Goal: Task Accomplishment & Management: Contribute content

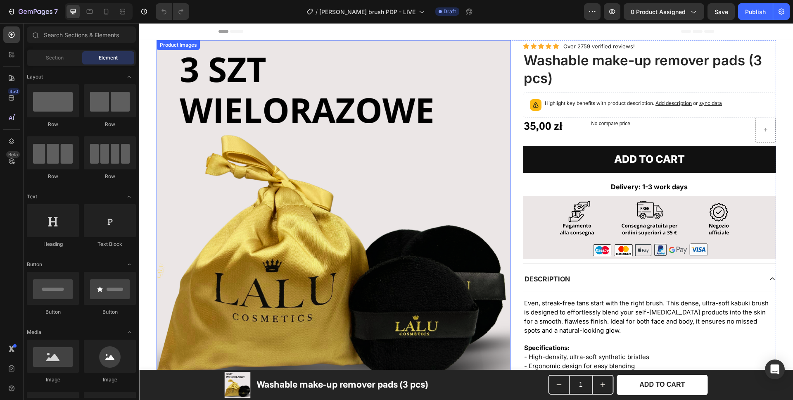
click at [297, 173] on img at bounding box center [333, 217] width 354 height 354
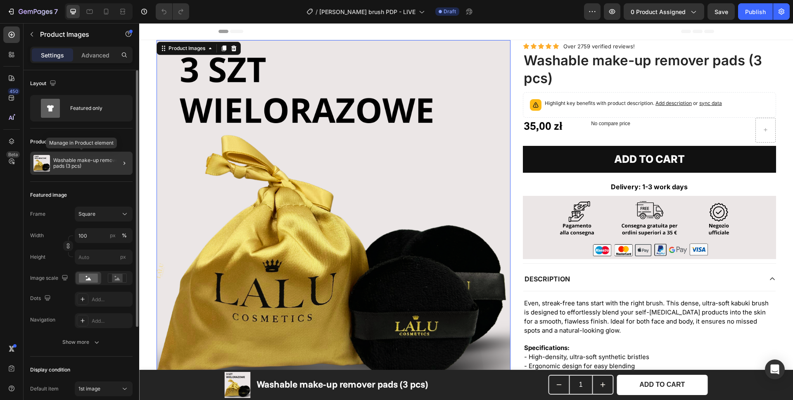
click at [90, 167] on p "Washable make-up remover pads (3 pcs)" at bounding box center [91, 163] width 76 height 12
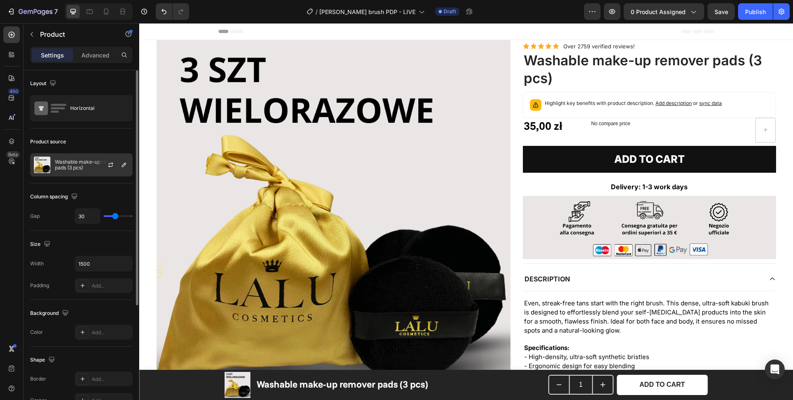
click at [81, 168] on p "Washable make-up remover pads (3 pcs)" at bounding box center [92, 165] width 74 height 12
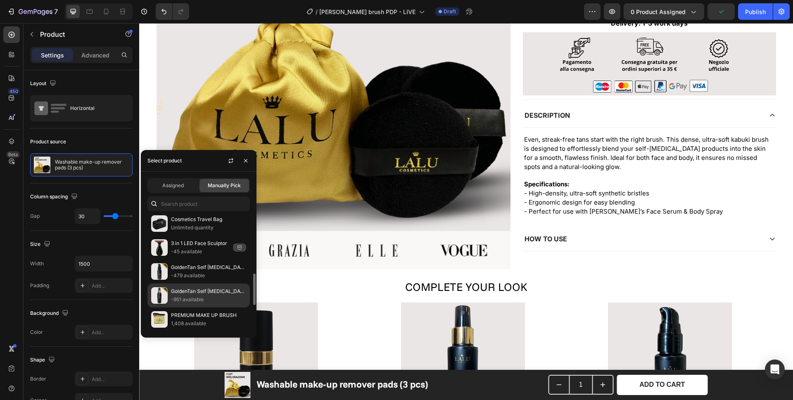
scroll to position [220, 0]
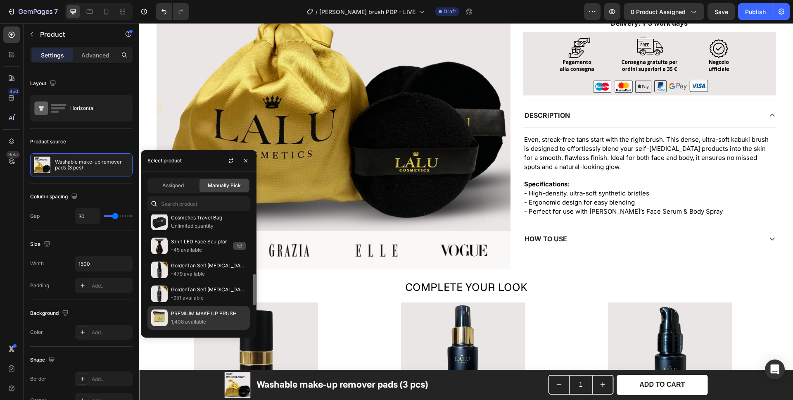
click at [190, 320] on p "1,408 available" at bounding box center [208, 322] width 75 height 8
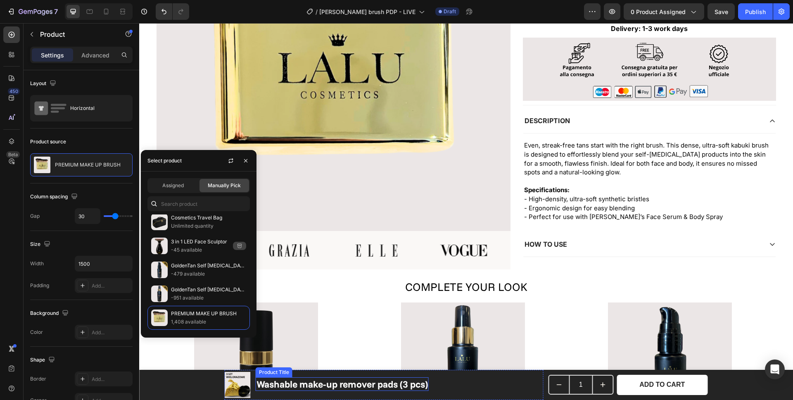
click at [261, 387] on h1 "Washable make-up remover pads (3 pcs)" at bounding box center [342, 384] width 173 height 14
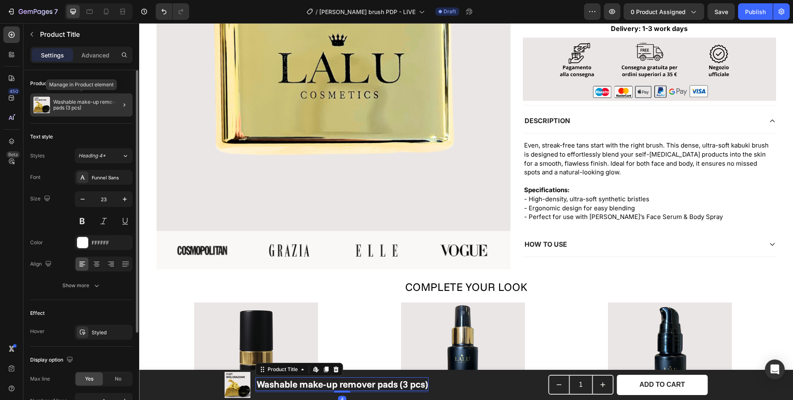
click at [70, 102] on p "Washable make-up remover pads (3 pcs)" at bounding box center [91, 105] width 76 height 12
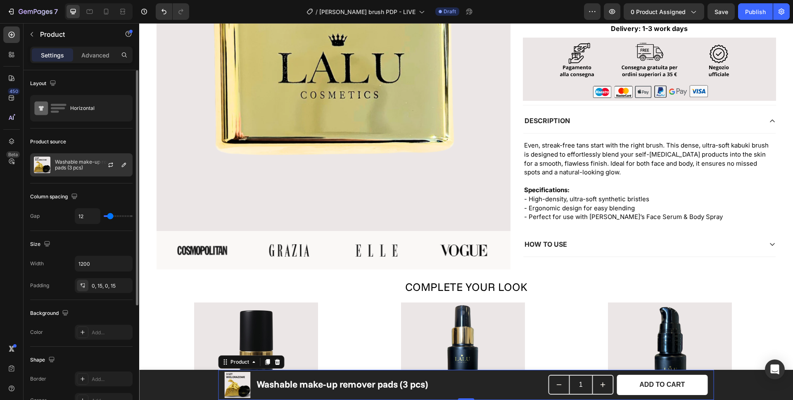
click at [62, 155] on div "Washable make-up remover pads (3 pcs)" at bounding box center [81, 164] width 102 height 23
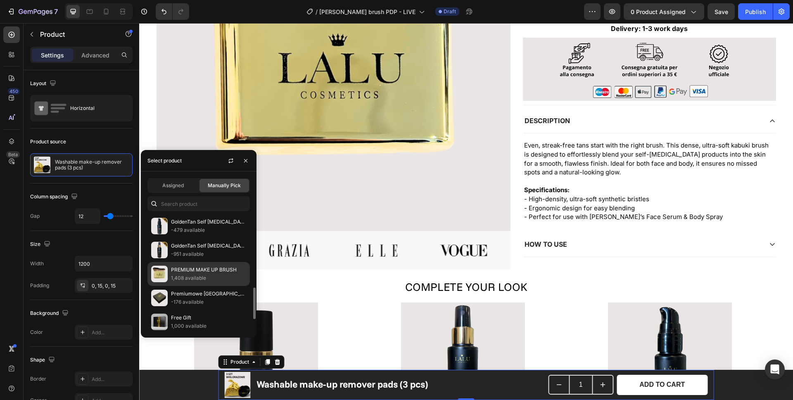
scroll to position [265, 0]
click at [185, 269] on p "PREMIUM MAKE UP BRUSH" at bounding box center [208, 268] width 75 height 8
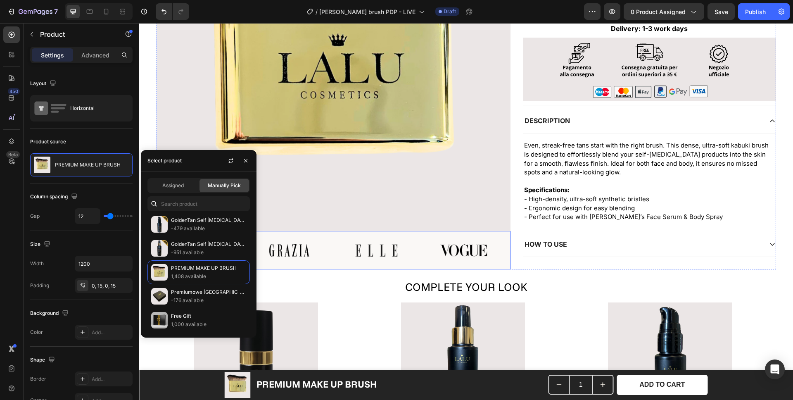
scroll to position [0, 0]
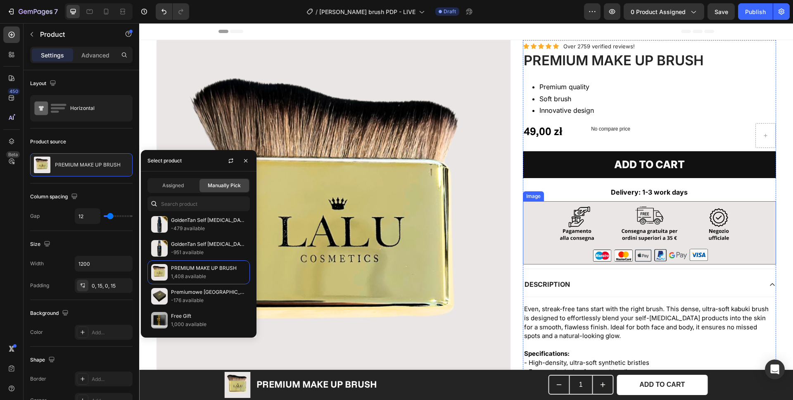
click at [591, 235] on img at bounding box center [649, 232] width 253 height 63
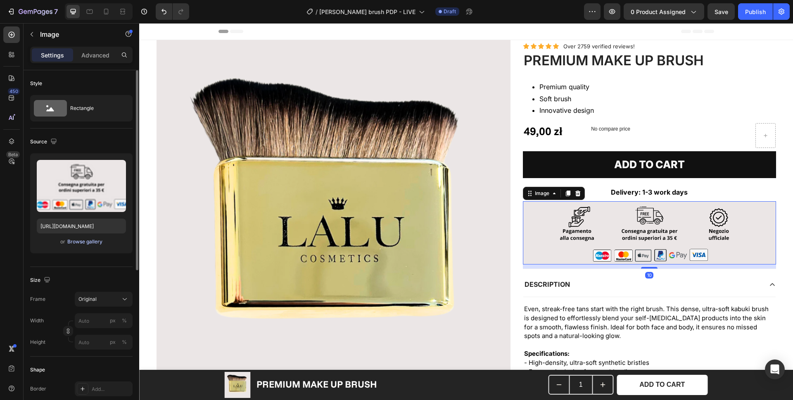
click at [77, 240] on div "Browse gallery" at bounding box center [84, 241] width 35 height 7
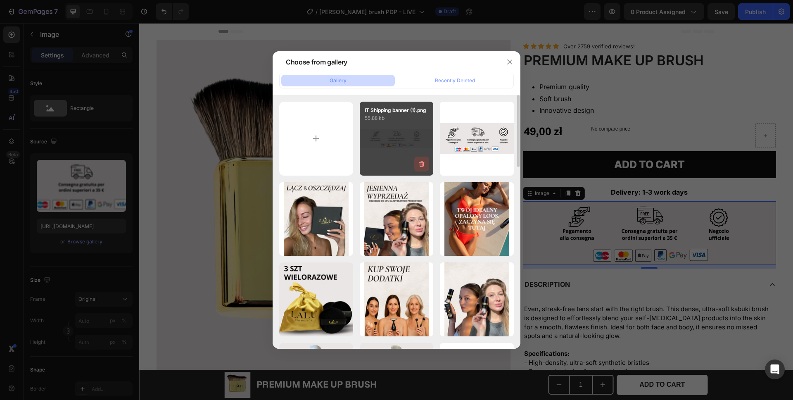
click at [422, 164] on icon "button" at bounding box center [421, 164] width 8 height 8
click at [419, 164] on div "Delete" at bounding box center [416, 165] width 15 height 7
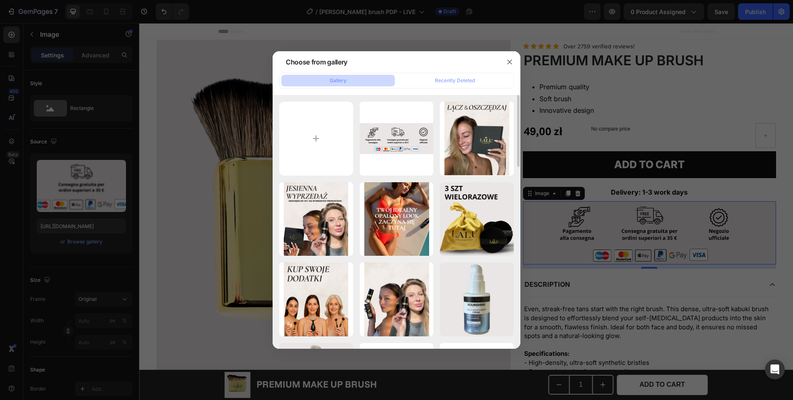
click at [0, 0] on icon "button" at bounding box center [0, 0] width 0 height 0
click at [0, 0] on div "Delete" at bounding box center [0, 0] width 0 height 0
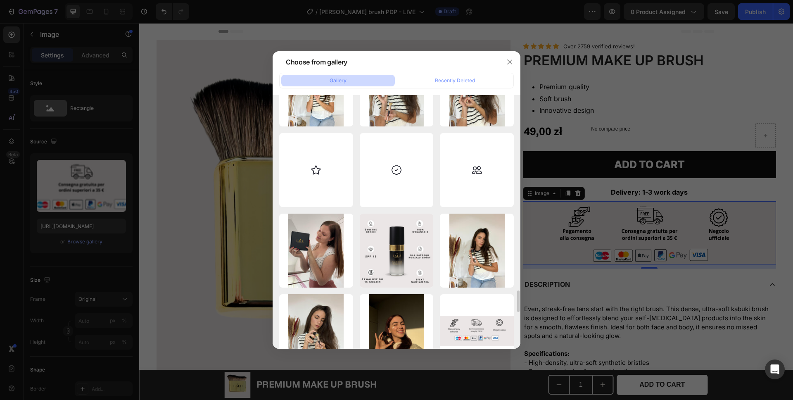
scroll to position [2450, 0]
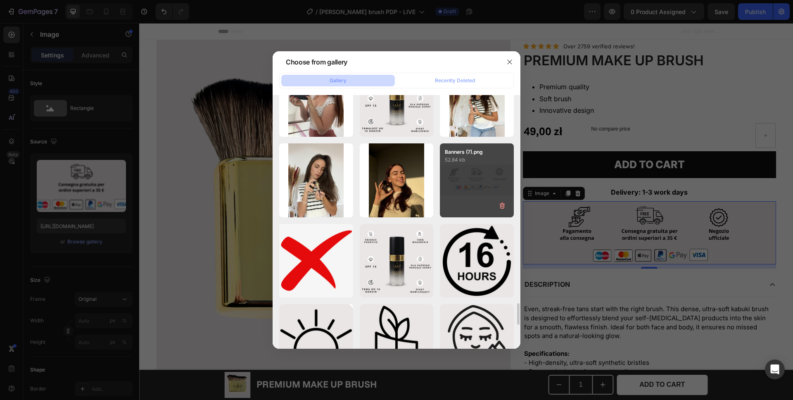
click at [469, 182] on div "Banners (7).png 52.84 kb" at bounding box center [477, 180] width 74 height 74
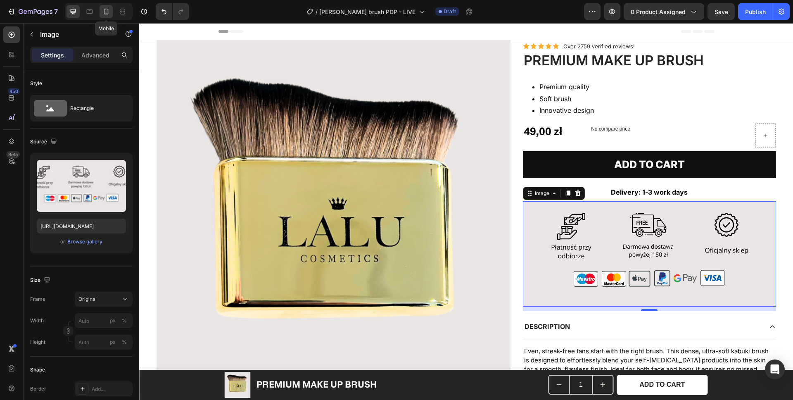
click at [111, 14] on div at bounding box center [106, 11] width 13 height 13
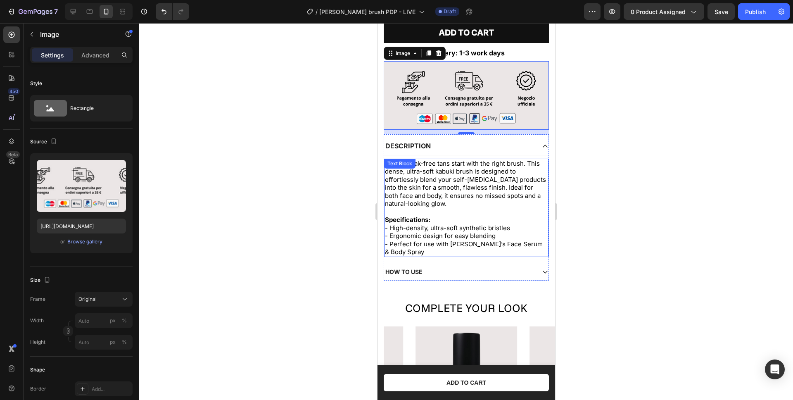
scroll to position [313, 0]
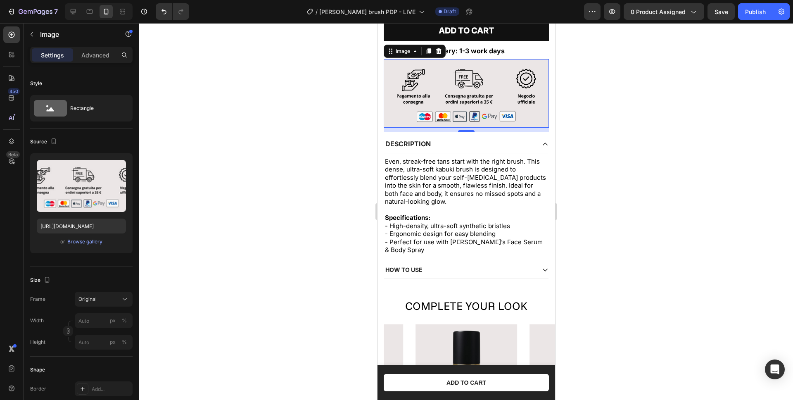
click at [434, 85] on img at bounding box center [465, 93] width 165 height 69
click at [79, 242] on div "Browse gallery" at bounding box center [84, 241] width 35 height 7
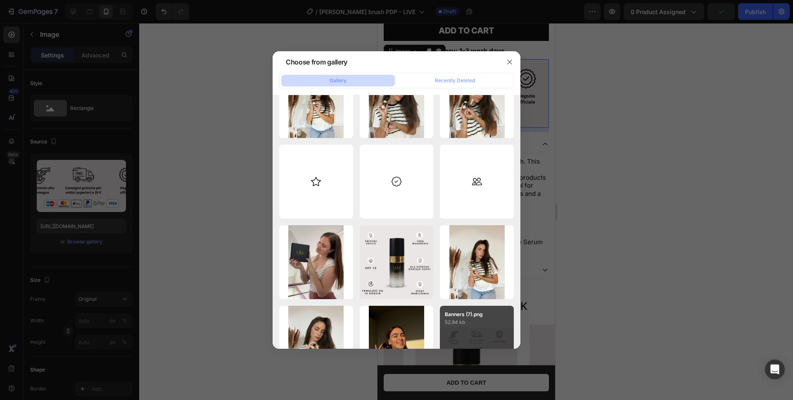
scroll to position [2452, 0]
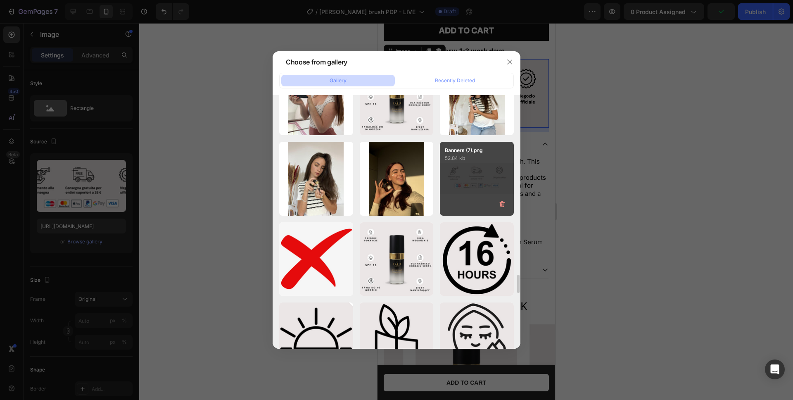
click at [460, 181] on div "Banners (7).png 52.84 kb" at bounding box center [477, 179] width 74 height 74
type input "https://cdn.shopify.com/s/files/1/0862/5376/4874/files/gempages_540347707940668…"
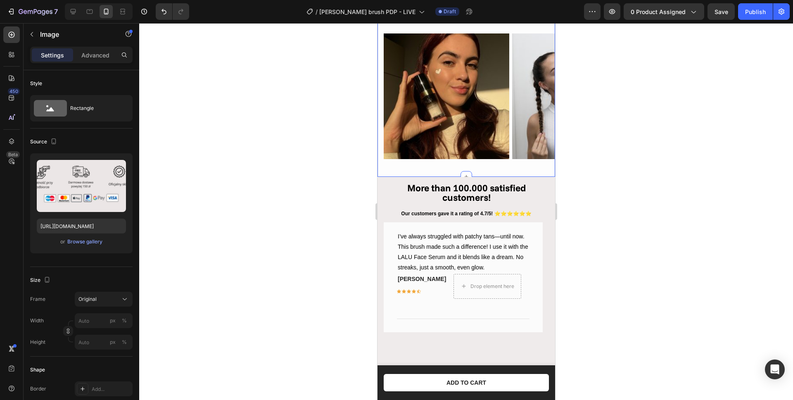
scroll to position [569, 0]
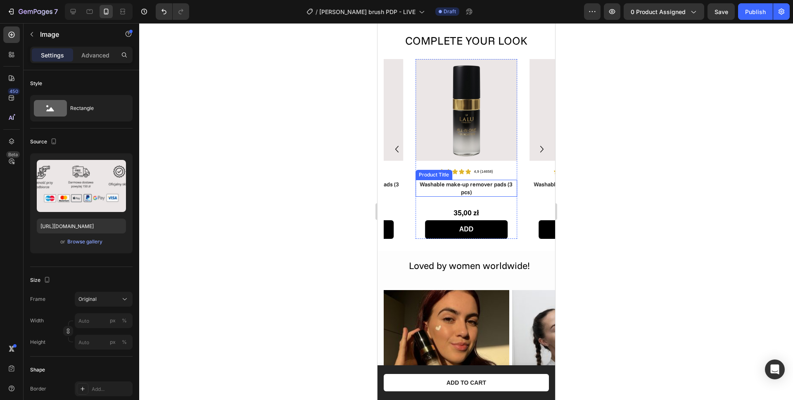
click at [465, 186] on h1 "Washable make-up remover pads (3 pcs)" at bounding box center [466, 188] width 102 height 17
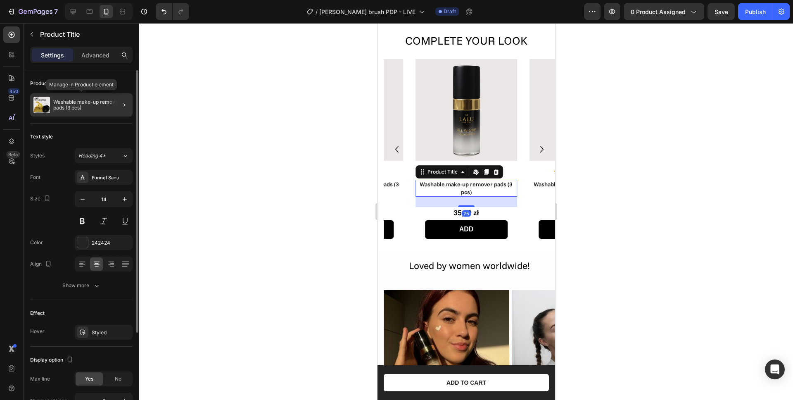
click at [66, 103] on p "Washable make-up remover pads (3 pcs)" at bounding box center [91, 105] width 76 height 12
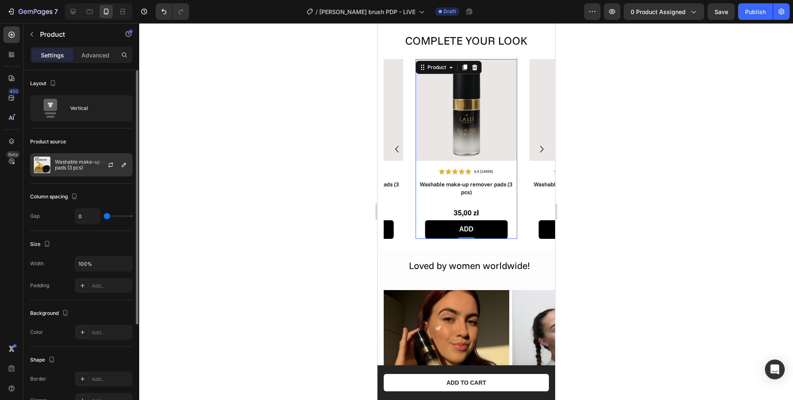
click at [61, 160] on p "Washable make-up remover pads (3 pcs)" at bounding box center [92, 165] width 74 height 12
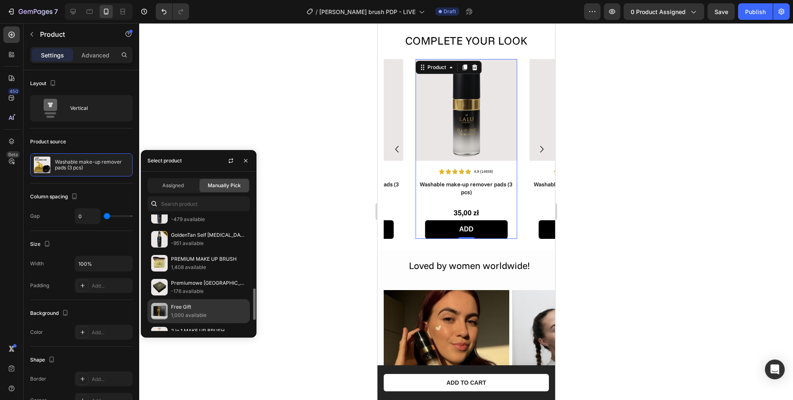
scroll to position [315, 0]
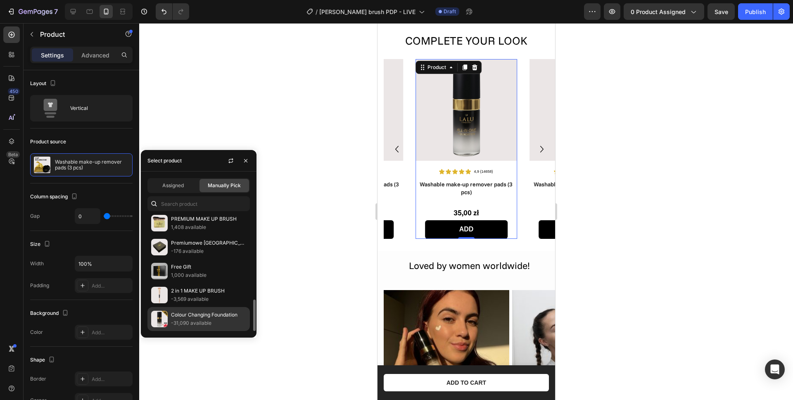
drag, startPoint x: 196, startPoint y: 320, endPoint x: 117, endPoint y: 141, distance: 195.2
click at [196, 320] on p "-31,090 available" at bounding box center [208, 323] width 75 height 8
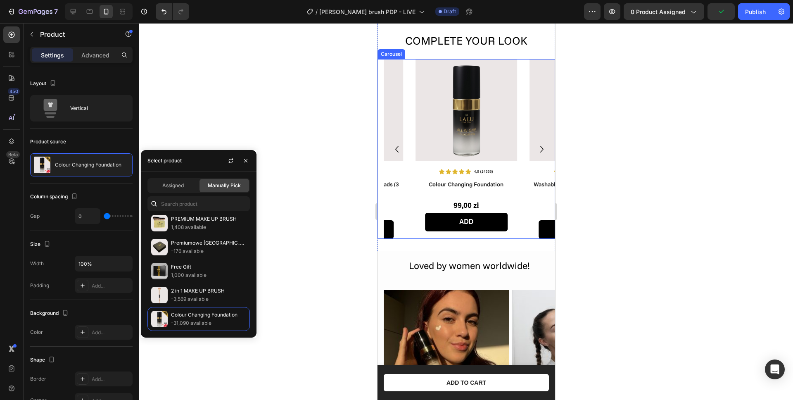
click at [536, 148] on icon "Carousel Next Arrow" at bounding box center [541, 149] width 13 height 15
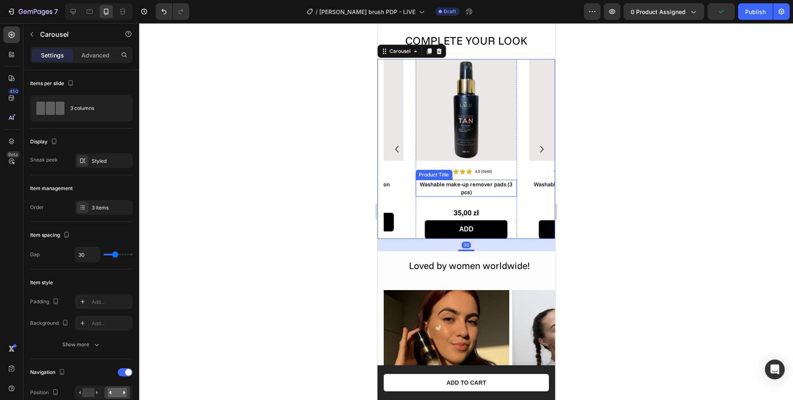
click at [453, 190] on h1 "Washable make-up remover pads (3 pcs)" at bounding box center [466, 188] width 102 height 17
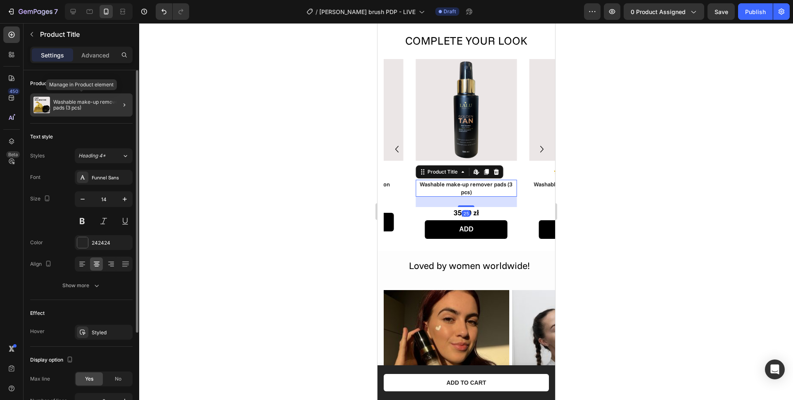
click at [64, 107] on p "Washable make-up remover pads (3 pcs)" at bounding box center [91, 105] width 76 height 12
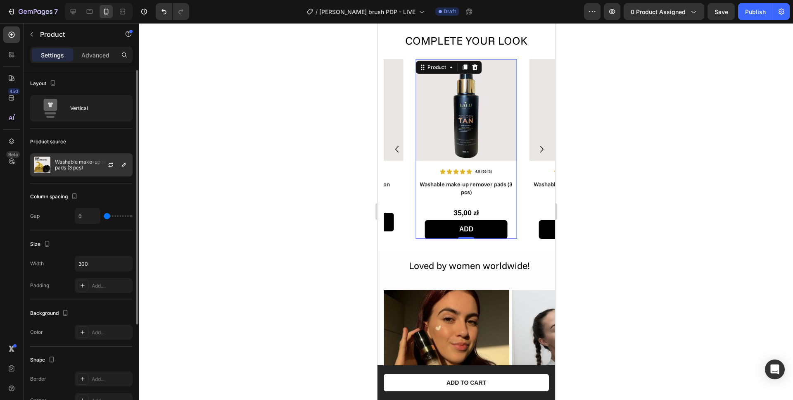
click at [80, 156] on div "Washable make-up remover pads (3 pcs)" at bounding box center [81, 164] width 102 height 23
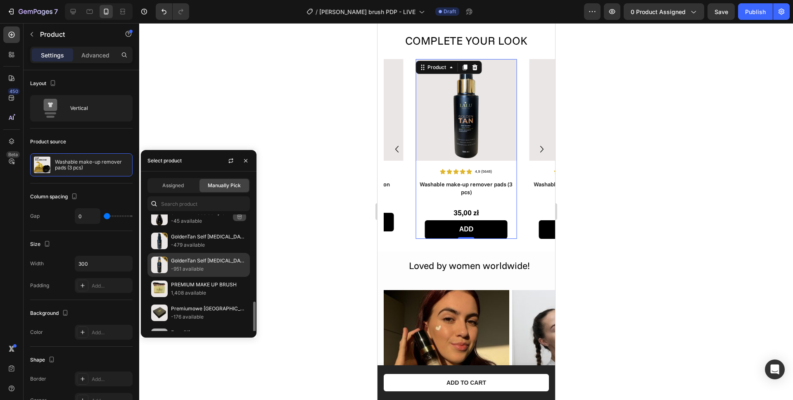
scroll to position [265, 0]
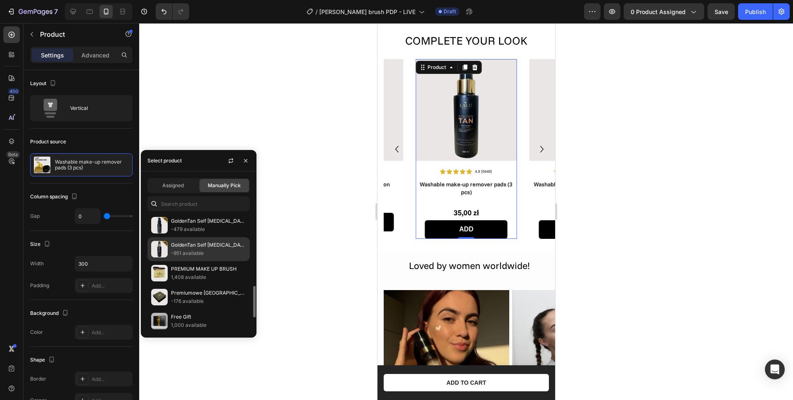
click at [173, 247] on p "GoldenTan Self [MEDICAL_DATA] Body Spray" at bounding box center [208, 245] width 75 height 8
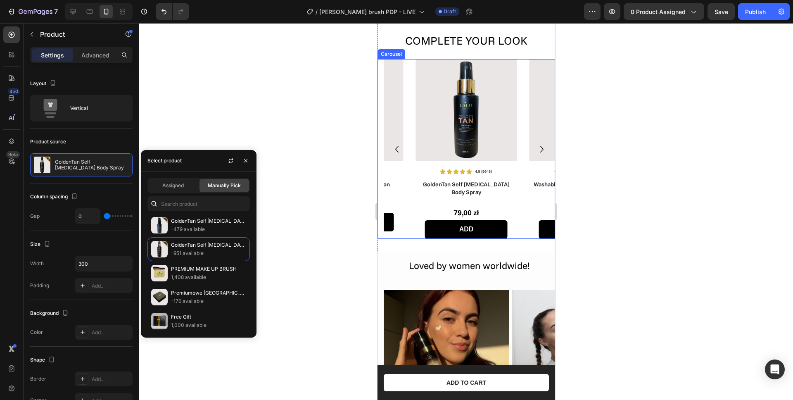
click at [538, 149] on icon "Carousel Next Arrow" at bounding box center [541, 149] width 13 height 15
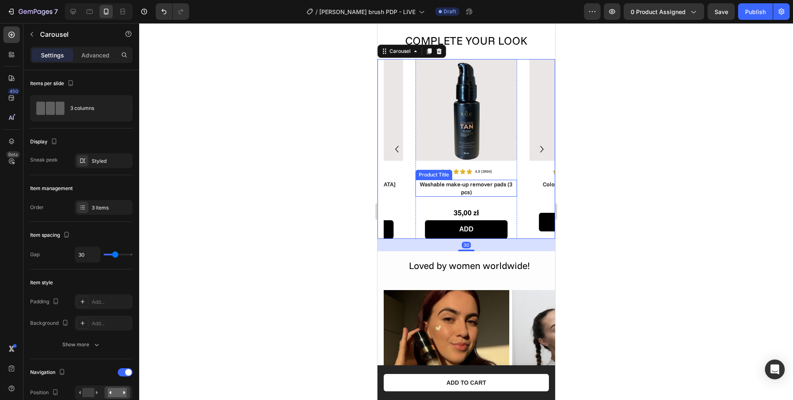
click at [466, 185] on h1 "Washable make-up remover pads (3 pcs)" at bounding box center [466, 188] width 102 height 17
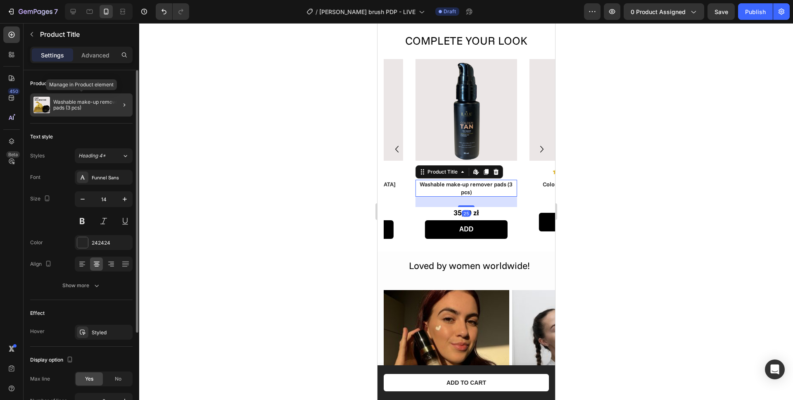
click at [67, 107] on p "Washable make-up remover pads (3 pcs)" at bounding box center [91, 105] width 76 height 12
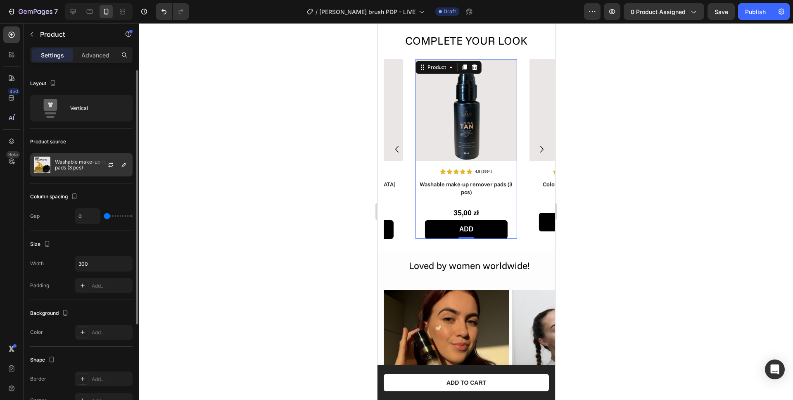
click at [82, 164] on p "Washable make-up remover pads (3 pcs)" at bounding box center [92, 165] width 74 height 12
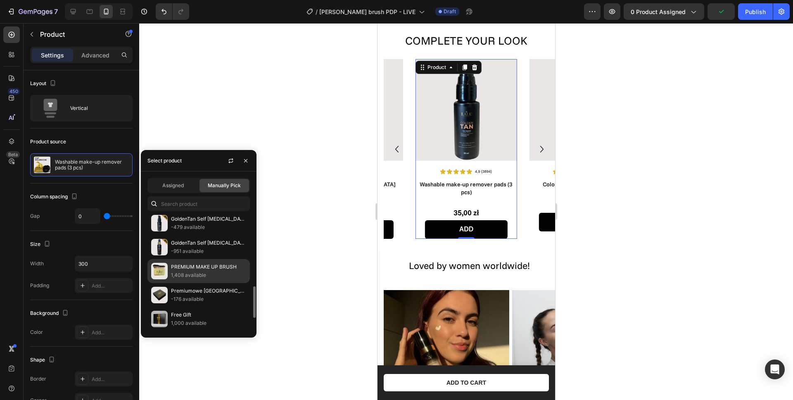
scroll to position [268, 0]
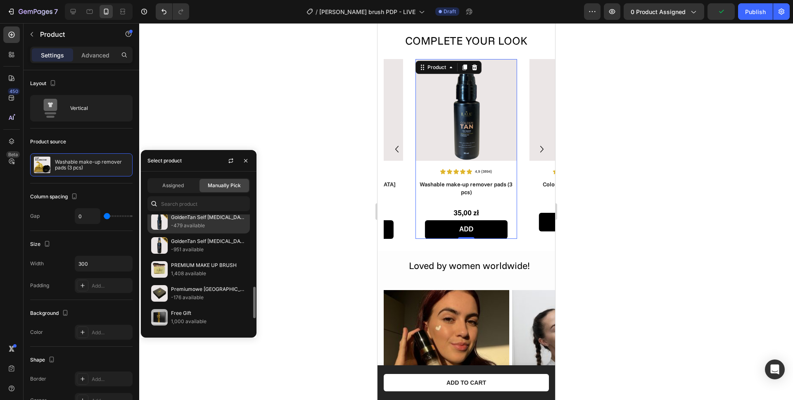
click at [189, 225] on p "-479 available" at bounding box center [208, 225] width 75 height 8
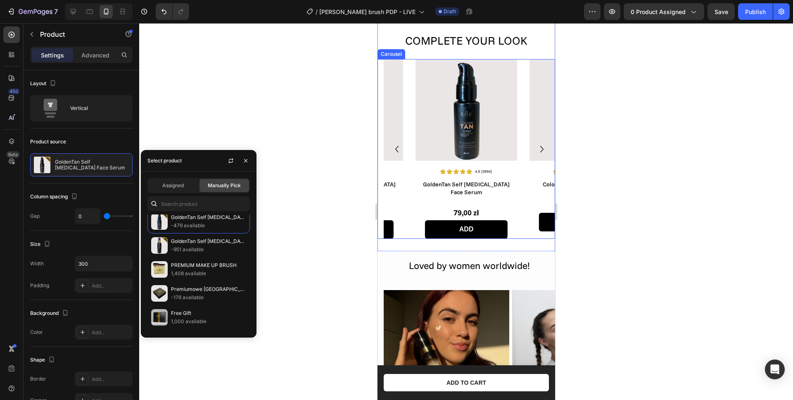
click at [396, 145] on icon "Carousel Back Arrow" at bounding box center [396, 149] width 13 height 15
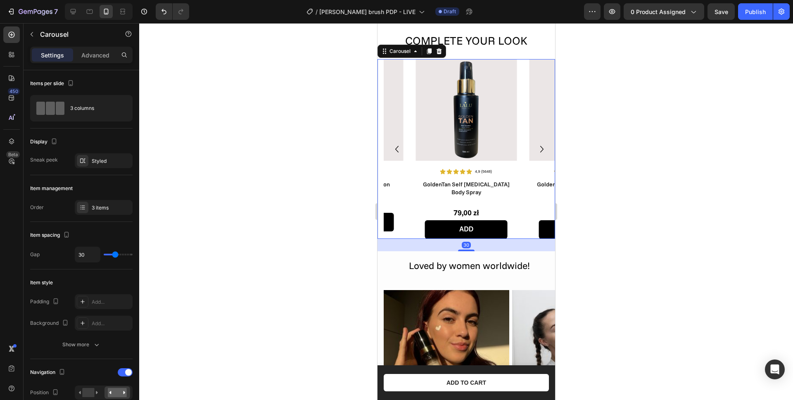
click at [396, 146] on icon "Carousel Back Arrow" at bounding box center [396, 149] width 13 height 15
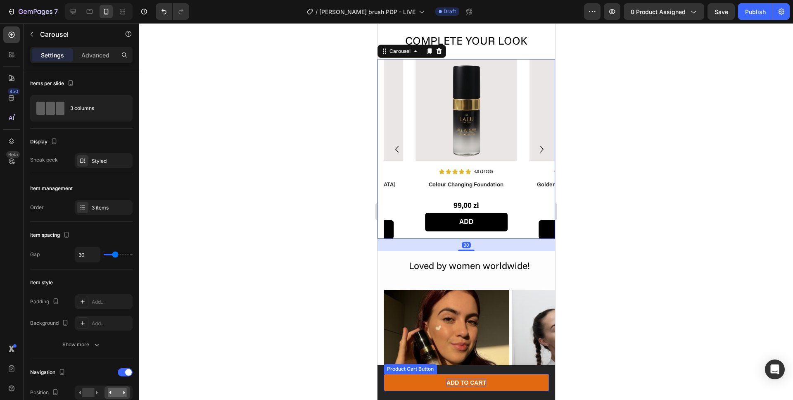
click at [450, 385] on div "ADD TO CART" at bounding box center [466, 382] width 40 height 7
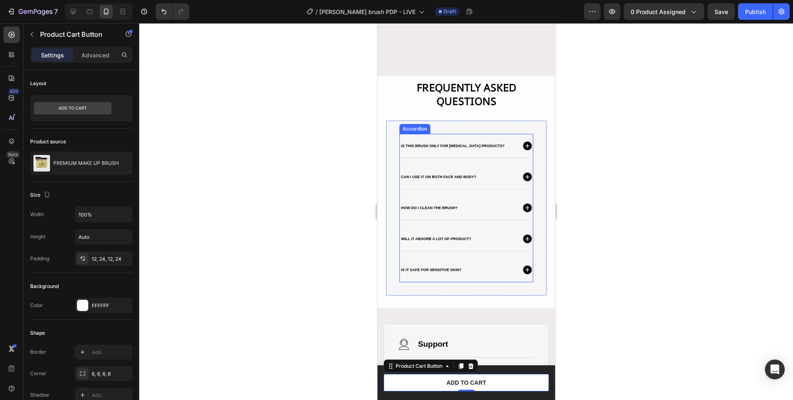
scroll to position [1264, 0]
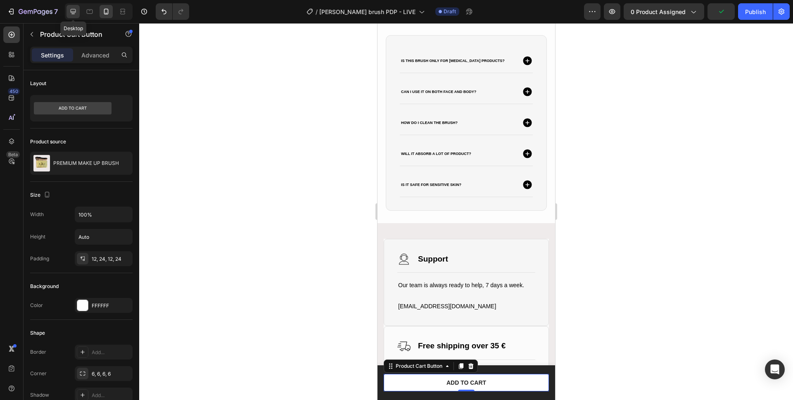
click at [73, 11] on icon at bounding box center [73, 11] width 8 height 8
type input "16"
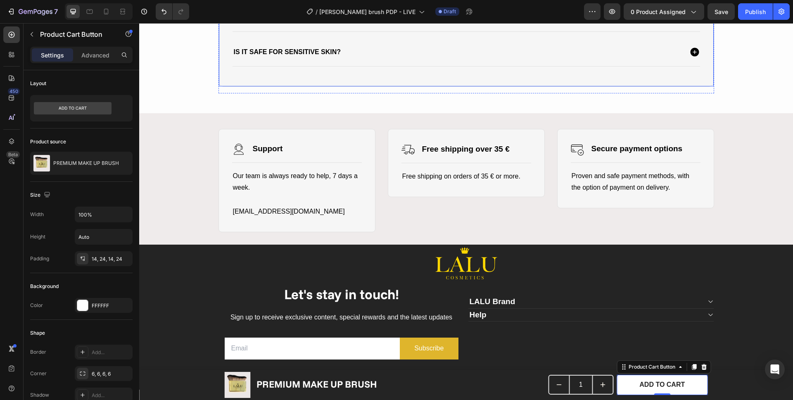
scroll to position [1322, 0]
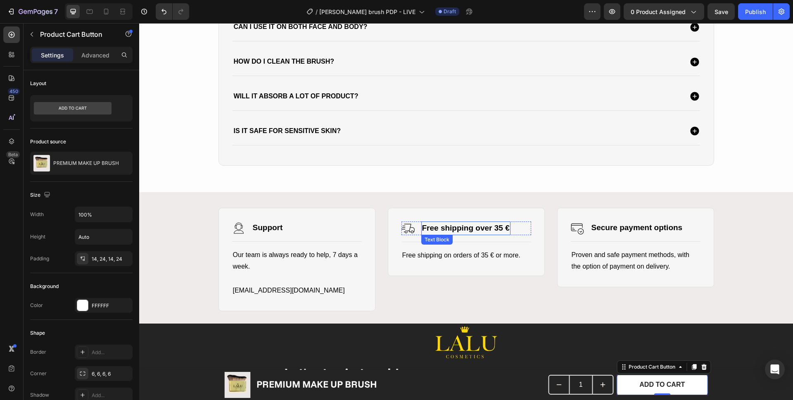
click at [495, 228] on strong "Free shipping over 35 €" at bounding box center [466, 227] width 88 height 9
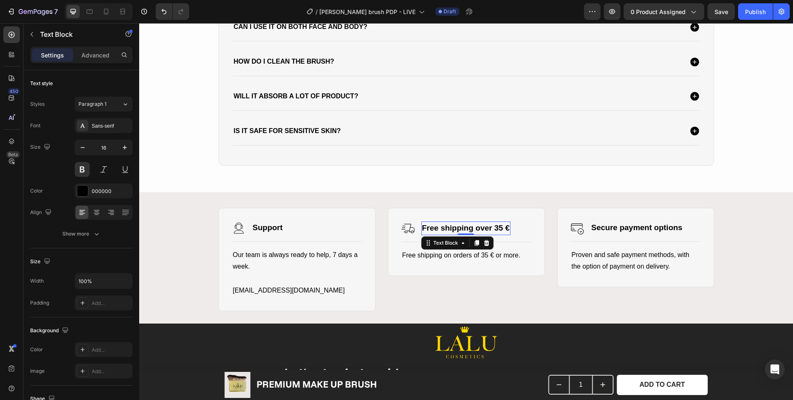
click at [495, 228] on strong "Free shipping over 35 €" at bounding box center [466, 227] width 88 height 9
click at [480, 256] on span "Free shipping on orders of 35 € or more." at bounding box center [461, 254] width 118 height 7
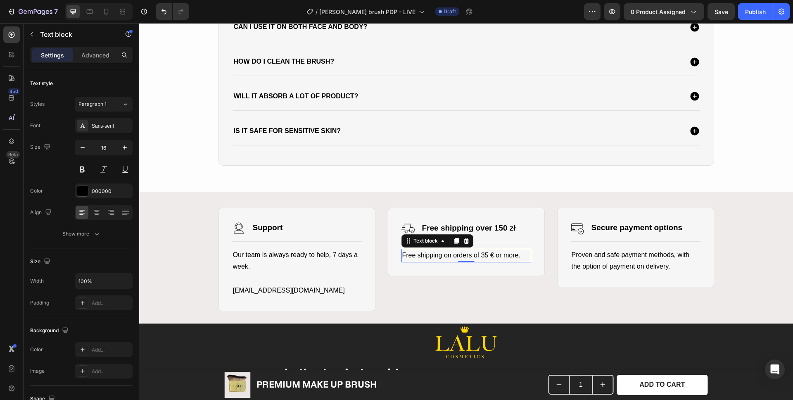
click at [480, 256] on span "Free shipping on orders of 35 € or more." at bounding box center [461, 254] width 118 height 7
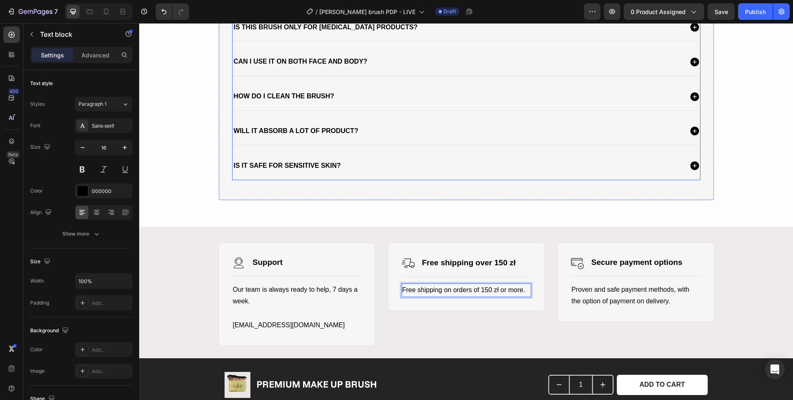
scroll to position [1172, 0]
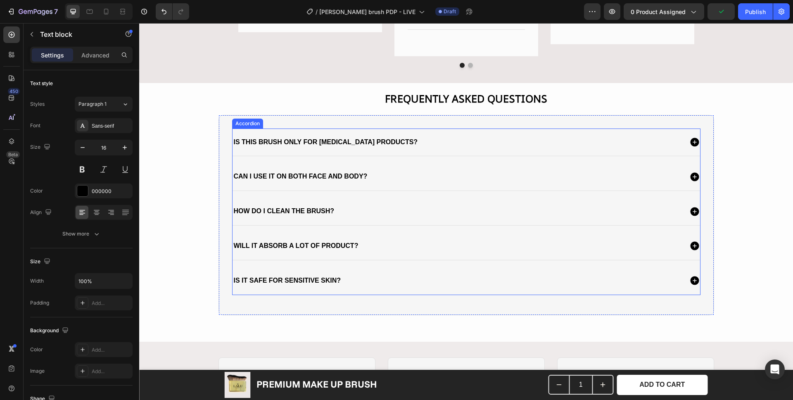
click at [294, 143] on strong "Is this brush only for tanning products?" at bounding box center [326, 141] width 184 height 7
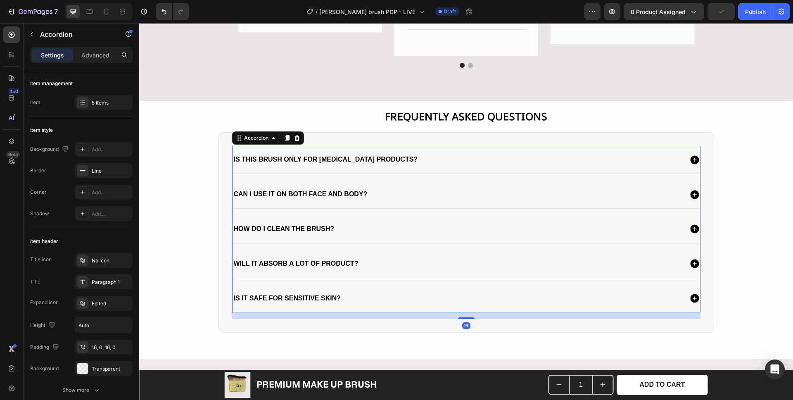
click at [283, 156] on strong "Is this brush only for tanning products?" at bounding box center [326, 159] width 184 height 7
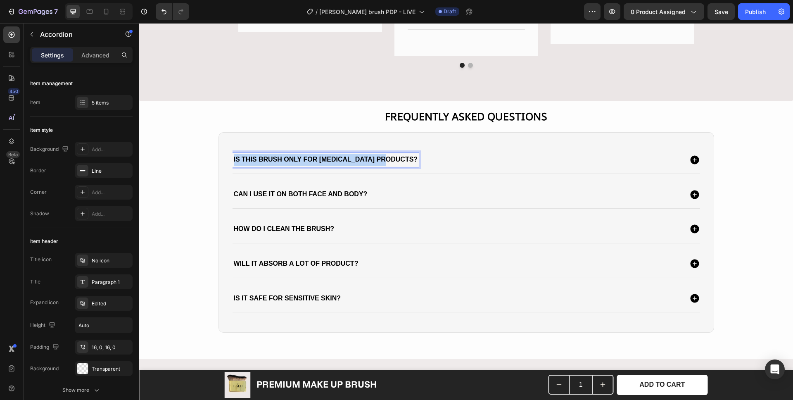
click at [283, 156] on strong "Is this brush only for tanning products?" at bounding box center [326, 159] width 184 height 7
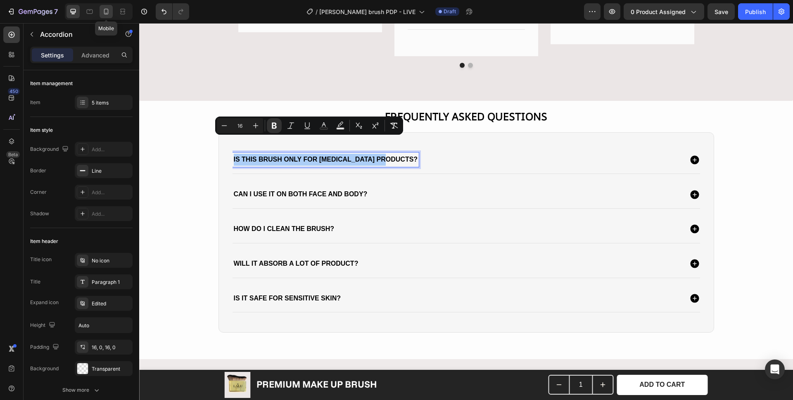
click at [108, 14] on icon at bounding box center [106, 11] width 8 height 8
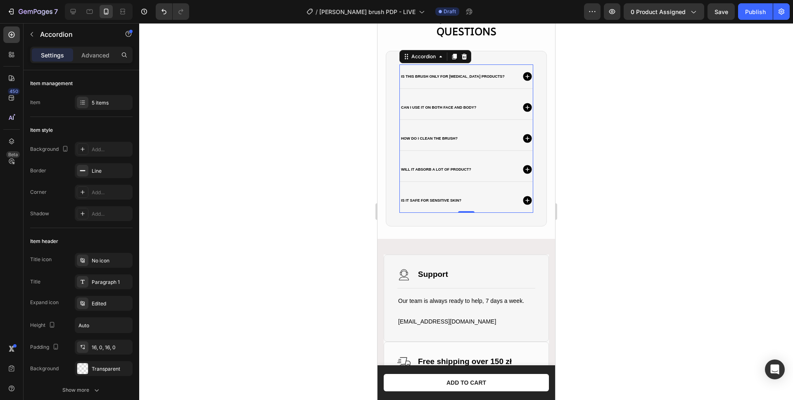
scroll to position [1185, 0]
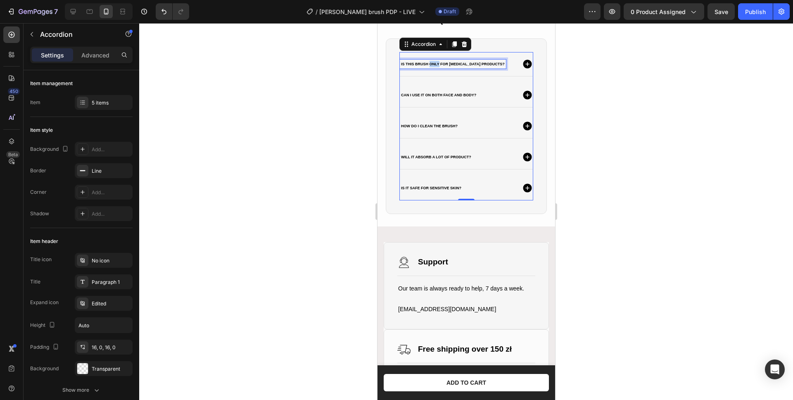
click at [429, 63] on strong "Is this brush only for tanning products?" at bounding box center [452, 64] width 104 height 4
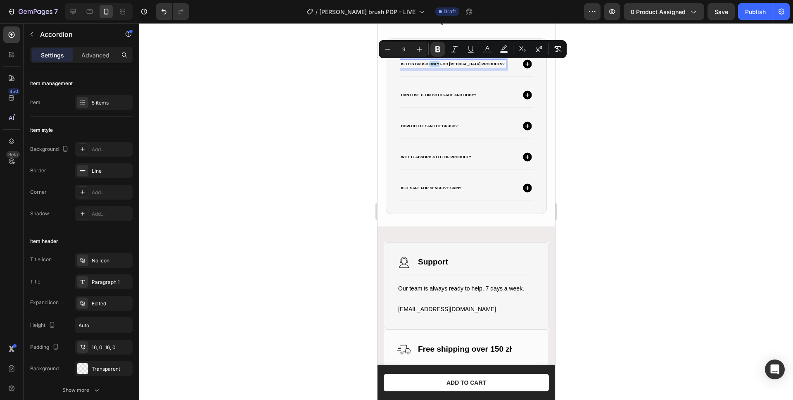
click at [429, 64] on strong "Is this brush only for tanning products?" at bounding box center [452, 64] width 104 height 4
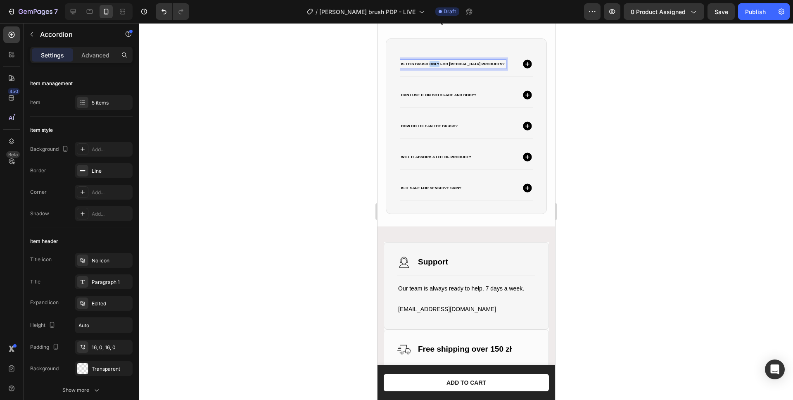
click at [429, 64] on strong "Is this brush only for tanning products?" at bounding box center [452, 64] width 104 height 4
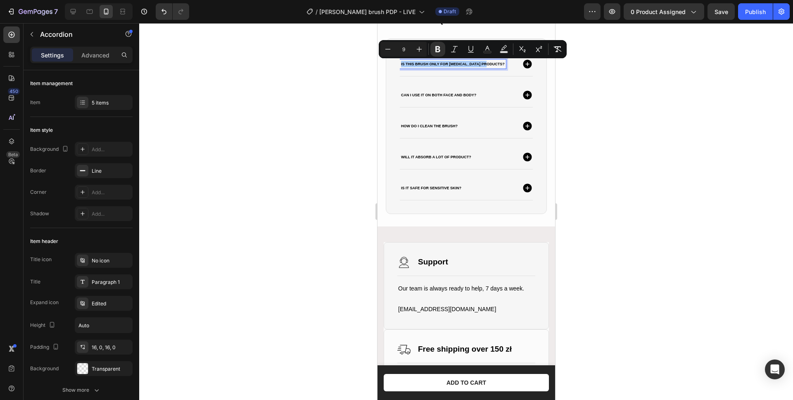
click at [404, 49] on input "9" at bounding box center [403, 49] width 17 height 10
click at [407, 49] on input "9" at bounding box center [403, 49] width 17 height 10
type input "16"
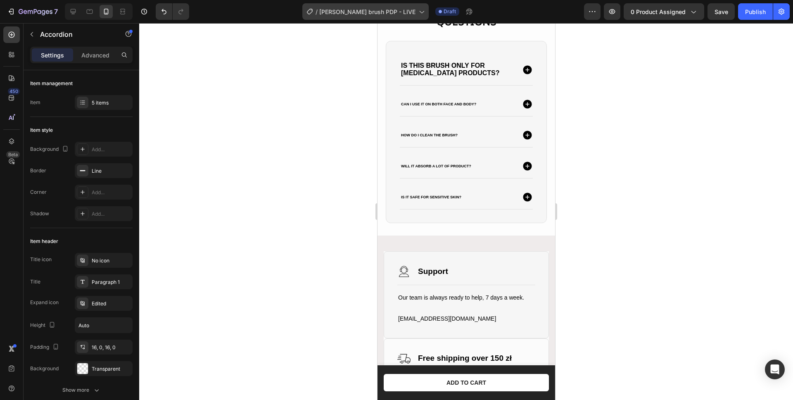
scroll to position [1181, 0]
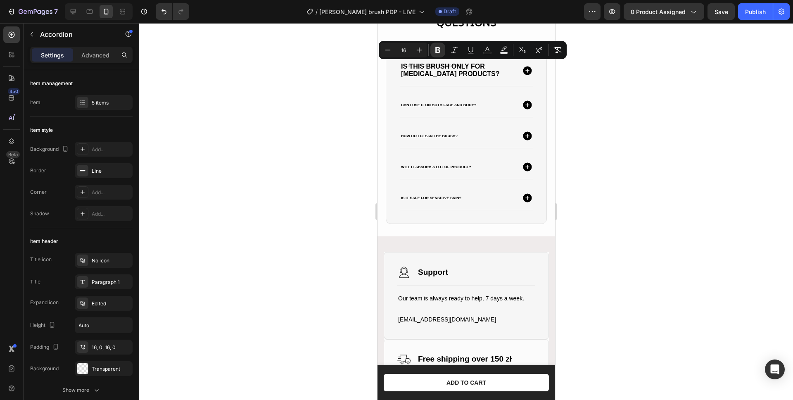
click at [278, 86] on div at bounding box center [466, 211] width 654 height 377
click at [354, 108] on div at bounding box center [466, 211] width 654 height 377
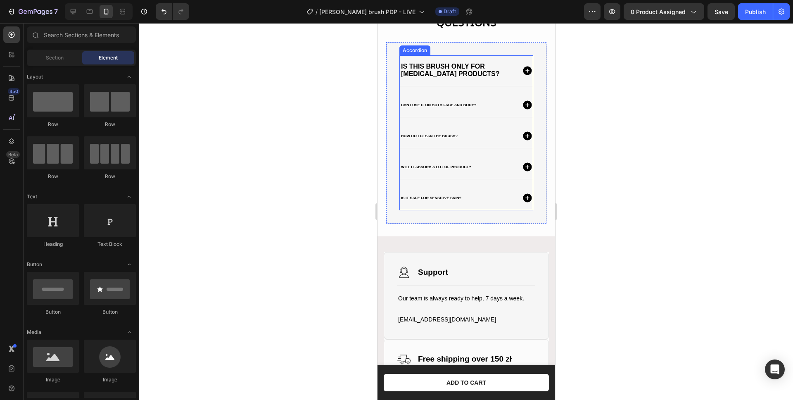
click at [423, 103] on strong "Can I use it on both face and body?" at bounding box center [437, 105] width 75 height 4
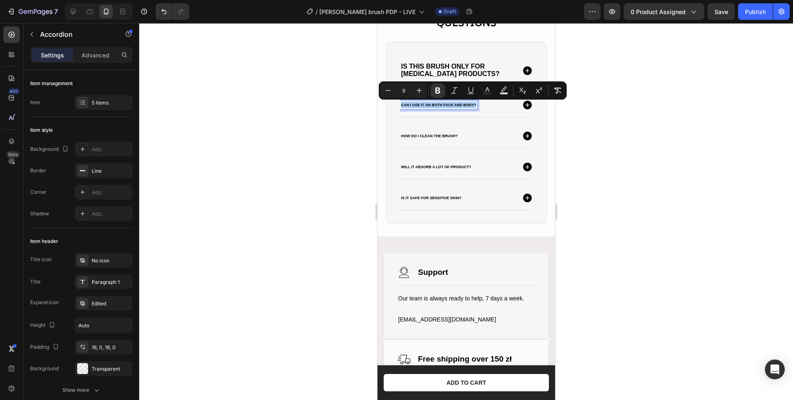
click at [407, 90] on input "9" at bounding box center [403, 90] width 17 height 10
type input "9"
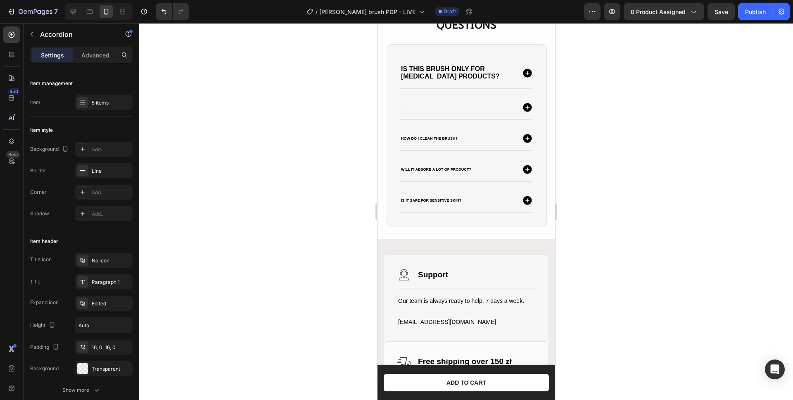
scroll to position [1178, 0]
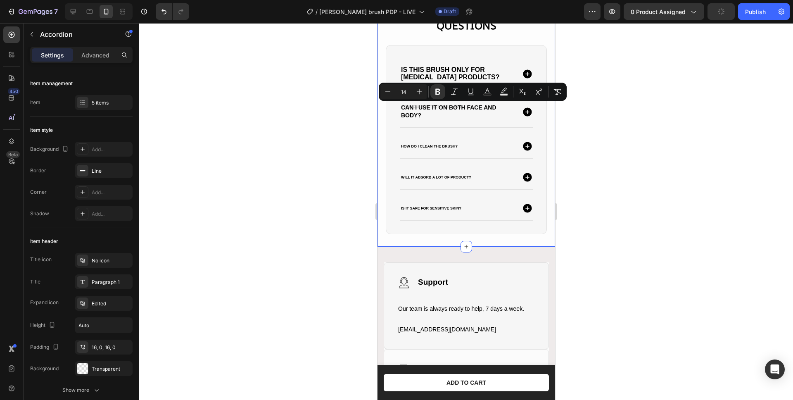
click at [320, 145] on div at bounding box center [466, 211] width 654 height 377
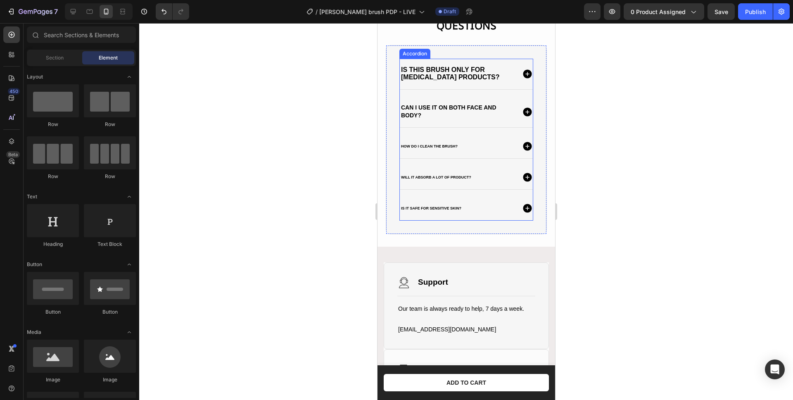
click at [419, 113] on strong "Can I use it on both face and body?" at bounding box center [447, 111] width 95 height 14
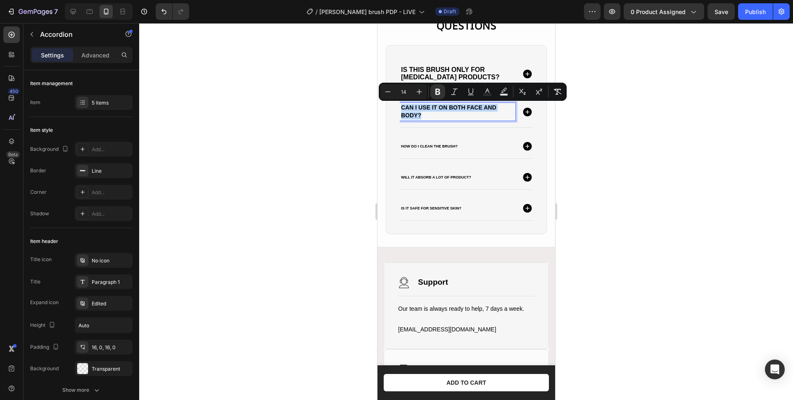
click at [419, 113] on strong "Can I use it on both face and body?" at bounding box center [447, 111] width 95 height 14
click at [429, 111] on p "Can I use it on both face and body?" at bounding box center [456, 111] width 113 height 15
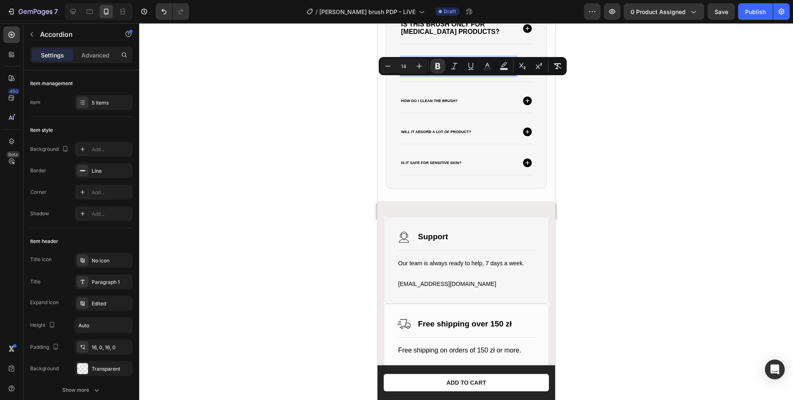
scroll to position [1154, 0]
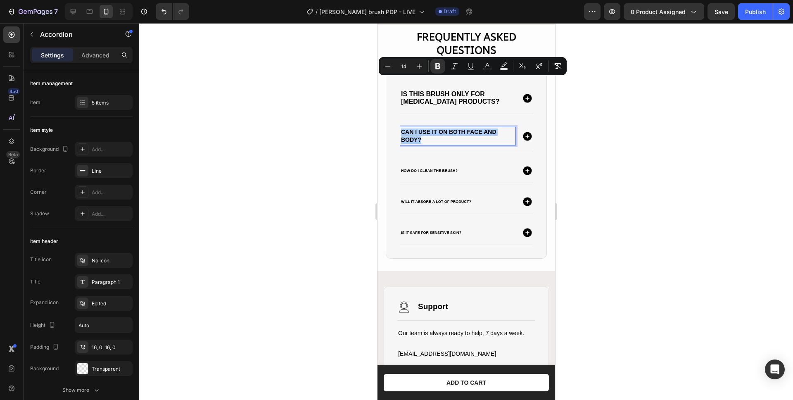
click at [298, 160] on div at bounding box center [466, 211] width 654 height 377
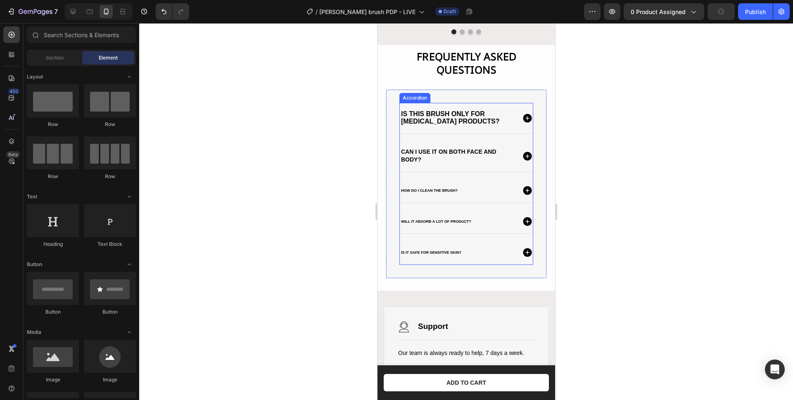
click at [416, 170] on div "Can I use it on both face and body?" at bounding box center [465, 155] width 133 height 31
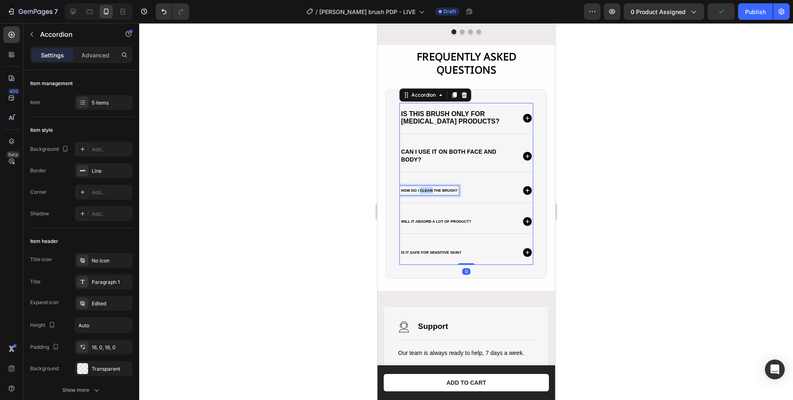
click at [424, 190] on strong "How do I clean the brush?" at bounding box center [428, 190] width 57 height 4
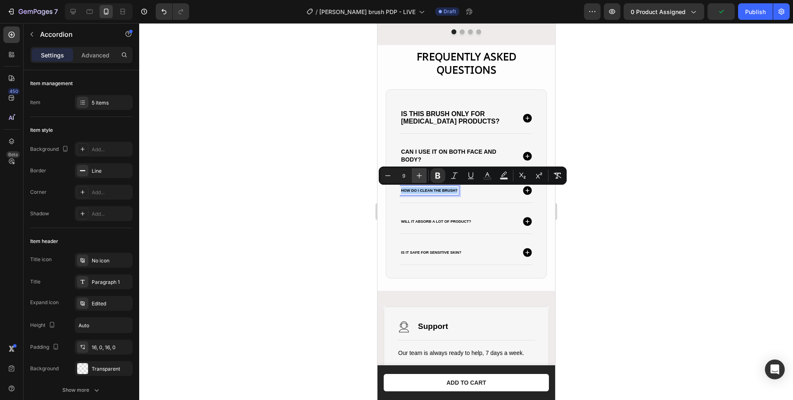
click at [421, 171] on button "Plus" at bounding box center [419, 175] width 15 height 15
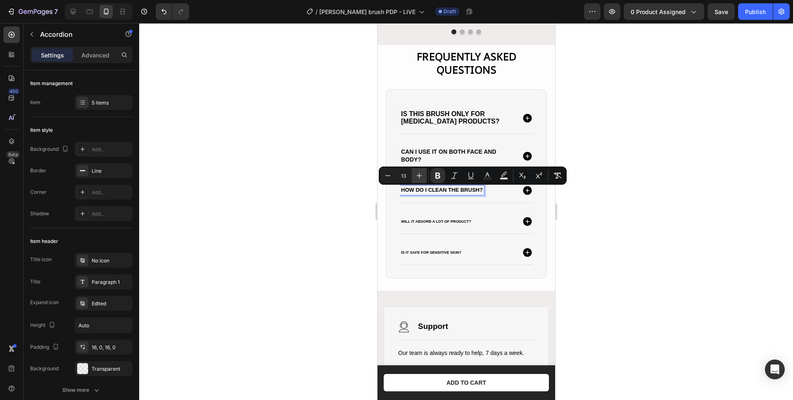
type input "14"
click at [423, 117] on strong "Is this brush only for tanning products?" at bounding box center [449, 117] width 99 height 14
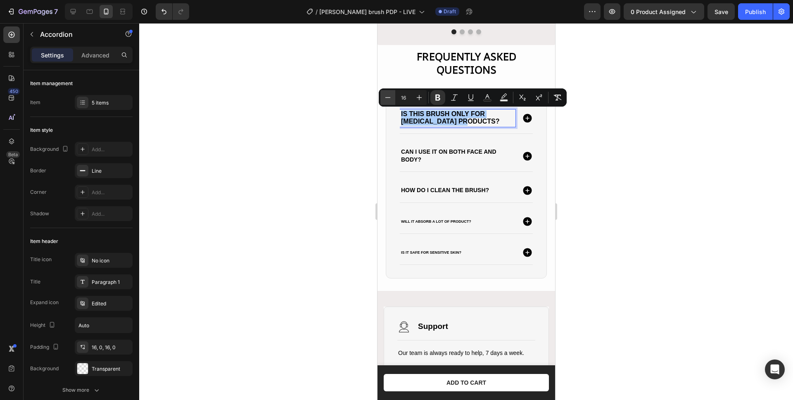
click at [388, 97] on icon "Editor contextual toolbar" at bounding box center [388, 97] width 8 height 8
type input "14"
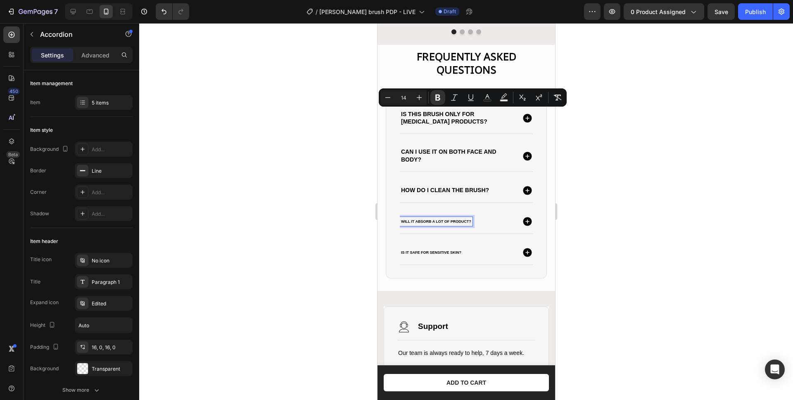
click at [424, 219] on strong "Will it absorb a lot of product?" at bounding box center [435, 221] width 70 height 4
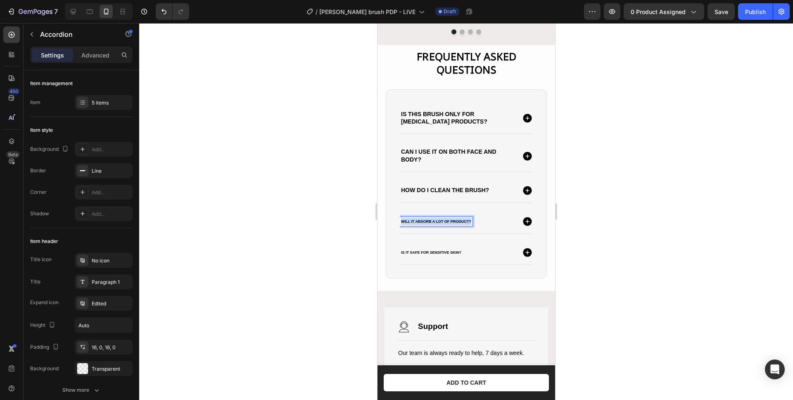
click at [424, 219] on strong "Will it absorb a lot of product?" at bounding box center [435, 221] width 70 height 4
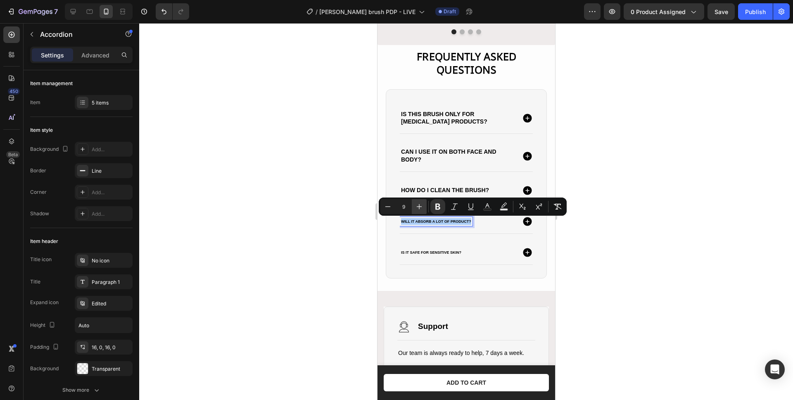
click at [422, 205] on icon "Editor contextual toolbar" at bounding box center [419, 206] width 8 height 8
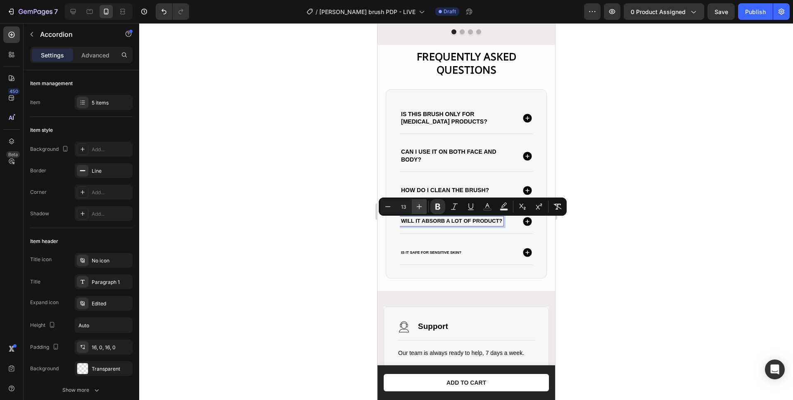
type input "14"
click at [424, 254] on strong "Is it safe for sensitive skin?" at bounding box center [430, 252] width 60 height 4
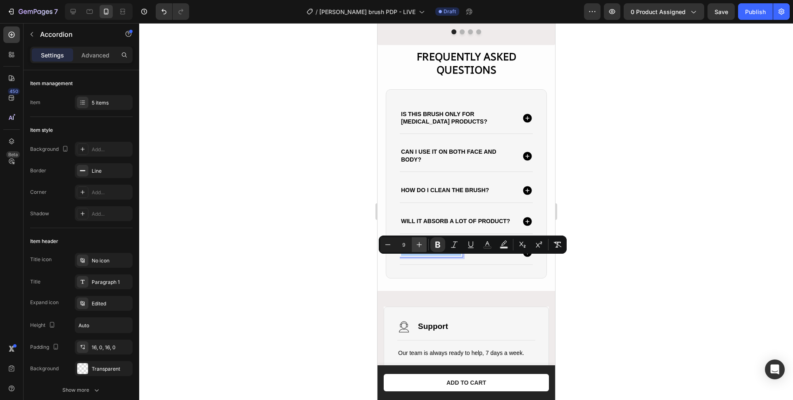
click at [415, 242] on icon "Editor contextual toolbar" at bounding box center [419, 244] width 8 height 8
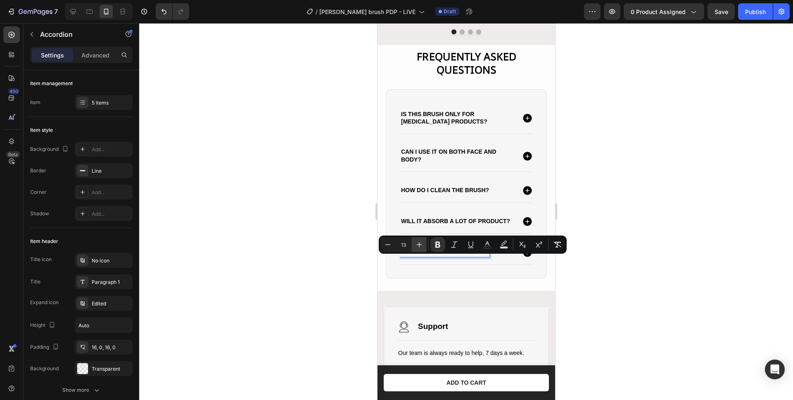
type input "14"
click at [285, 197] on div at bounding box center [466, 211] width 654 height 377
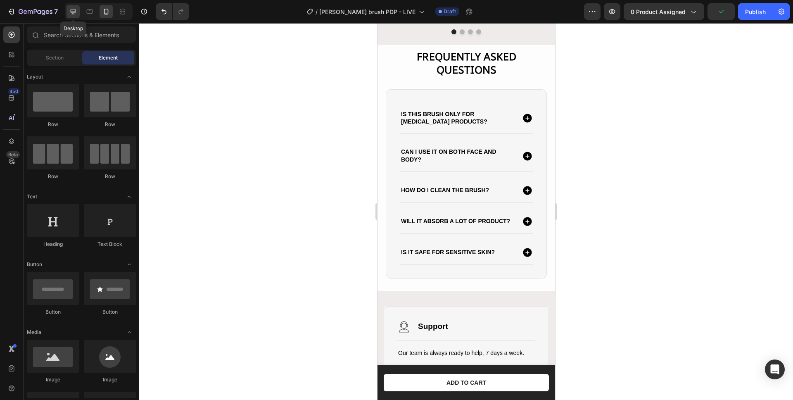
click at [71, 13] on icon at bounding box center [73, 11] width 8 height 8
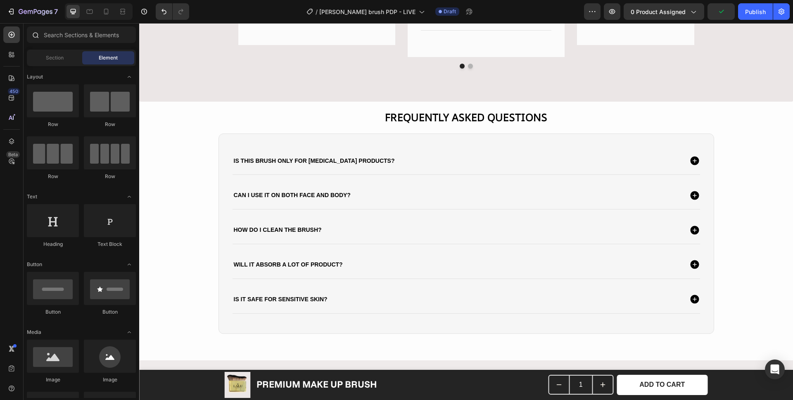
scroll to position [1134, 0]
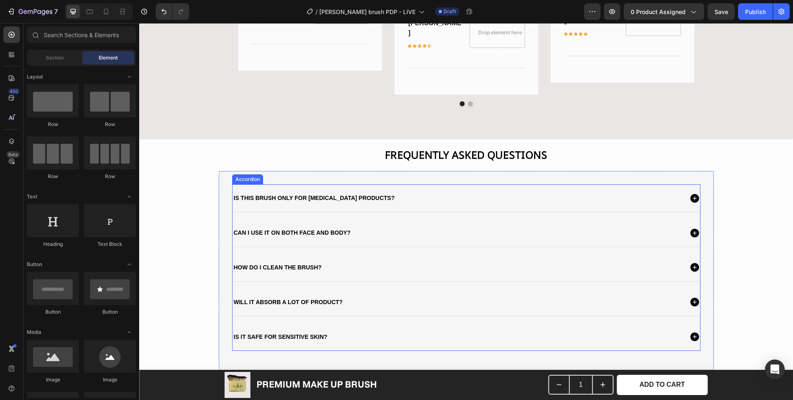
click at [282, 194] on strong "Is this brush only for tanning products?" at bounding box center [314, 197] width 161 height 7
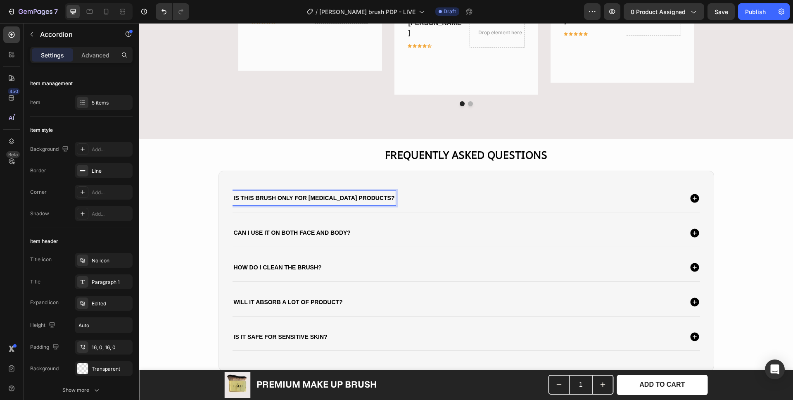
click at [282, 194] on strong "Is this brush only for tanning products?" at bounding box center [314, 197] width 161 height 7
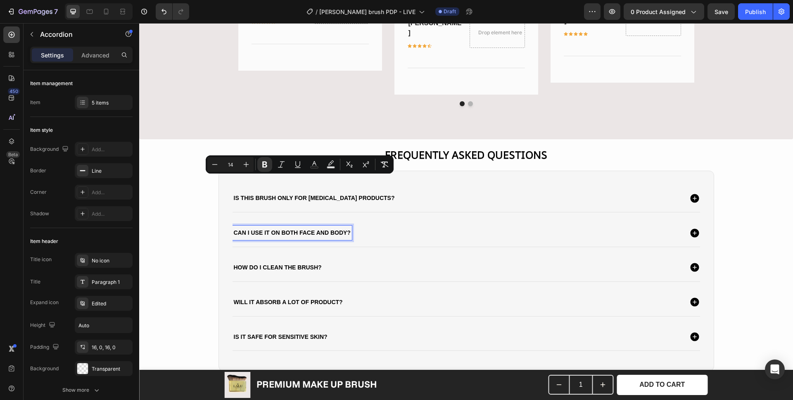
click at [279, 229] on strong "Can I use it on both face and body?" at bounding box center [292, 232] width 117 height 7
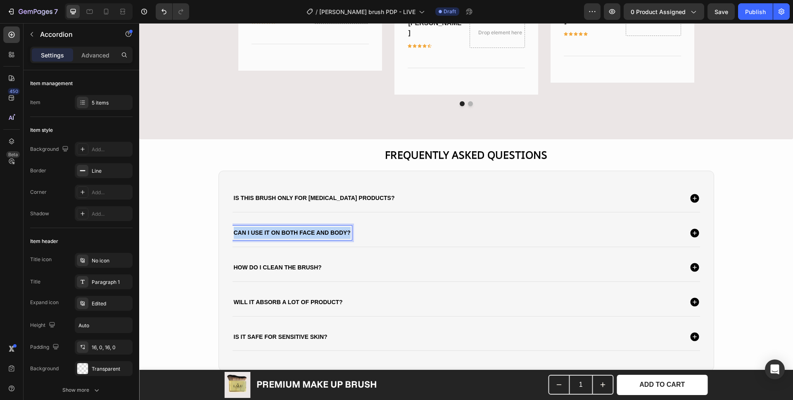
click at [279, 229] on strong "Can I use it on both face and body?" at bounding box center [292, 232] width 117 height 7
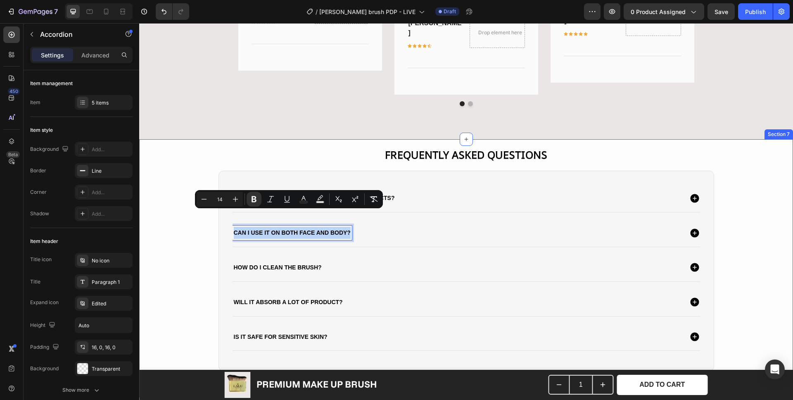
click at [187, 242] on div "FREQUENTLY ASKED QUESTIONS Heading Is this brush only for tanning products? Can…" at bounding box center [465, 265] width 637 height 237
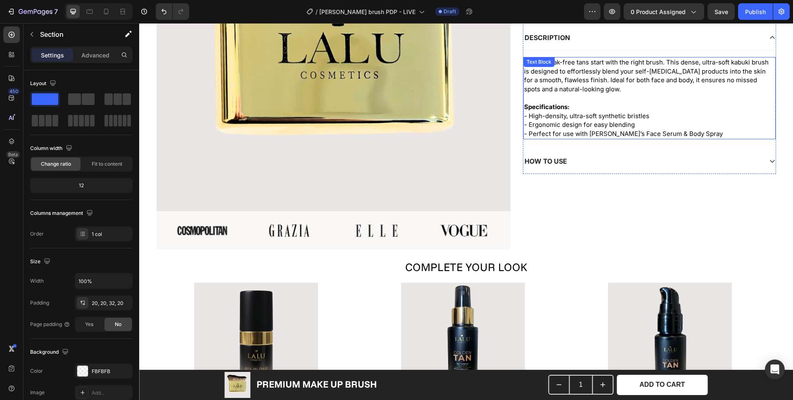
scroll to position [178, 0]
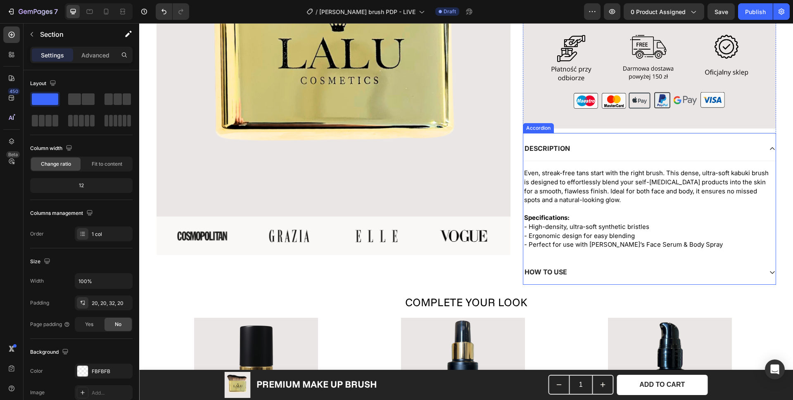
click at [651, 272] on div "HOW TO USE" at bounding box center [642, 271] width 239 height 11
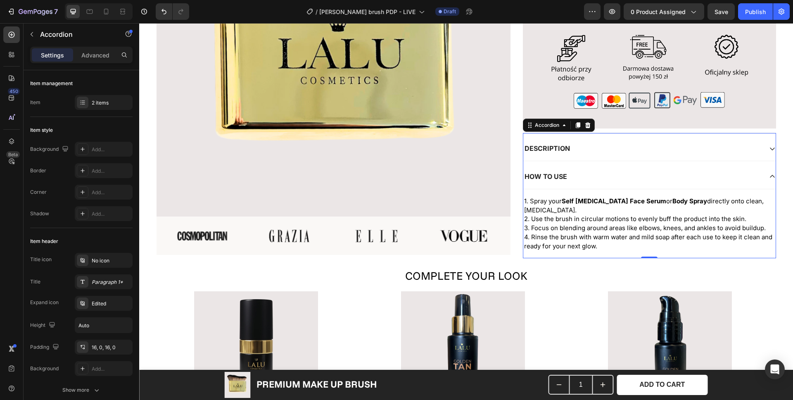
click at [611, 144] on div "DESCRIPTION" at bounding box center [642, 148] width 239 height 11
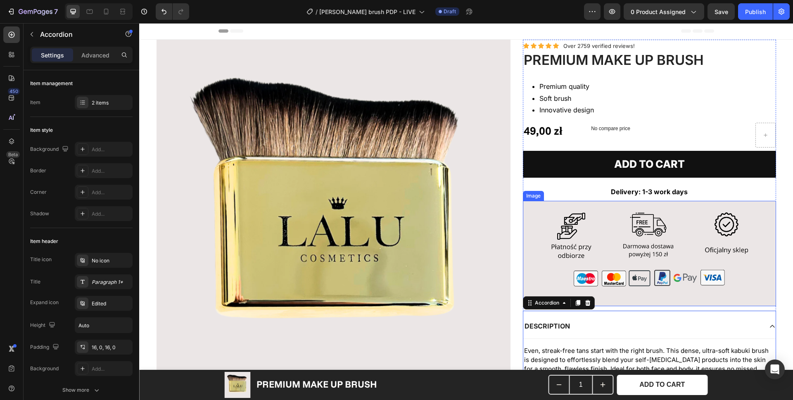
scroll to position [0, 0]
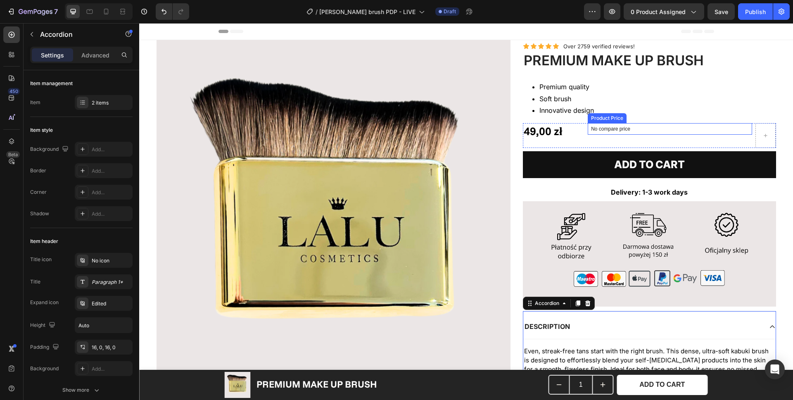
click at [633, 131] on p "No compare price" at bounding box center [670, 128] width 158 height 5
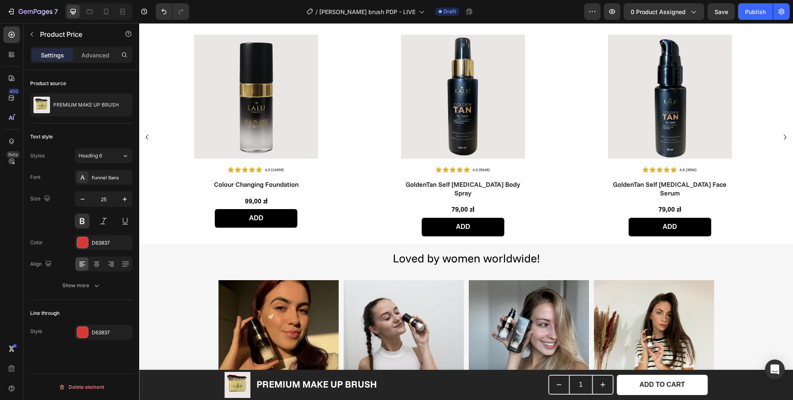
scroll to position [70, 0]
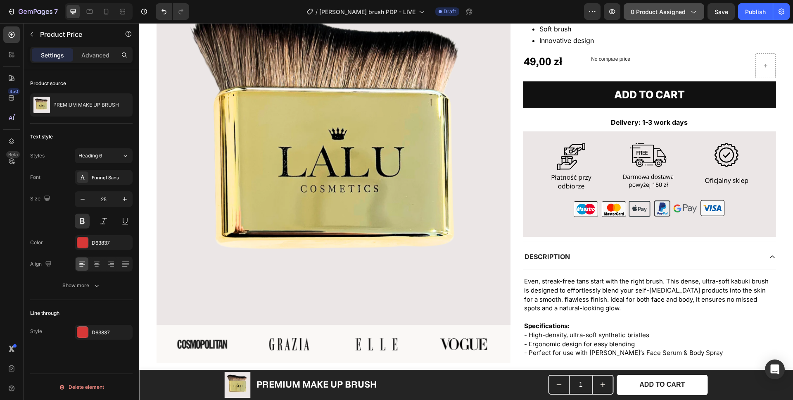
click at [657, 15] on span "0 product assigned" at bounding box center [657, 11] width 55 height 9
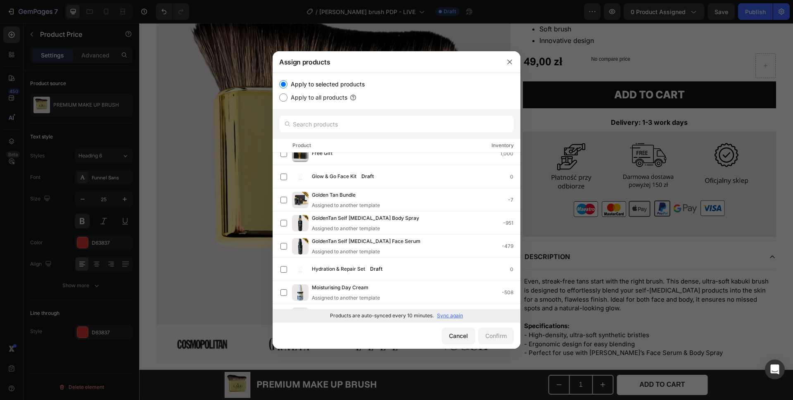
scroll to position [260, 0]
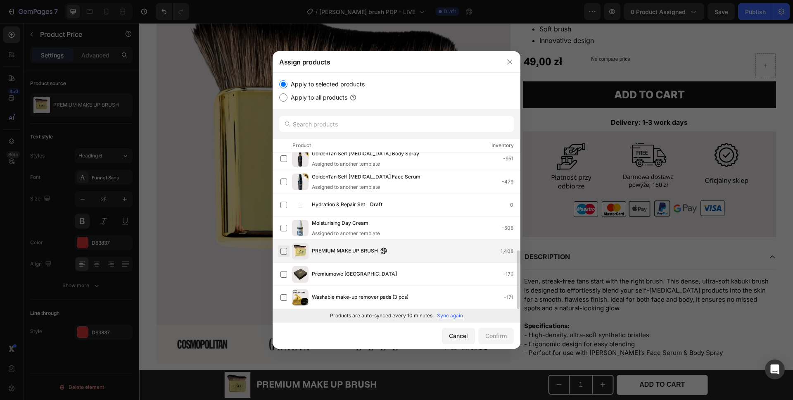
click at [285, 253] on label at bounding box center [283, 251] width 7 height 7
click at [499, 337] on div "Confirm" at bounding box center [495, 335] width 21 height 9
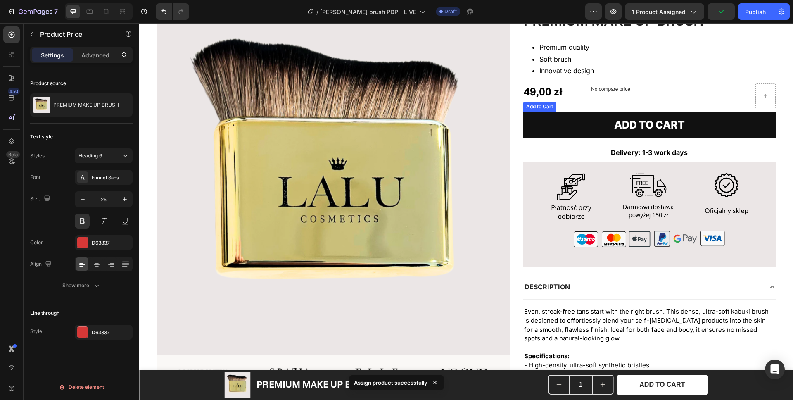
scroll to position [0, 0]
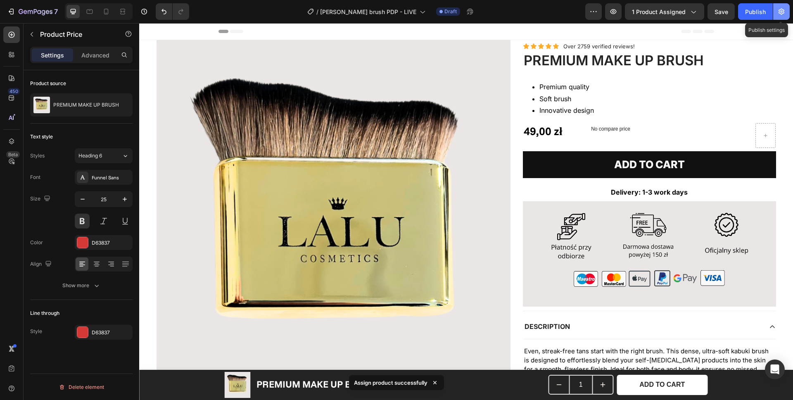
click at [783, 17] on button "button" at bounding box center [781, 11] width 17 height 17
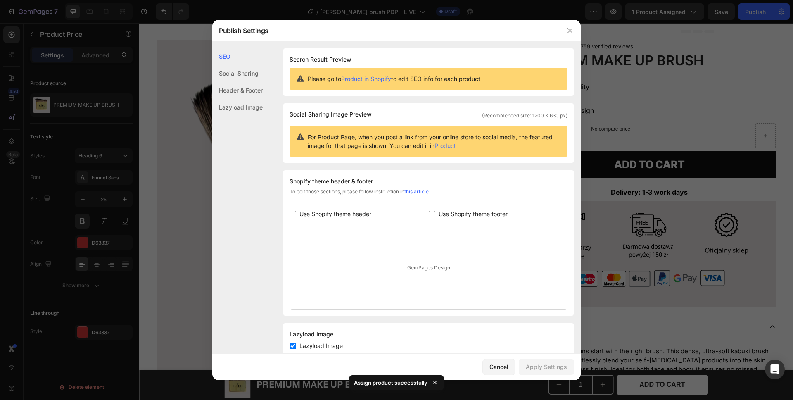
click at [344, 216] on span "Use Shopify theme header" at bounding box center [335, 214] width 72 height 10
checkbox input "true"
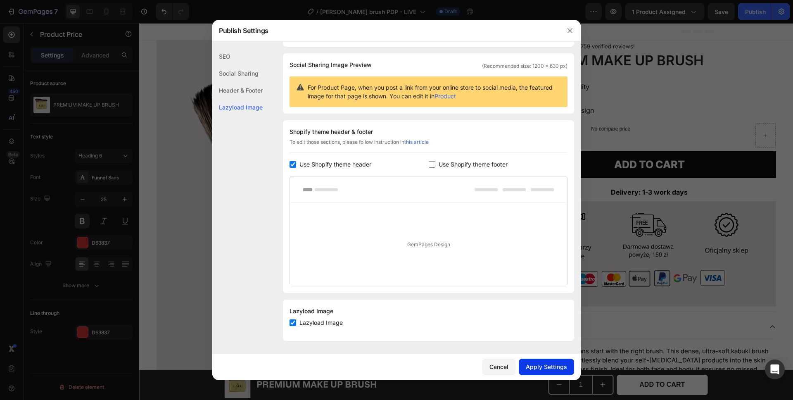
scroll to position [50, 0]
click at [539, 365] on div "Apply Settings" at bounding box center [546, 366] width 41 height 9
click at [746, 16] on div at bounding box center [396, 200] width 793 height 400
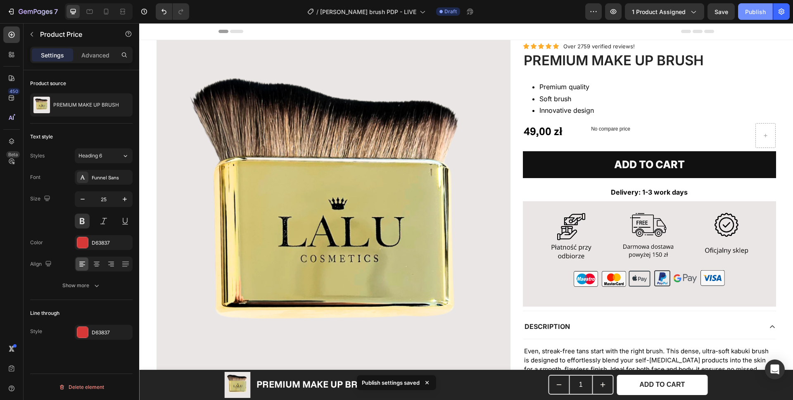
click at [750, 15] on div "Publish" at bounding box center [755, 11] width 21 height 9
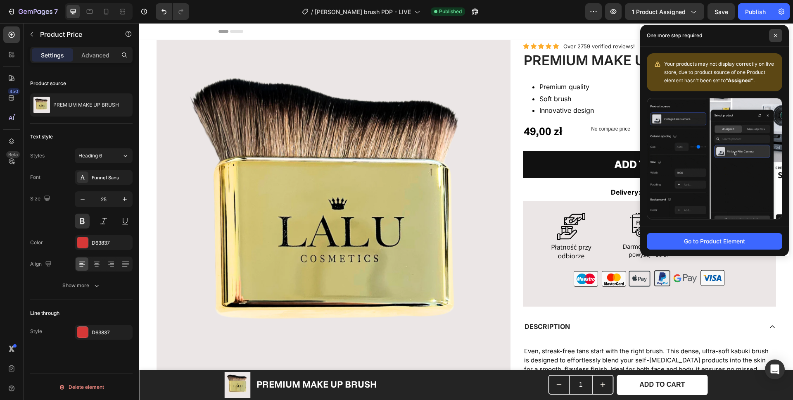
click at [773, 38] on span at bounding box center [775, 35] width 13 height 13
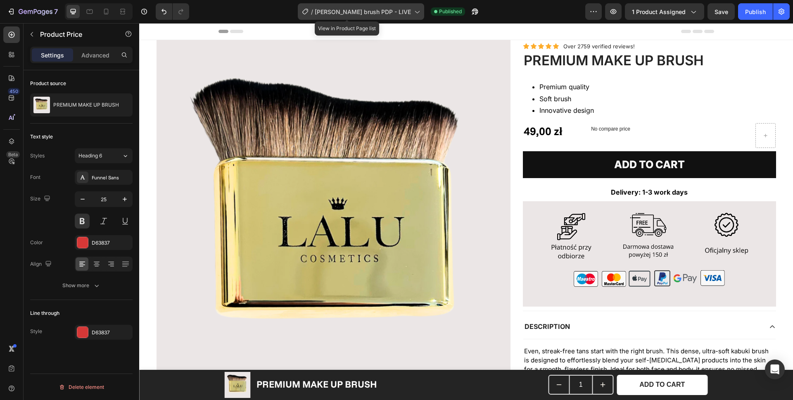
click at [363, 14] on span "Tanner brush PDP - LIVE" at bounding box center [363, 11] width 96 height 9
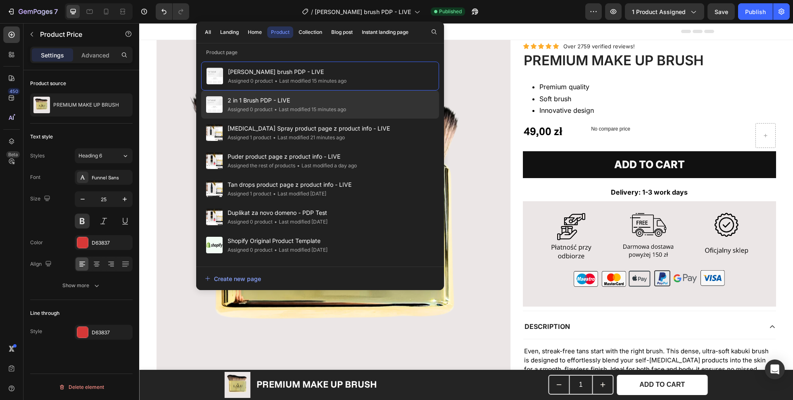
click at [310, 107] on div "• Last modified 15 minutes ago" at bounding box center [309, 109] width 73 height 8
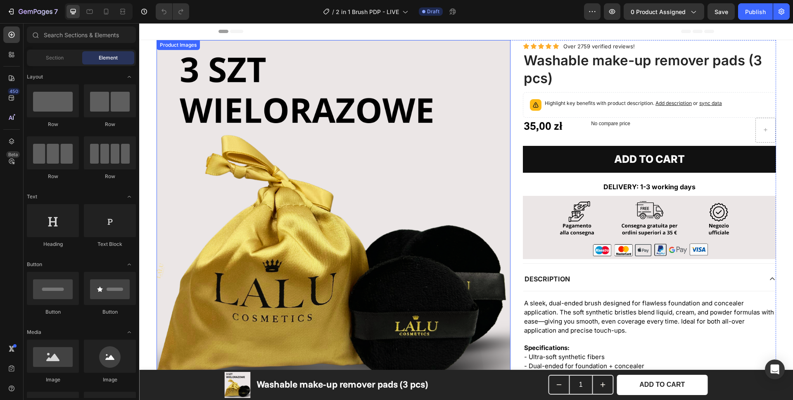
click at [358, 187] on img at bounding box center [333, 217] width 354 height 354
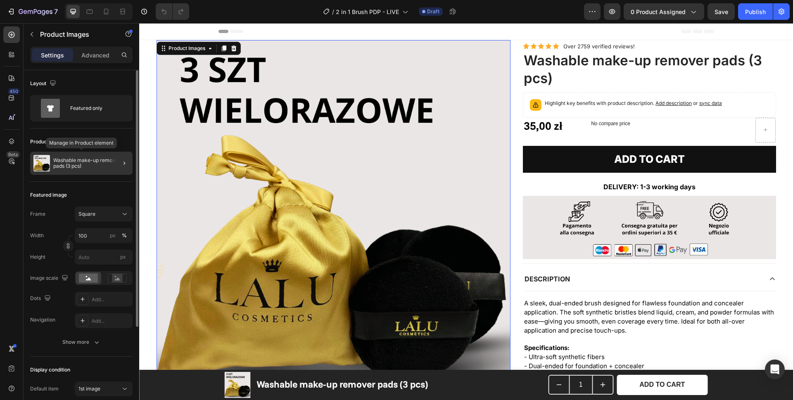
click at [75, 164] on p "Washable make-up remover pads (3 pcs)" at bounding box center [91, 163] width 76 height 12
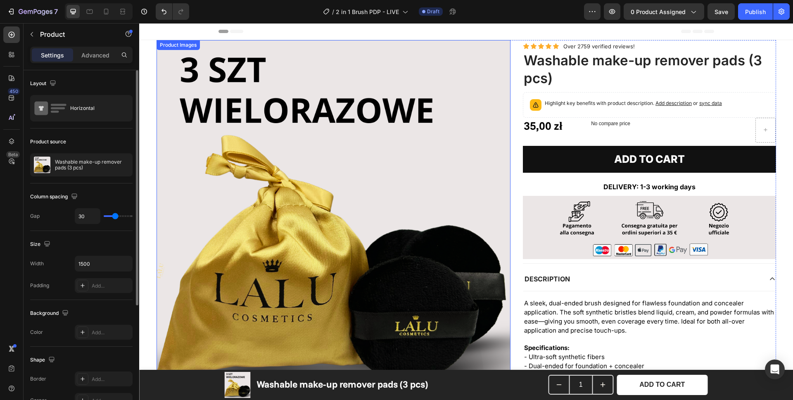
click at [268, 175] on img at bounding box center [333, 217] width 354 height 354
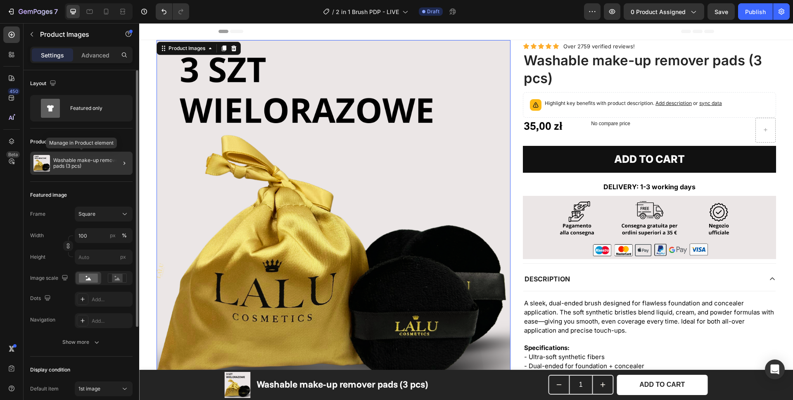
click at [60, 161] on p "Washable make-up remover pads (3 pcs)" at bounding box center [91, 163] width 76 height 12
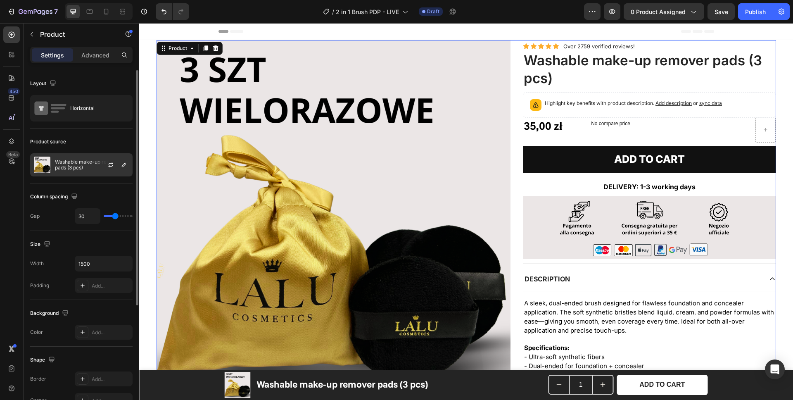
click at [89, 166] on p "Washable make-up remover pads (3 pcs)" at bounding box center [92, 165] width 74 height 12
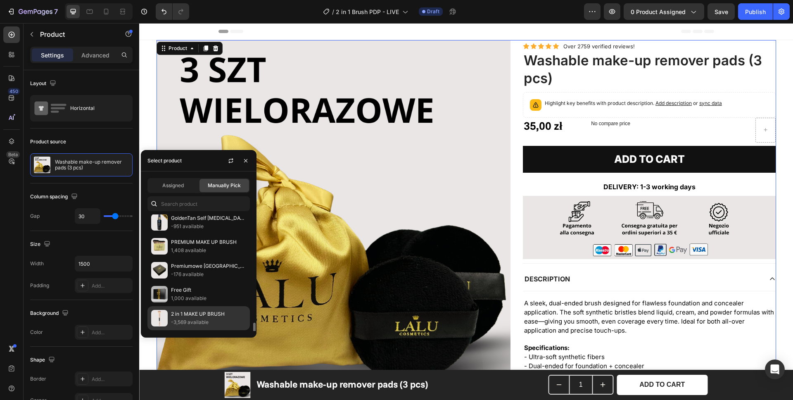
scroll to position [315, 0]
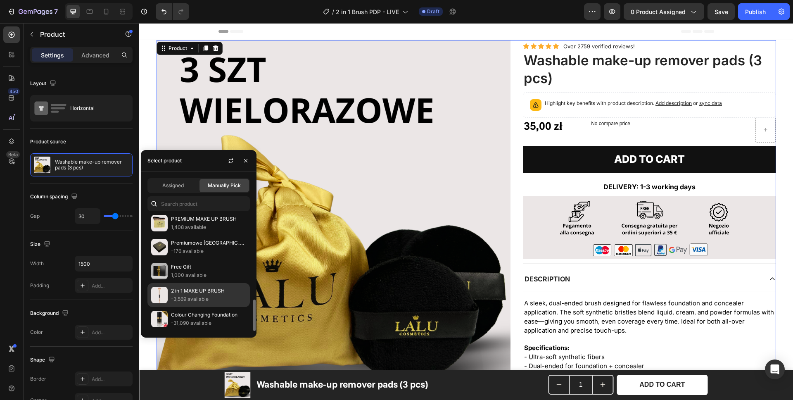
click at [195, 295] on p "-3,569 available" at bounding box center [208, 299] width 75 height 8
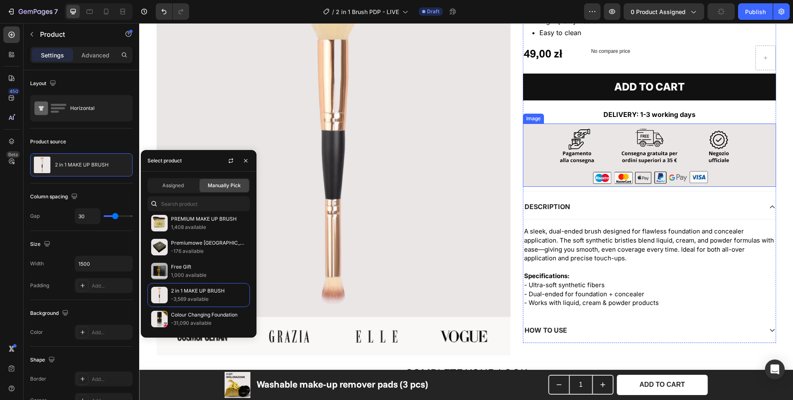
scroll to position [81, 0]
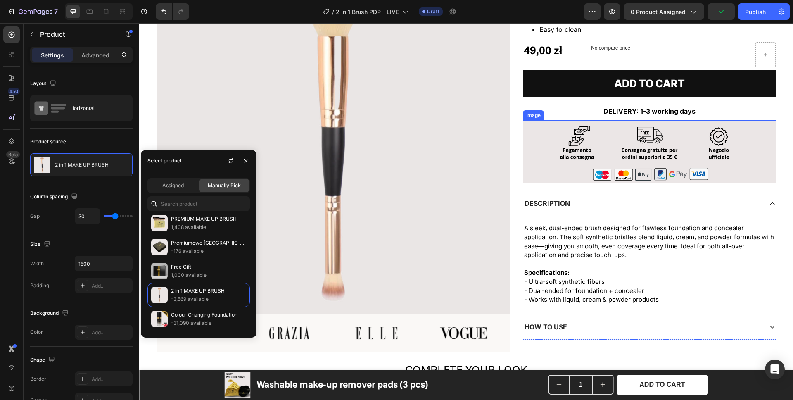
click at [592, 159] on img at bounding box center [649, 151] width 253 height 63
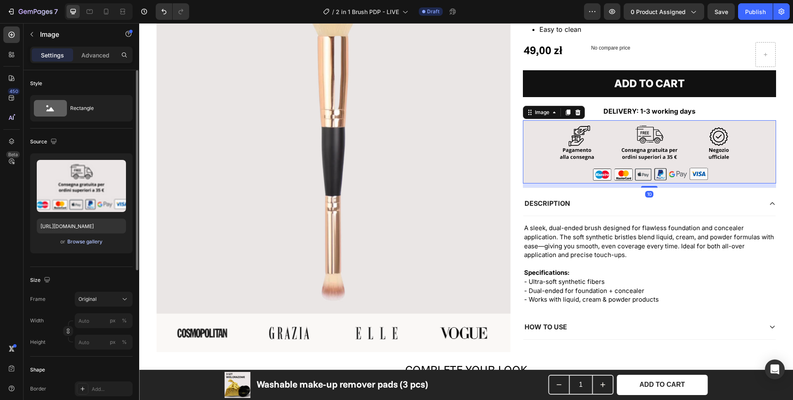
click at [95, 242] on div "Browse gallery" at bounding box center [84, 241] width 35 height 7
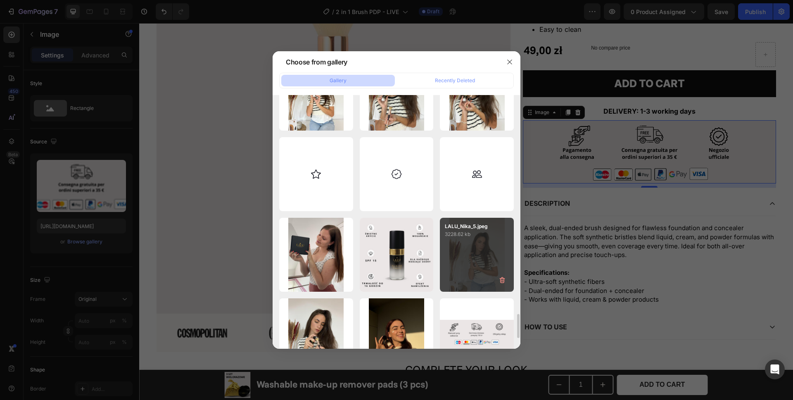
scroll to position [2311, 0]
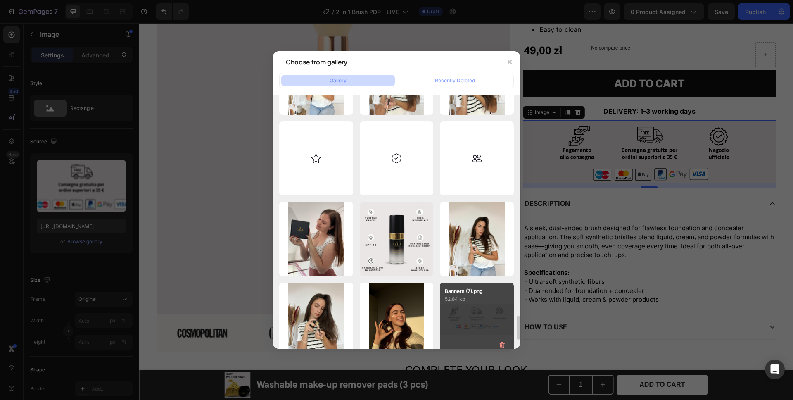
click at [483, 309] on div "Banners (7).png 52.84 kb" at bounding box center [477, 319] width 74 height 74
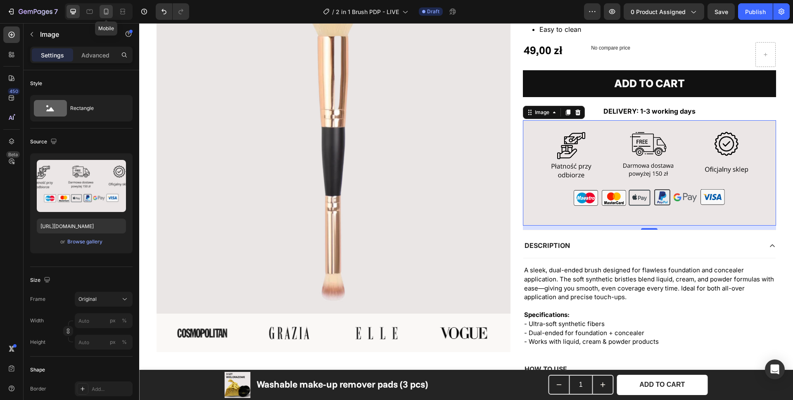
click at [103, 15] on icon at bounding box center [106, 11] width 8 height 8
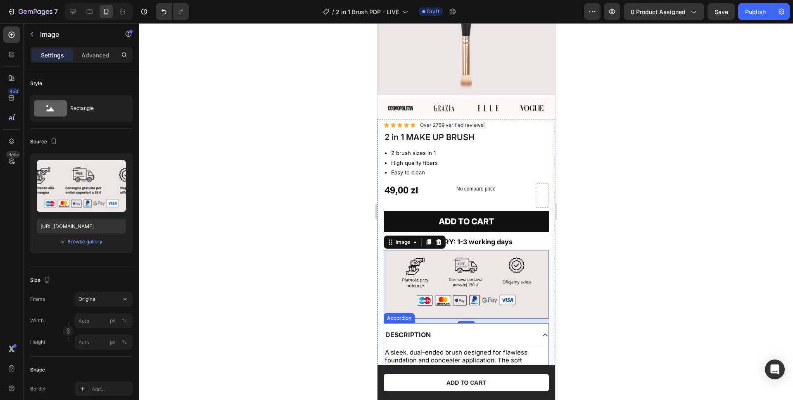
scroll to position [313, 0]
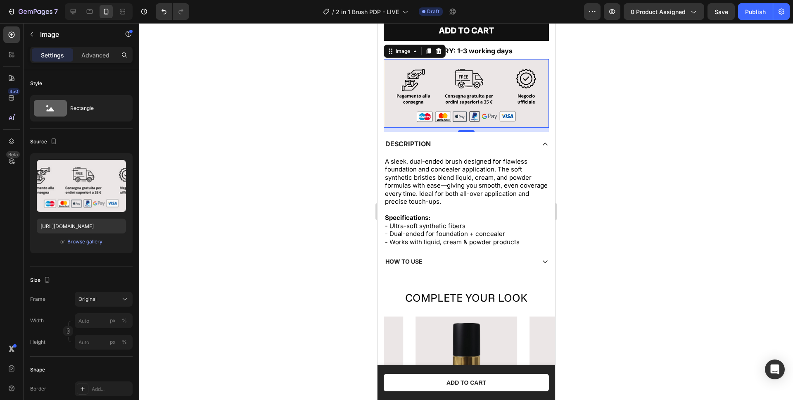
click at [437, 94] on img at bounding box center [465, 93] width 165 height 69
click at [92, 242] on div "Browse gallery" at bounding box center [84, 241] width 35 height 7
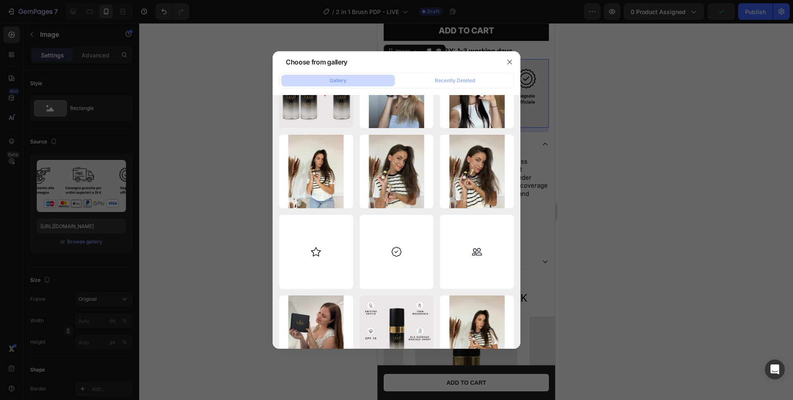
scroll to position [2405, 0]
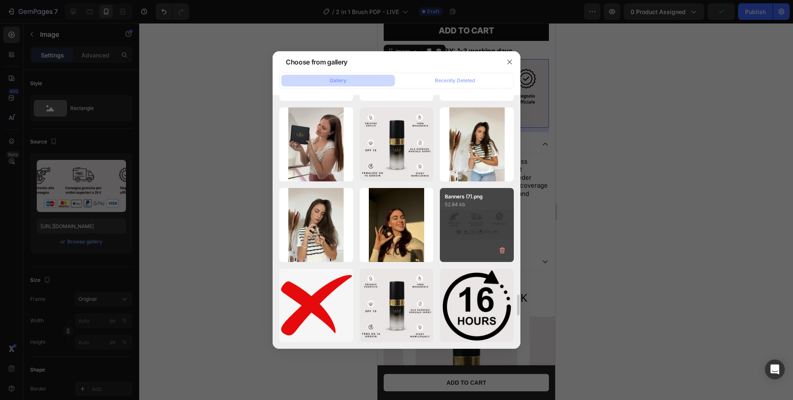
click at [465, 224] on div "Banners (7).png 52.84 kb" at bounding box center [477, 225] width 74 height 74
type input "https://cdn.shopify.com/s/files/1/0862/5376/4874/files/gempages_540347707940668…"
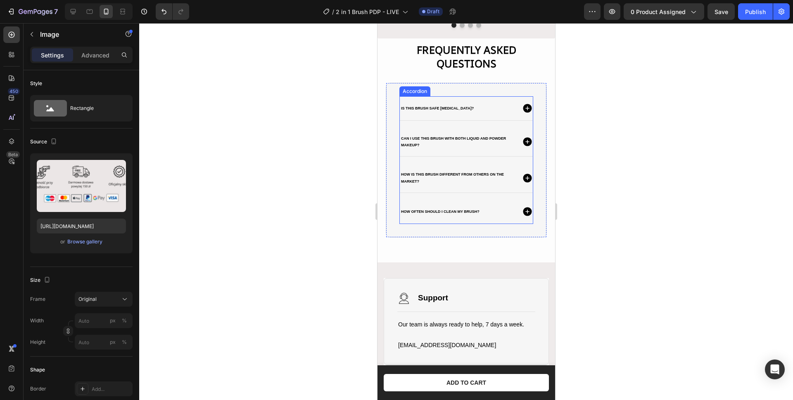
scroll to position [1133, 0]
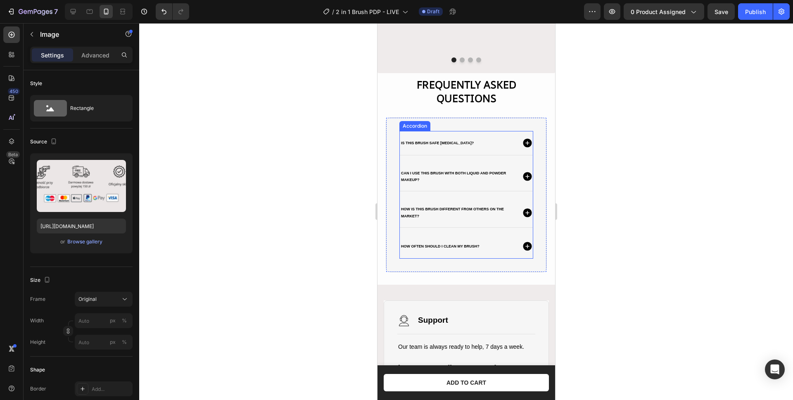
click at [429, 141] on strong "Is this brush safe for sensitive skin?" at bounding box center [436, 143] width 73 height 4
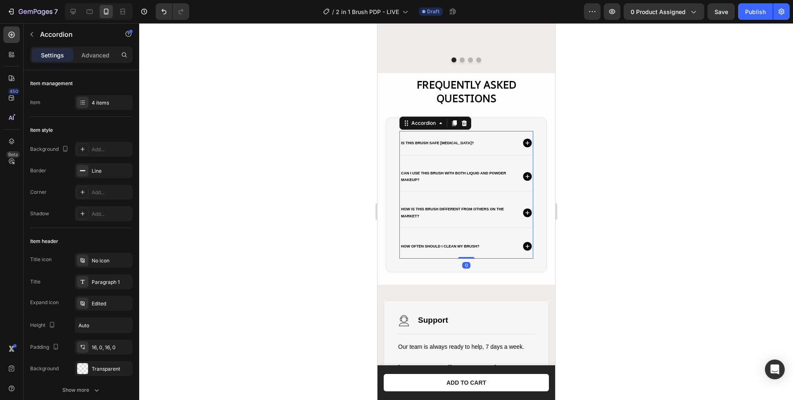
click at [429, 142] on strong "Is this brush safe for sensitive skin?" at bounding box center [436, 143] width 73 height 4
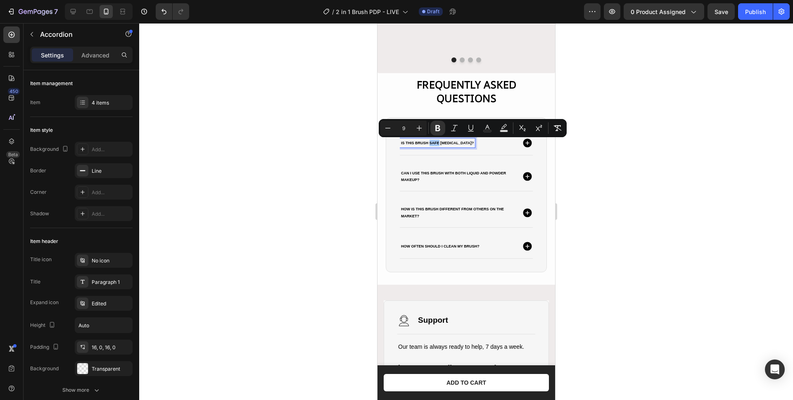
click at [402, 130] on input "9" at bounding box center [403, 128] width 17 height 10
type input "16"
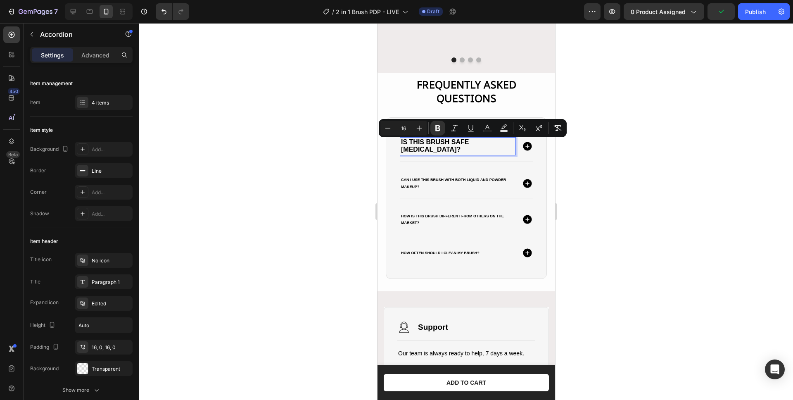
click at [415, 181] on strong "Can I use this brush with both liquid and powder makeup?" at bounding box center [452, 183] width 105 height 11
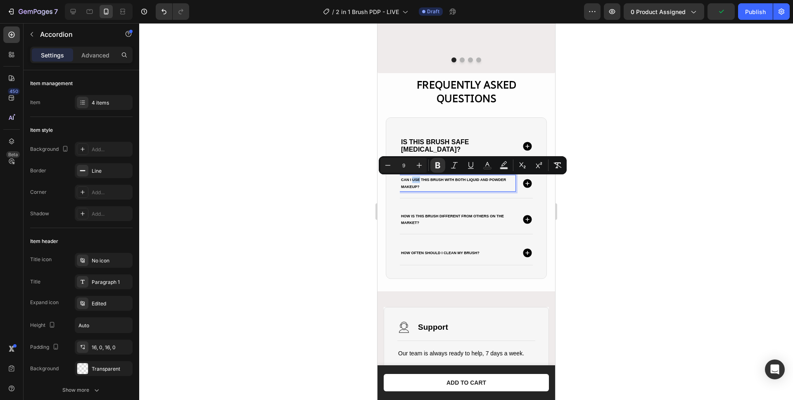
click at [415, 181] on strong "Can I use this brush with both liquid and powder makeup?" at bounding box center [452, 183] width 105 height 11
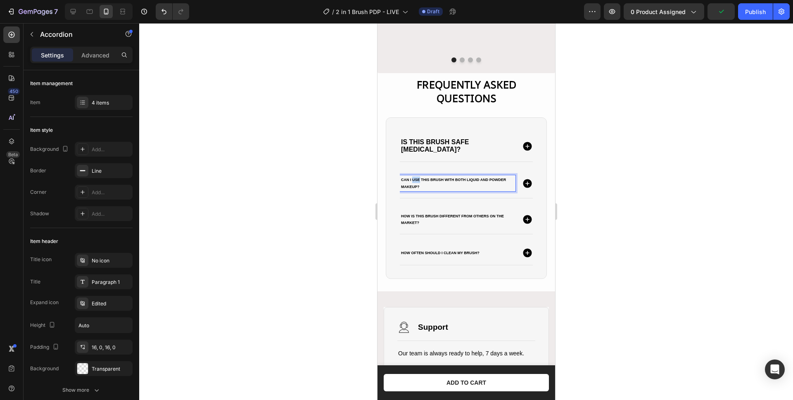
click at [415, 181] on strong "Can I use this brush with both liquid and powder makeup?" at bounding box center [452, 183] width 105 height 11
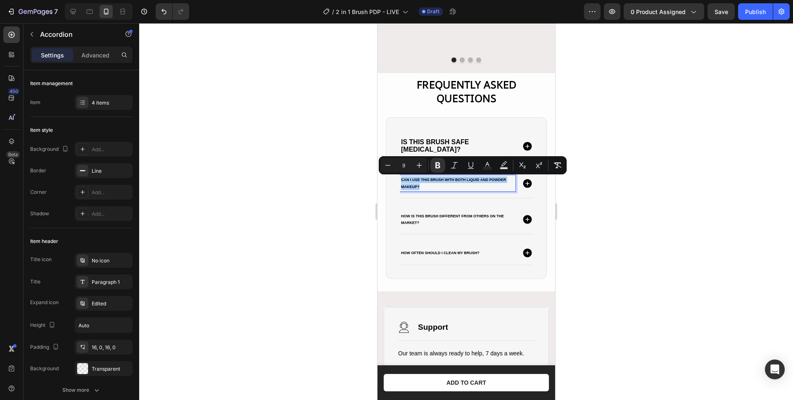
click at [403, 166] on input "9" at bounding box center [403, 165] width 17 height 10
type input "16"
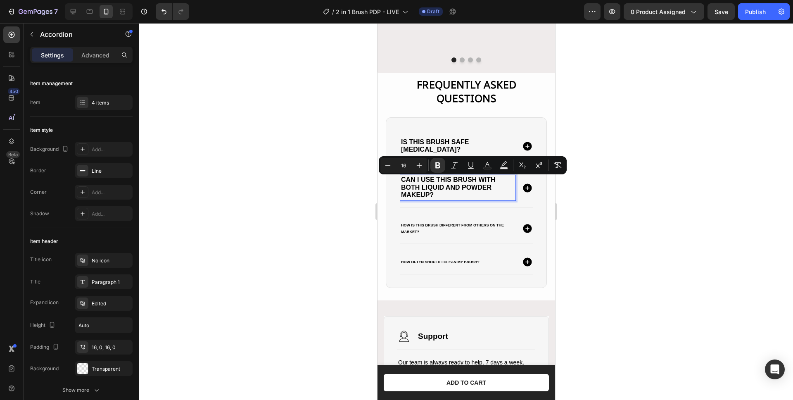
click at [427, 223] on strong "How is this brush different from others on the market?" at bounding box center [451, 228] width 103 height 11
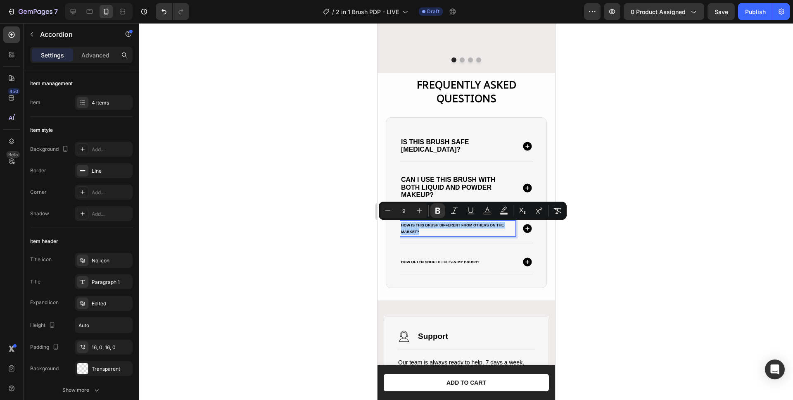
click at [404, 208] on input "9" at bounding box center [403, 211] width 17 height 10
type input "16"
click at [424, 265] on strong "How often should I clean my brush?" at bounding box center [439, 263] width 78 height 4
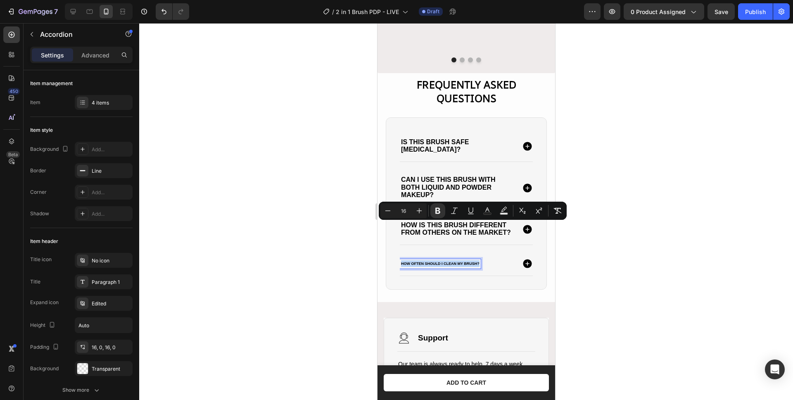
click at [424, 265] on strong "How often should I clean my brush?" at bounding box center [439, 263] width 78 height 4
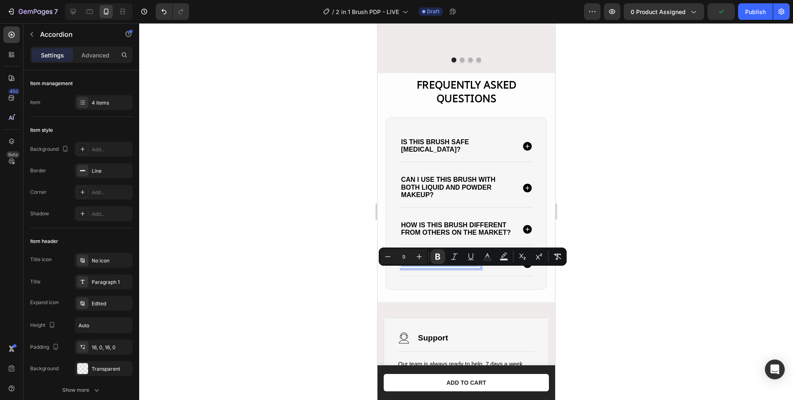
click at [405, 258] on input "9" at bounding box center [403, 256] width 17 height 10
type input "16"
click at [311, 230] on div at bounding box center [466, 211] width 654 height 377
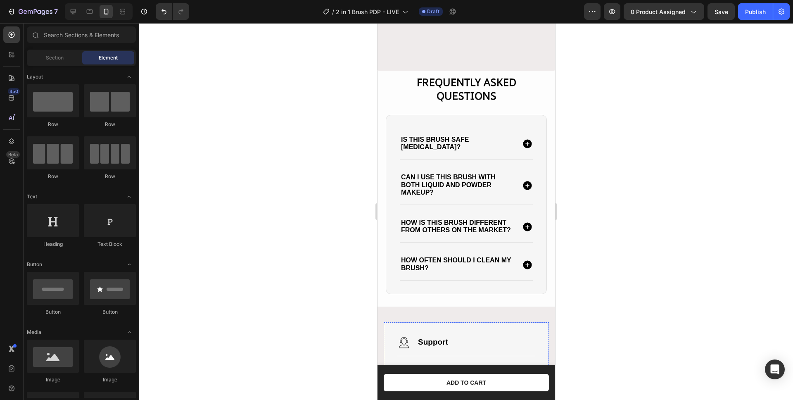
scroll to position [1410, 0]
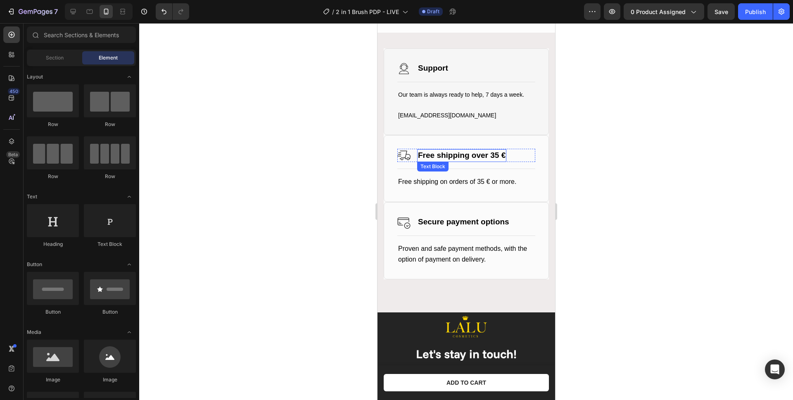
click at [496, 159] on strong "Free shipping over 35 €" at bounding box center [461, 155] width 88 height 9
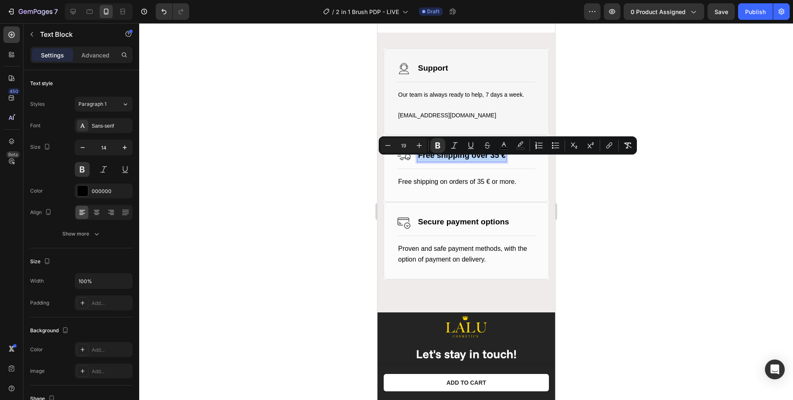
click at [496, 159] on strong "Free shipping over 35 €" at bounding box center [461, 155] width 88 height 9
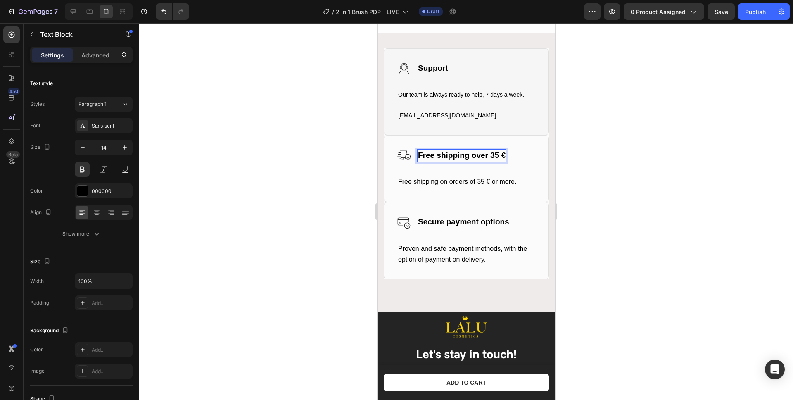
click at [501, 159] on strong "Free shipping over 35 €" at bounding box center [461, 155] width 88 height 9
drag, startPoint x: 505, startPoint y: 164, endPoint x: 491, endPoint y: 163, distance: 13.2
click at [491, 159] on strong "Free shipping over 35 €" at bounding box center [461, 155] width 88 height 9
click at [481, 185] on span "Free shipping on orders of 35 € or more." at bounding box center [457, 181] width 118 height 7
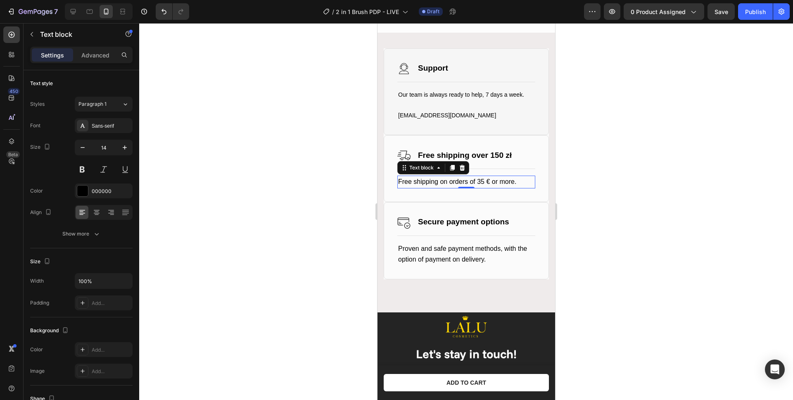
click at [481, 185] on span "Free shipping on orders of 35 € or more." at bounding box center [457, 181] width 118 height 7
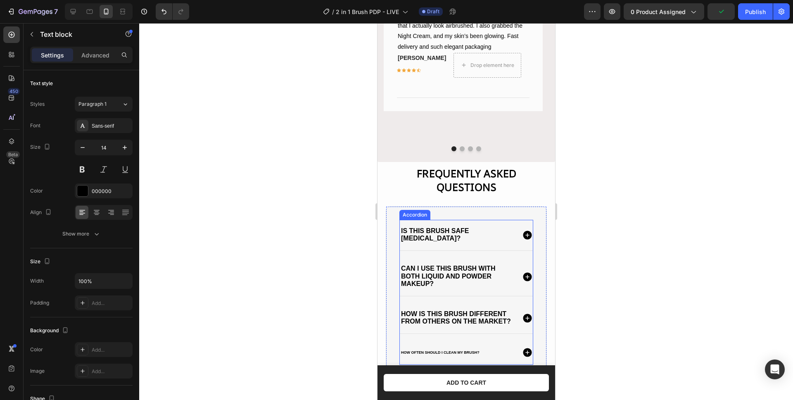
scroll to position [1204, 0]
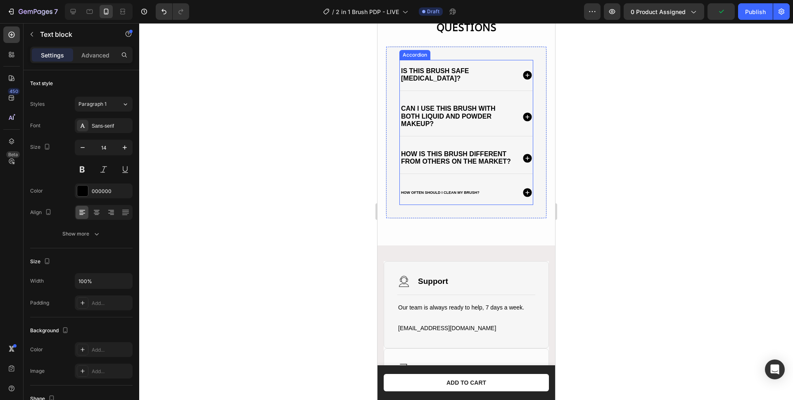
click at [436, 194] on strong "How often should I clean my brush?" at bounding box center [439, 192] width 78 height 4
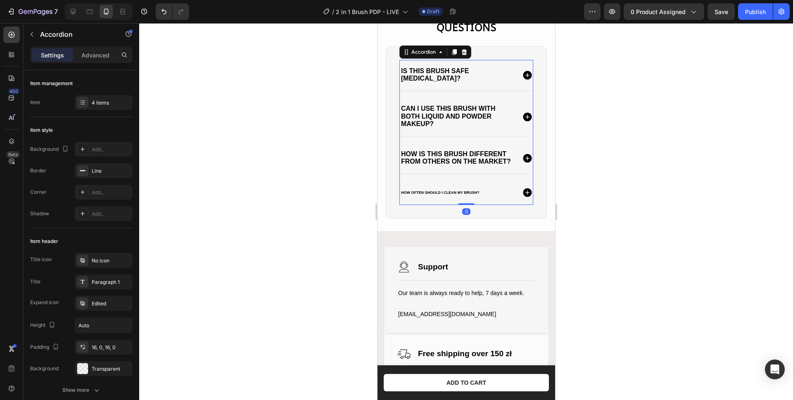
click at [436, 194] on strong "How often should I clean my brush?" at bounding box center [439, 192] width 78 height 4
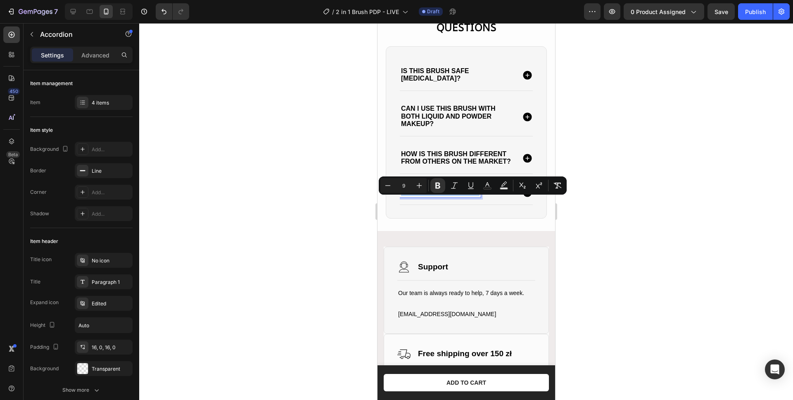
click at [403, 186] on input "9" at bounding box center [403, 185] width 17 height 10
type input "16"
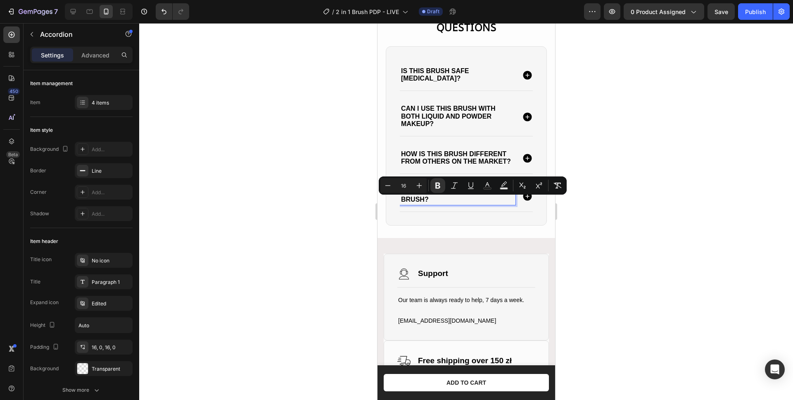
click at [285, 188] on div at bounding box center [466, 211] width 654 height 377
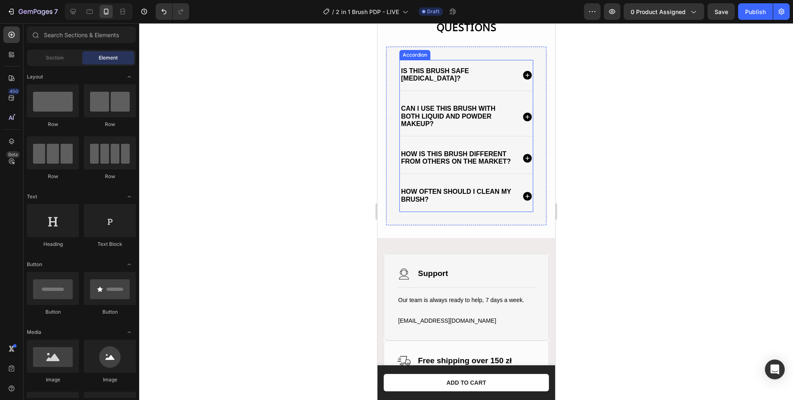
click at [524, 200] on icon at bounding box center [526, 196] width 9 height 9
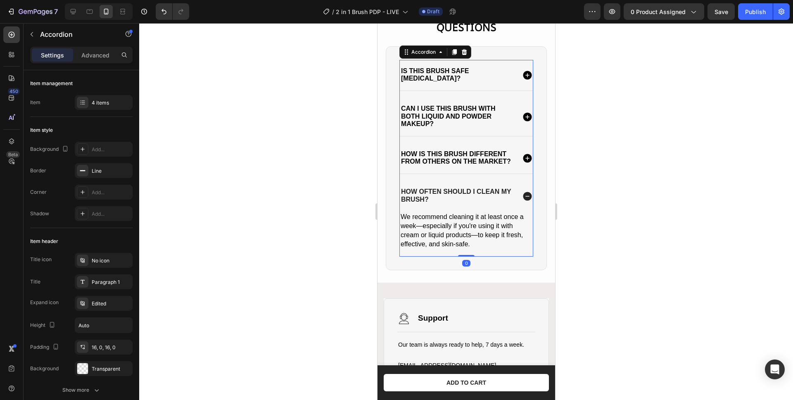
click at [521, 161] on icon at bounding box center [526, 158] width 11 height 11
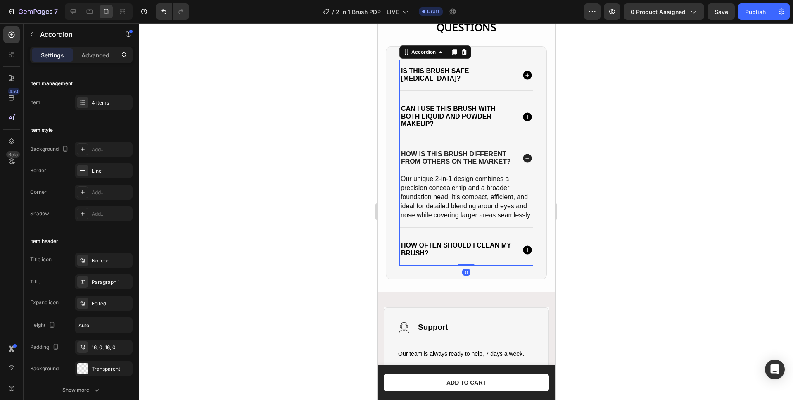
click at [522, 161] on icon at bounding box center [526, 158] width 9 height 9
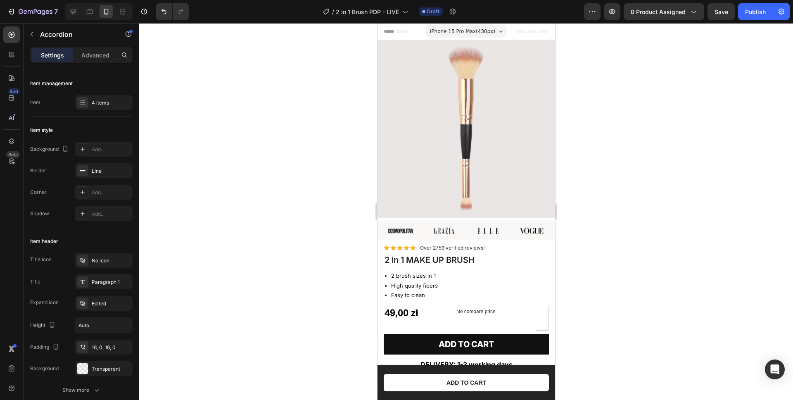
scroll to position [539, 0]
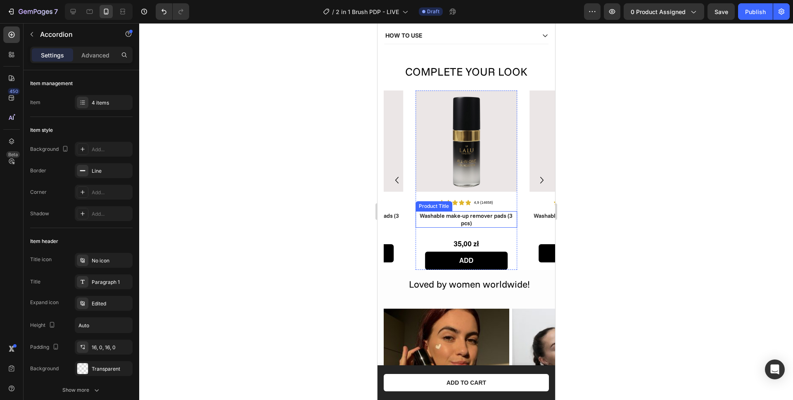
click at [462, 211] on h1 "Washable make-up remover pads (3 pcs)" at bounding box center [466, 219] width 102 height 17
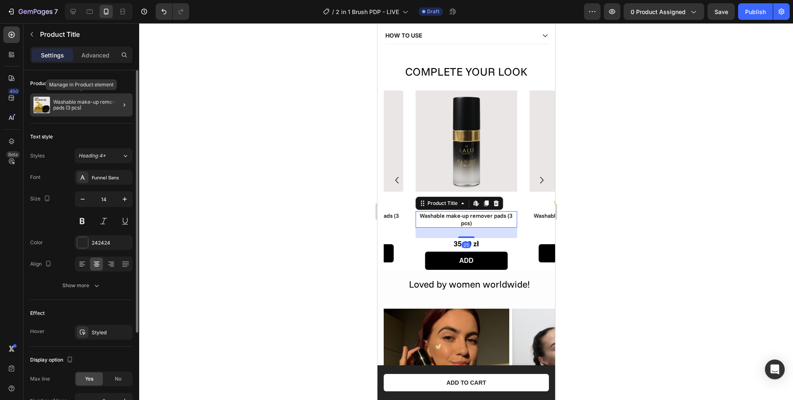
click at [62, 103] on p "Washable make-up remover pads (3 pcs)" at bounding box center [91, 105] width 76 height 12
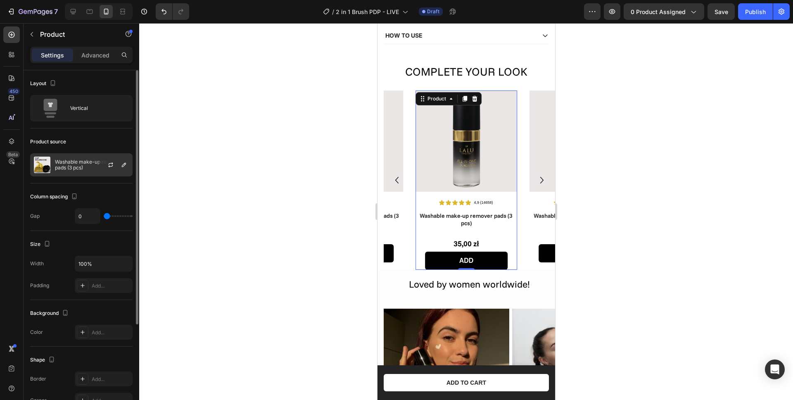
click at [85, 161] on p "Washable make-up remover pads (3 pcs)" at bounding box center [92, 165] width 74 height 12
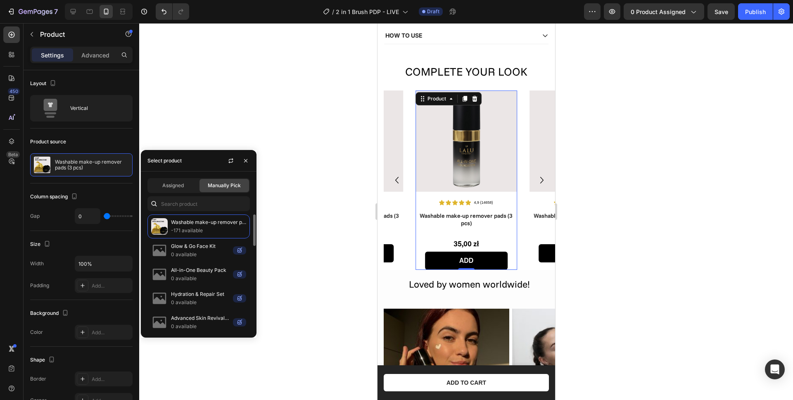
scroll to position [315, 0]
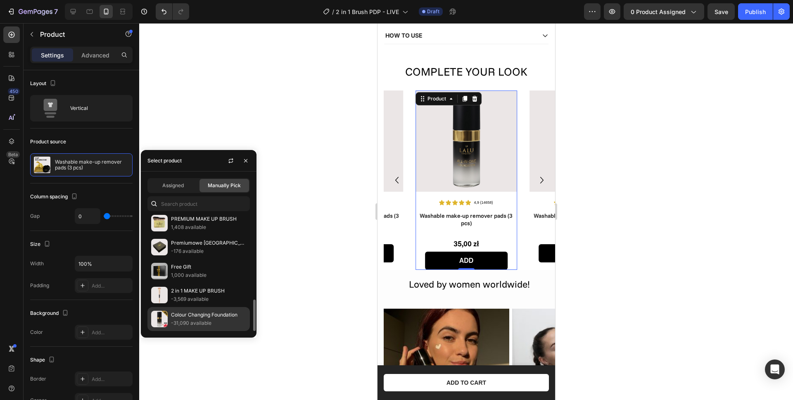
click at [185, 320] on p "-31,090 available" at bounding box center [208, 323] width 75 height 8
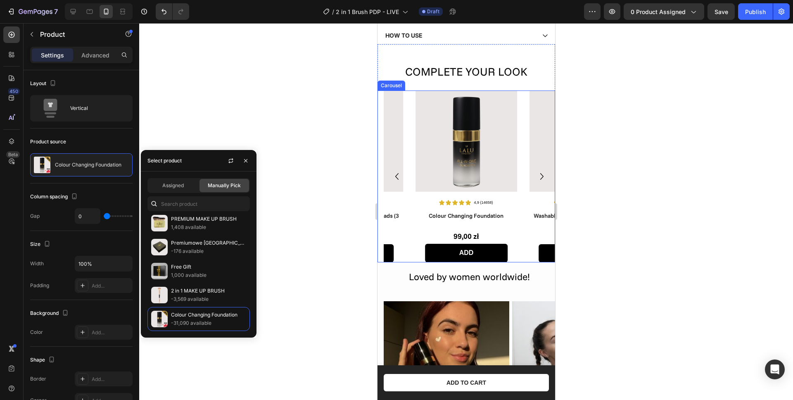
click at [535, 169] on icon "Carousel Next Arrow" at bounding box center [541, 176] width 13 height 15
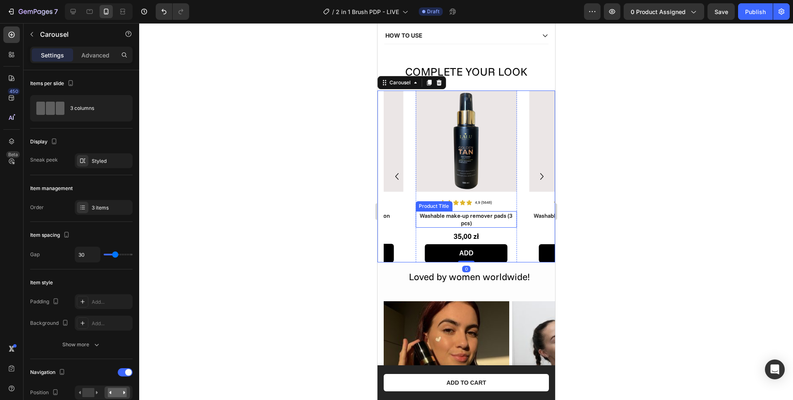
click at [473, 211] on h1 "Washable make-up remover pads (3 pcs)" at bounding box center [466, 219] width 102 height 17
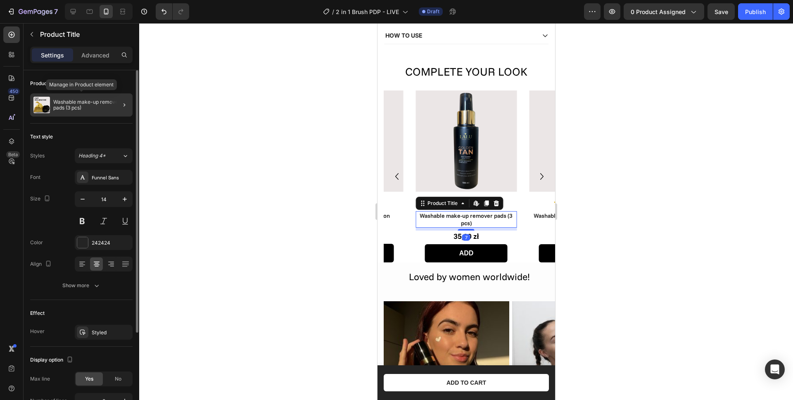
click at [79, 107] on p "Washable make-up remover pads (3 pcs)" at bounding box center [91, 105] width 76 height 12
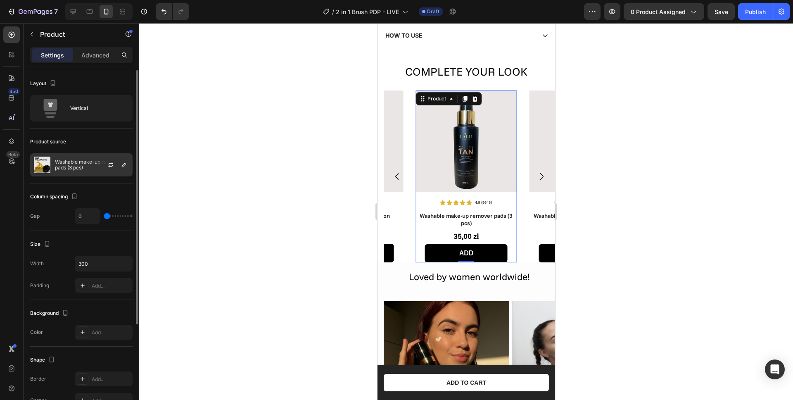
click at [73, 168] on p "Washable make-up remover pads (3 pcs)" at bounding box center [92, 165] width 74 height 12
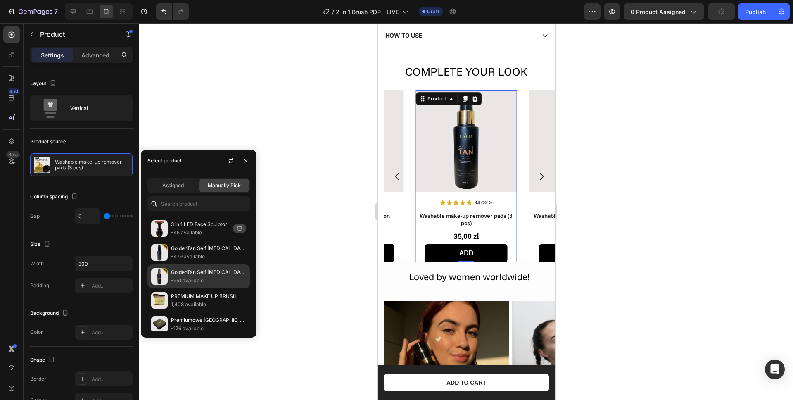
scroll to position [223, 0]
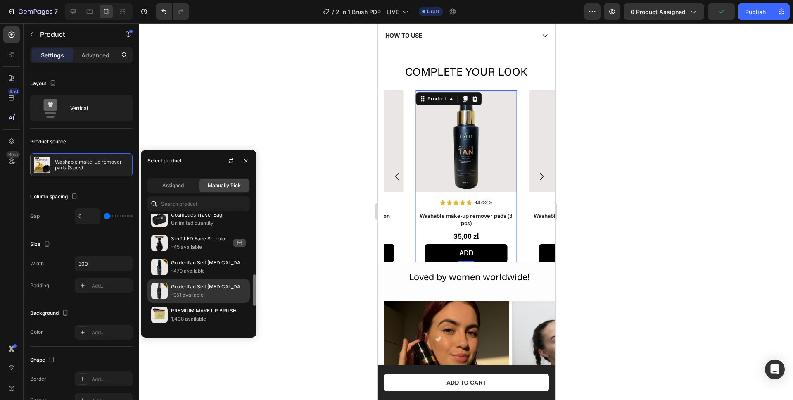
click at [192, 291] on p "-951 available" at bounding box center [208, 295] width 75 height 8
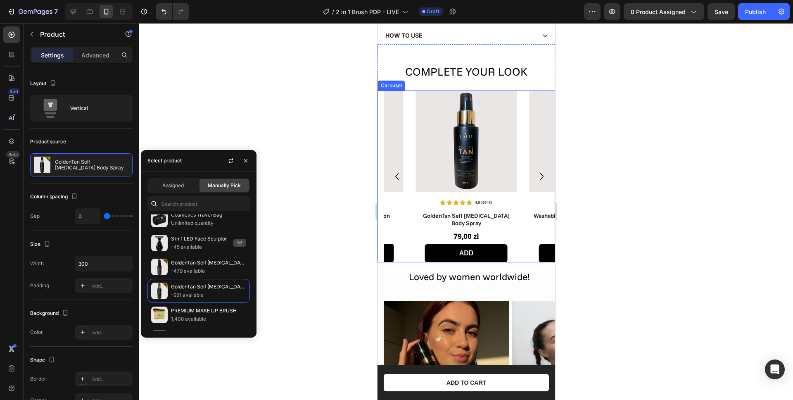
click at [537, 169] on icon "Carousel Next Arrow" at bounding box center [541, 176] width 13 height 15
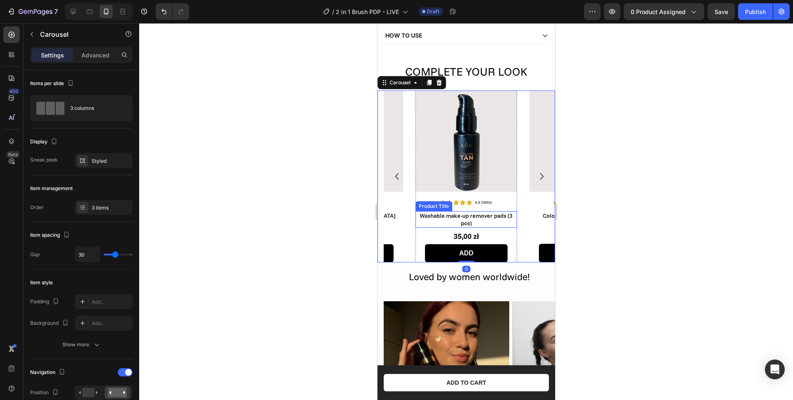
click at [473, 211] on h1 "Washable make-up remover pads (3 pcs)" at bounding box center [466, 219] width 102 height 17
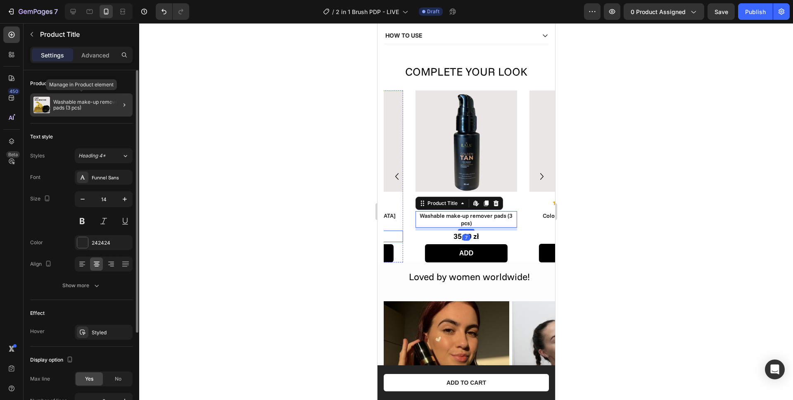
click at [90, 106] on p "Washable make-up remover pads (3 pcs)" at bounding box center [91, 105] width 76 height 12
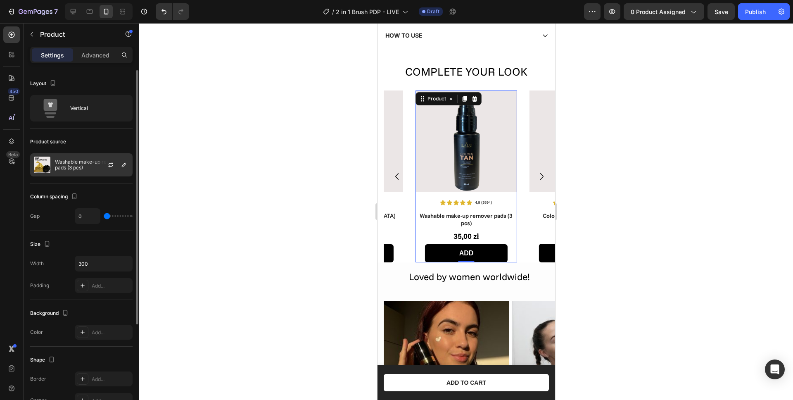
click at [75, 167] on p "Washable make-up remover pads (3 pcs)" at bounding box center [92, 165] width 74 height 12
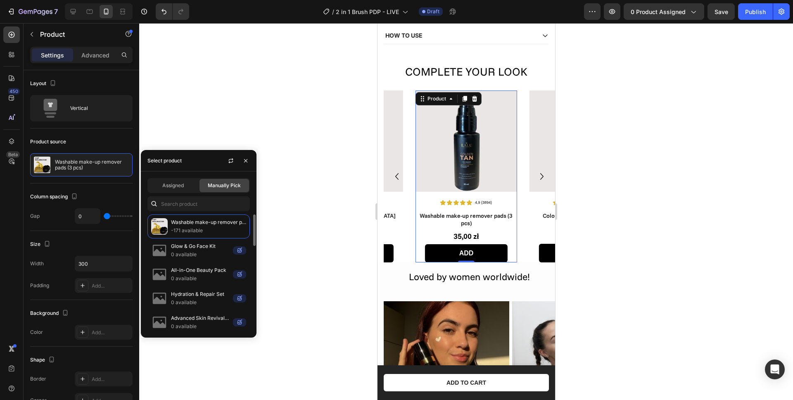
scroll to position [262, 0]
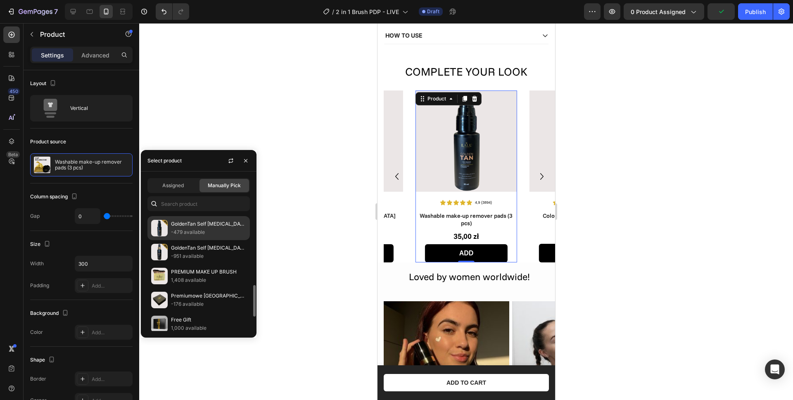
click at [190, 233] on p "-479 available" at bounding box center [208, 232] width 75 height 8
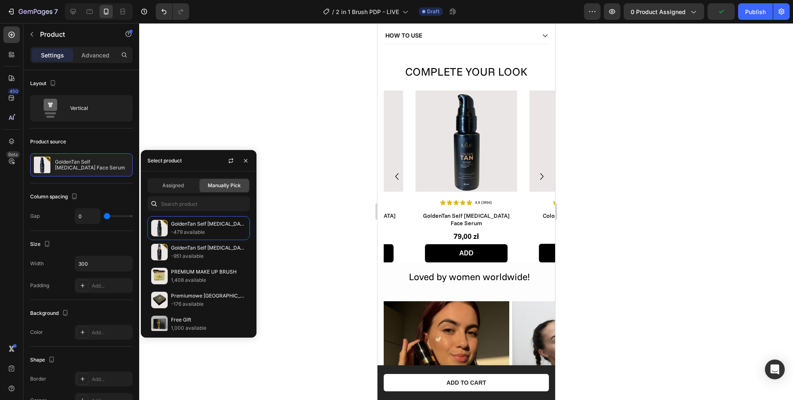
drag, startPoint x: 280, startPoint y: 93, endPoint x: 37, endPoint y: 109, distance: 242.9
click at [280, 93] on div at bounding box center [466, 211] width 654 height 377
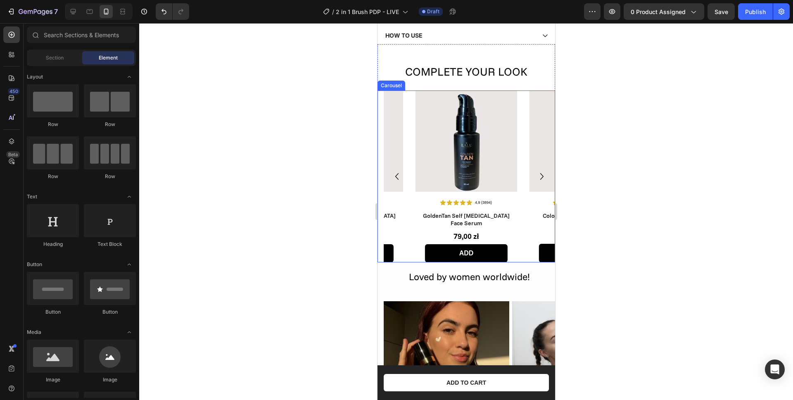
click at [536, 169] on icon "Carousel Next Arrow" at bounding box center [541, 176] width 13 height 15
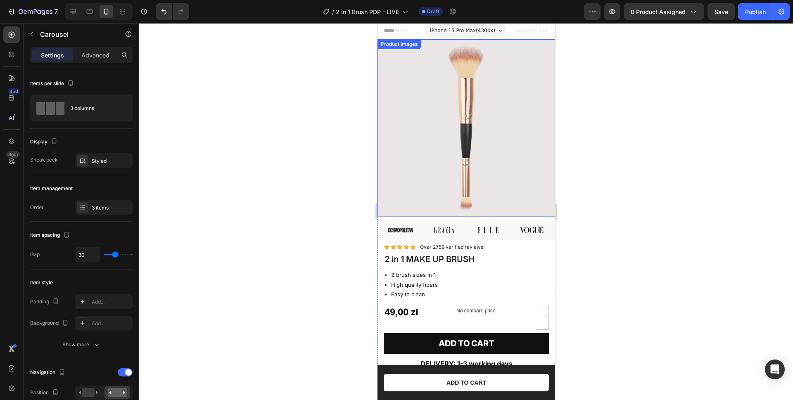
scroll to position [0, 0]
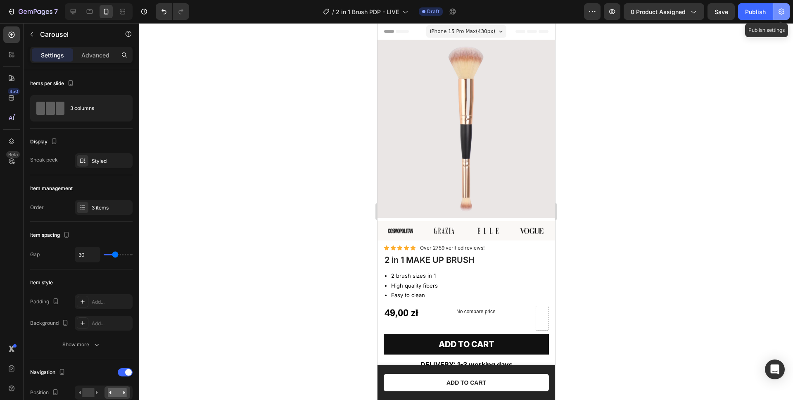
click at [778, 11] on icon "button" at bounding box center [781, 11] width 8 height 8
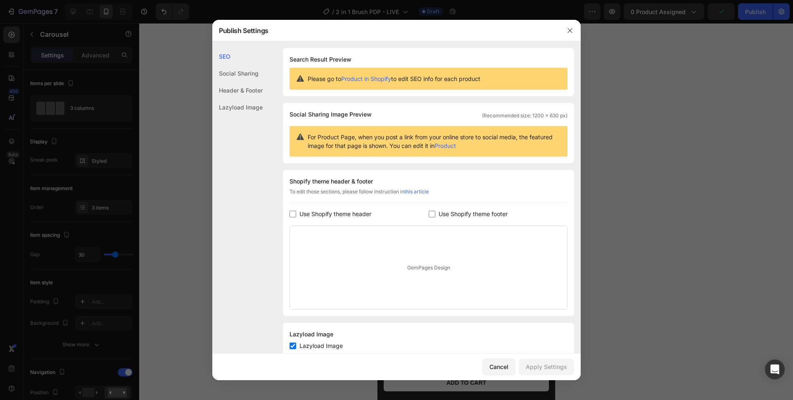
click at [313, 216] on span "Use Shopify theme header" at bounding box center [335, 214] width 72 height 10
checkbox input "true"
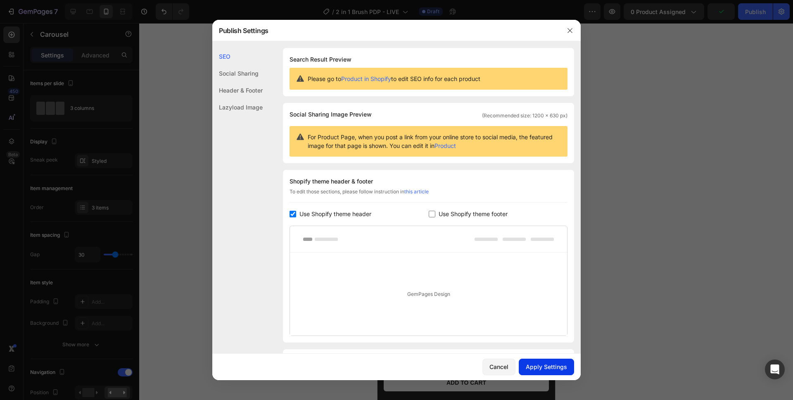
click at [558, 371] on button "Apply Settings" at bounding box center [546, 366] width 55 height 17
click at [666, 11] on div at bounding box center [396, 200] width 793 height 400
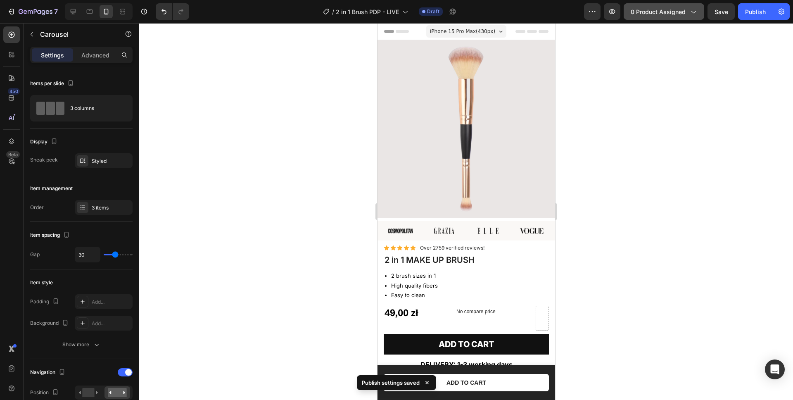
click at [664, 13] on span "0 product assigned" at bounding box center [657, 11] width 55 height 9
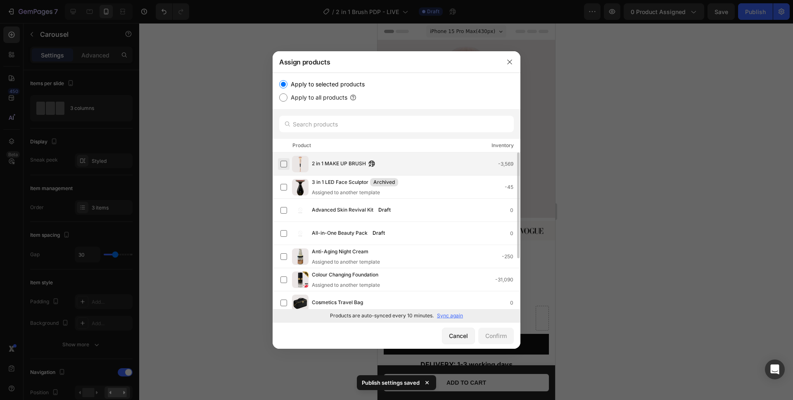
click at [283, 164] on label at bounding box center [283, 164] width 7 height 7
click at [491, 339] on div "Confirm" at bounding box center [495, 335] width 21 height 9
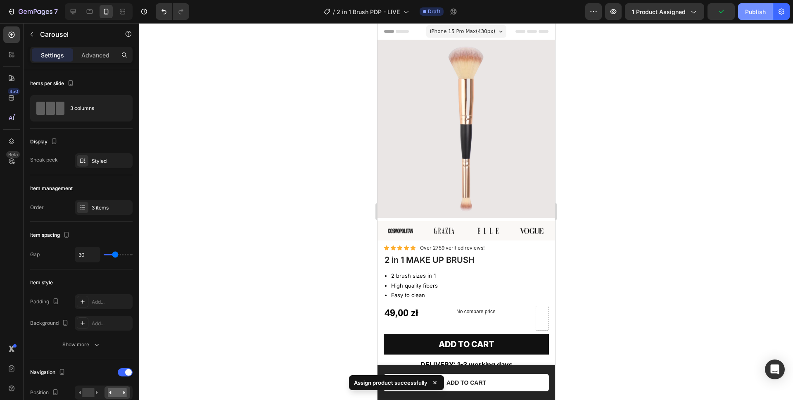
click at [751, 19] on button "Publish" at bounding box center [755, 11] width 35 height 17
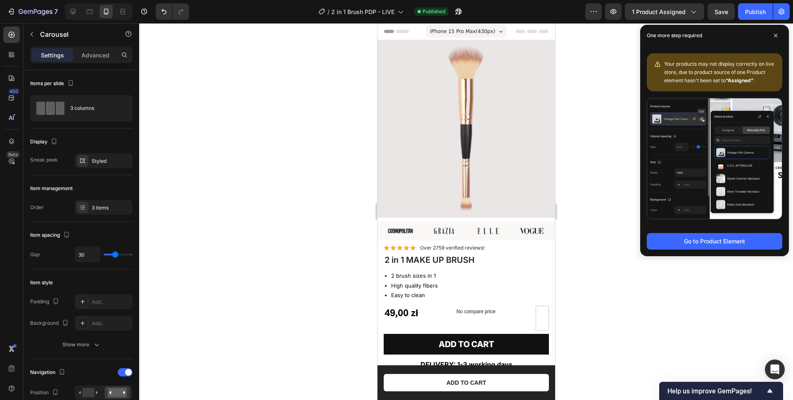
click at [334, 72] on div at bounding box center [466, 211] width 654 height 377
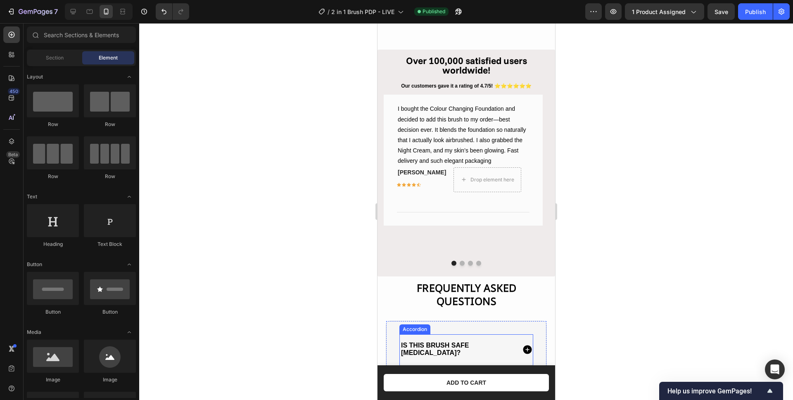
scroll to position [1145, 0]
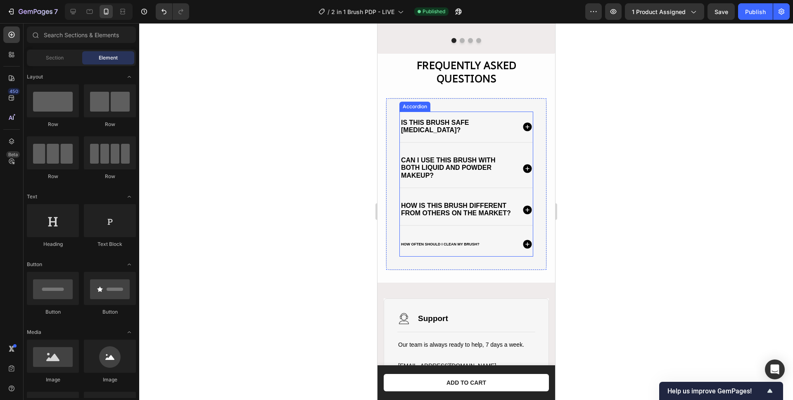
click at [431, 246] on strong "How often should I clean my brush?" at bounding box center [439, 244] width 78 height 4
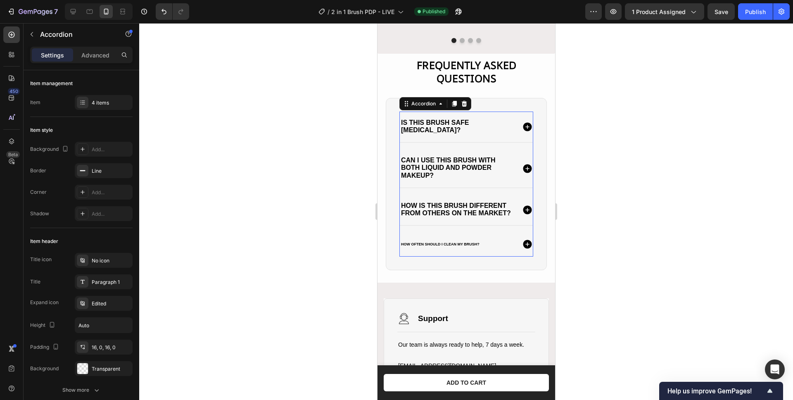
click at [431, 246] on strong "How often should I clean my brush?" at bounding box center [439, 244] width 78 height 4
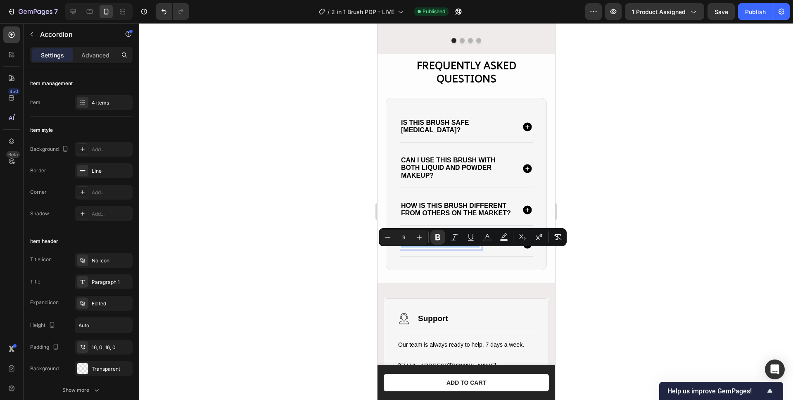
click at [400, 238] on input "9" at bounding box center [403, 237] width 17 height 10
type input "16"
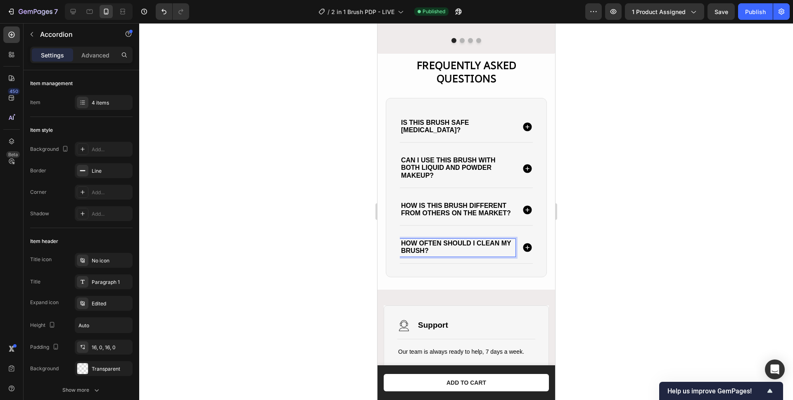
click at [596, 223] on div at bounding box center [466, 211] width 654 height 377
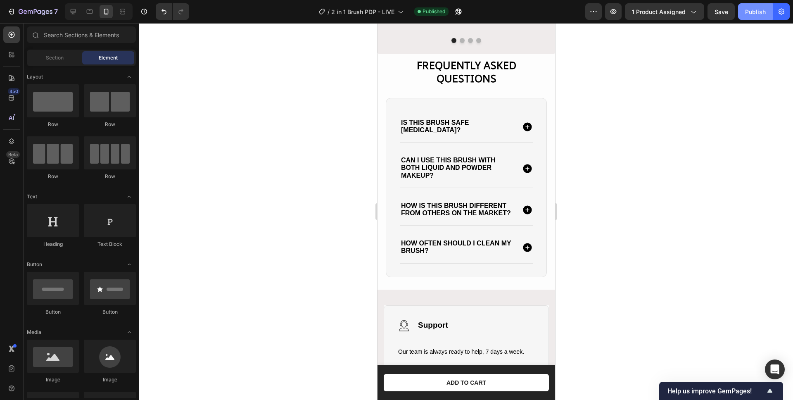
click at [749, 14] on div "Publish" at bounding box center [755, 11] width 21 height 9
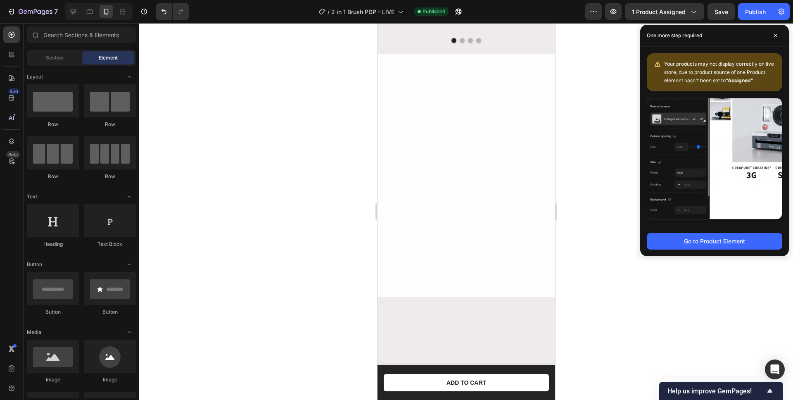
scroll to position [93, 0]
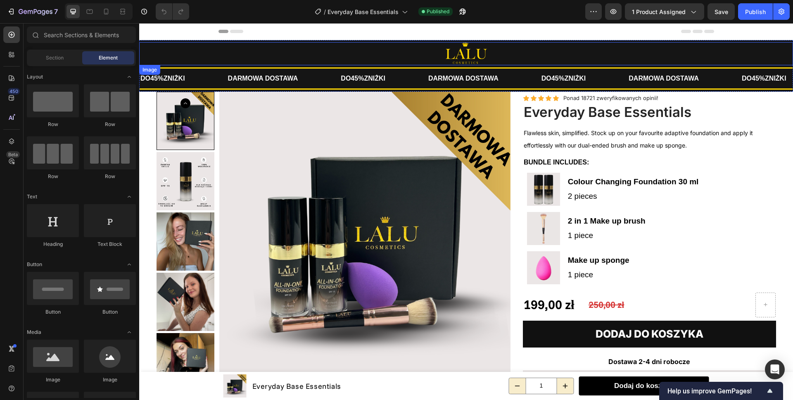
click at [356, 52] on div at bounding box center [466, 53] width 654 height 23
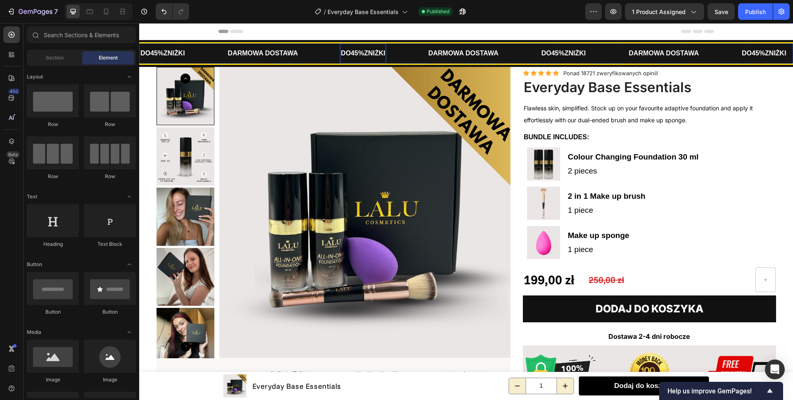
click at [418, 54] on div "DO 45% ZNIŻKI Text" at bounding box center [384, 53] width 88 height 20
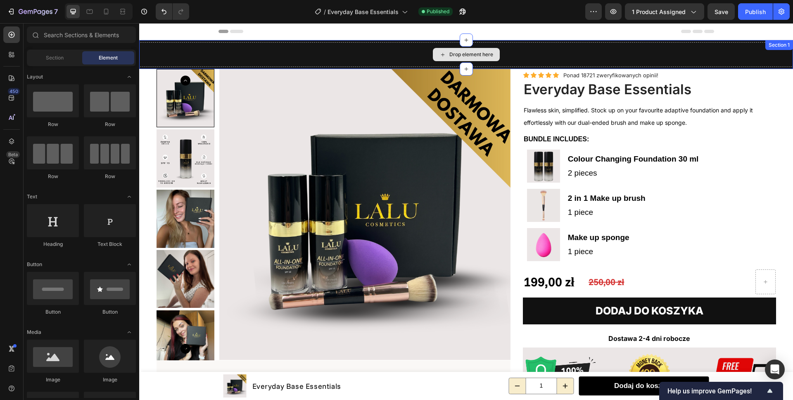
click at [412, 54] on div "Drop element here" at bounding box center [466, 54] width 654 height 25
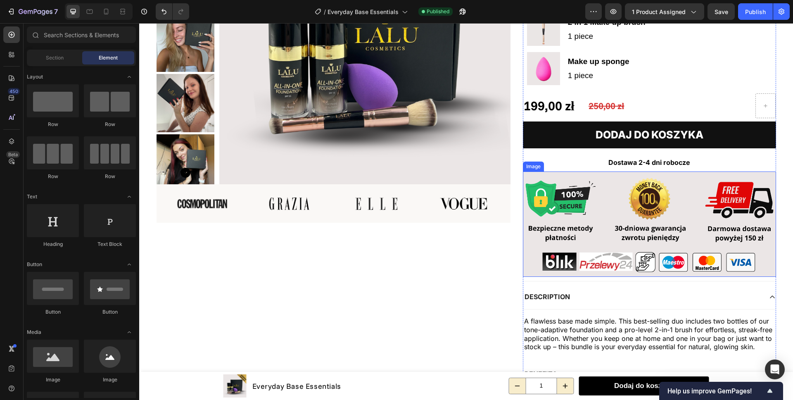
scroll to position [151, 0]
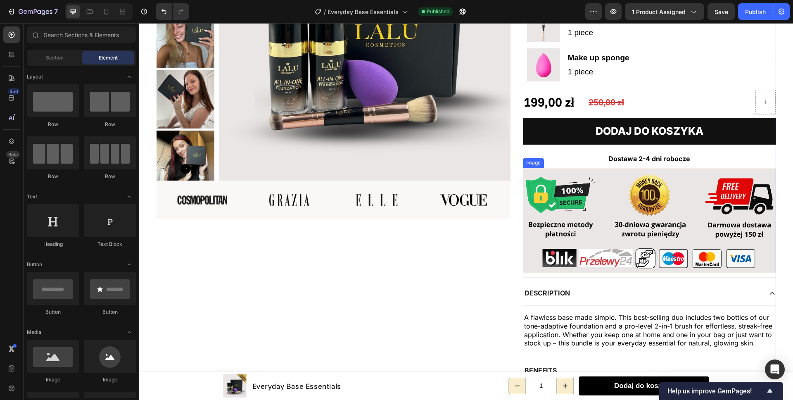
click at [613, 186] on img at bounding box center [649, 220] width 253 height 105
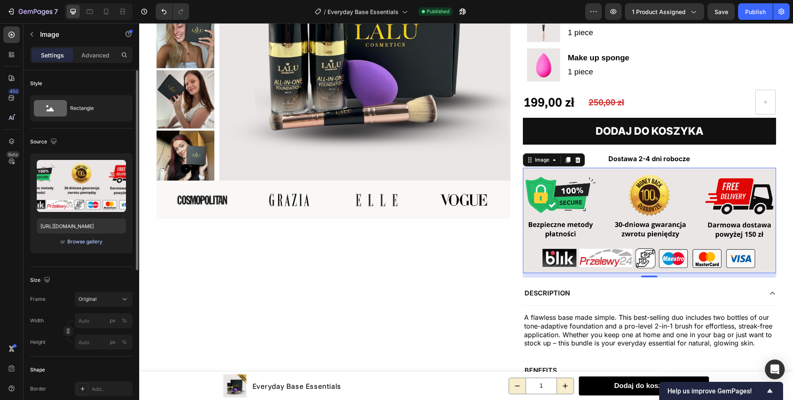
click at [86, 242] on div "Browse gallery" at bounding box center [84, 241] width 35 height 7
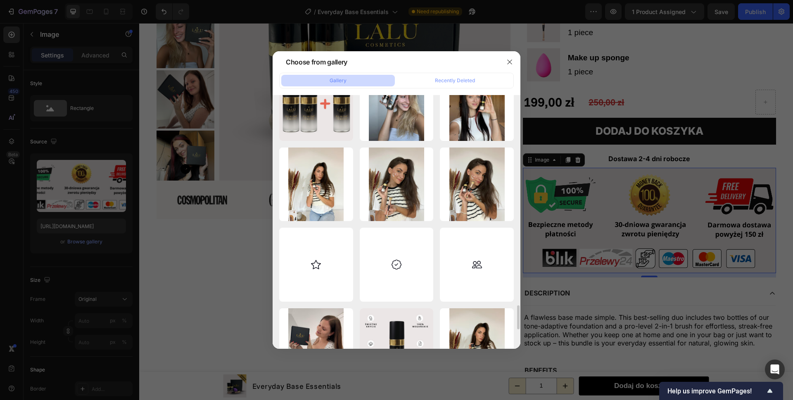
scroll to position [2405, 0]
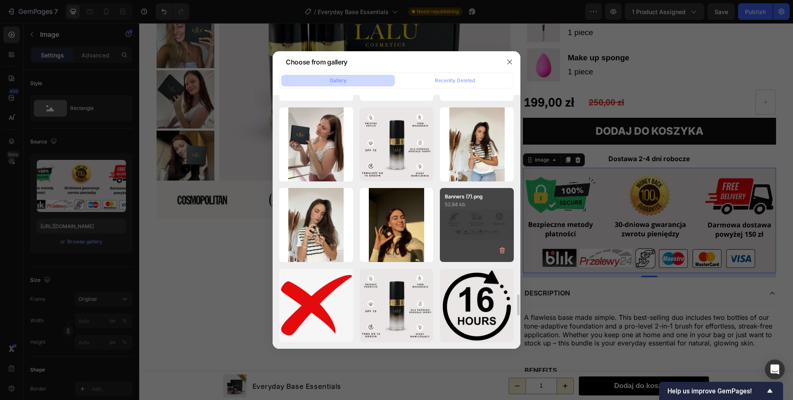
click at [468, 229] on div "Banners (7).png 52.84 kb" at bounding box center [477, 225] width 74 height 74
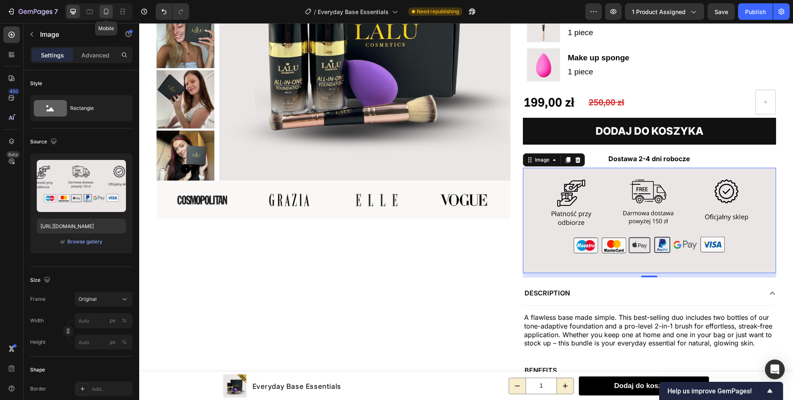
click at [107, 14] on icon at bounding box center [106, 11] width 8 height 8
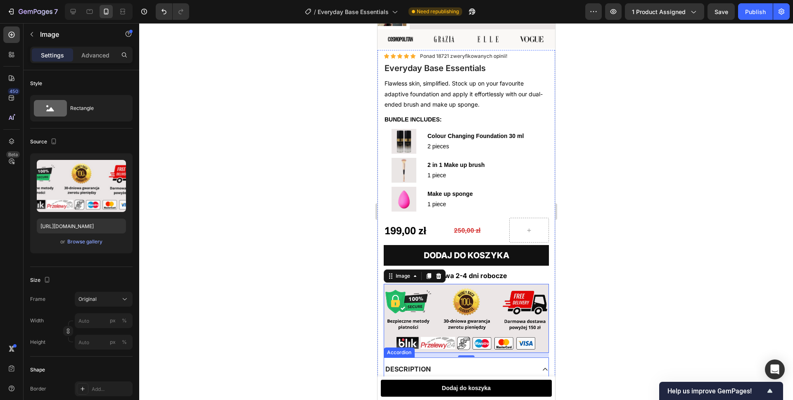
scroll to position [385, 0]
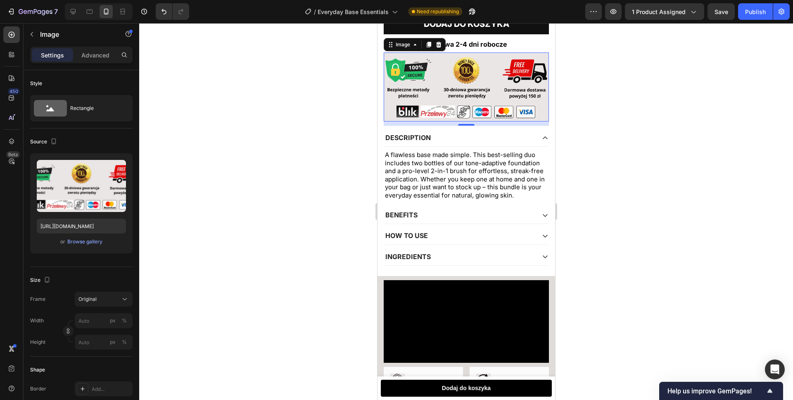
click at [431, 88] on img at bounding box center [465, 86] width 165 height 69
click at [82, 242] on div "Browse gallery" at bounding box center [84, 241] width 35 height 7
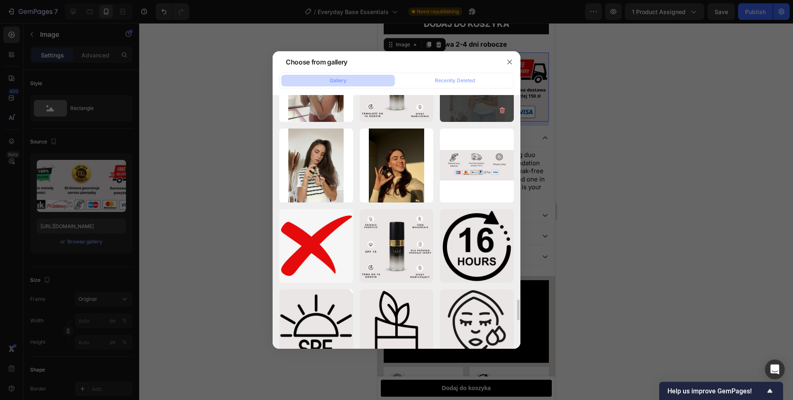
scroll to position [2379, 0]
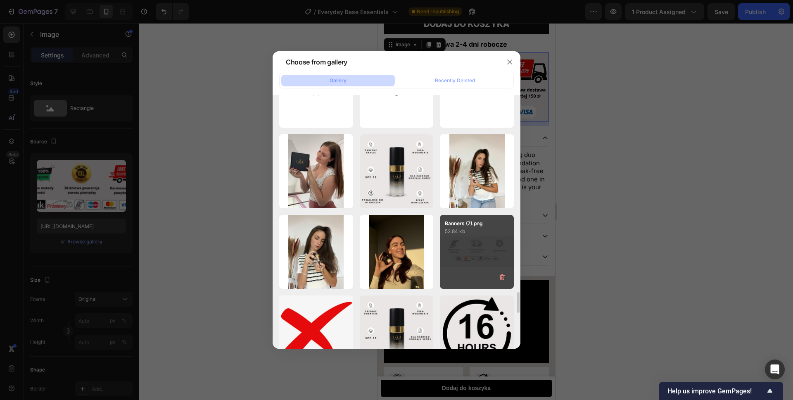
click at [468, 246] on div "Banners (7).png 52.84 kb" at bounding box center [477, 252] width 74 height 74
type input "https://cdn.shopify.com/s/files/1/0862/5376/4874/files/gempages_540347707940668…"
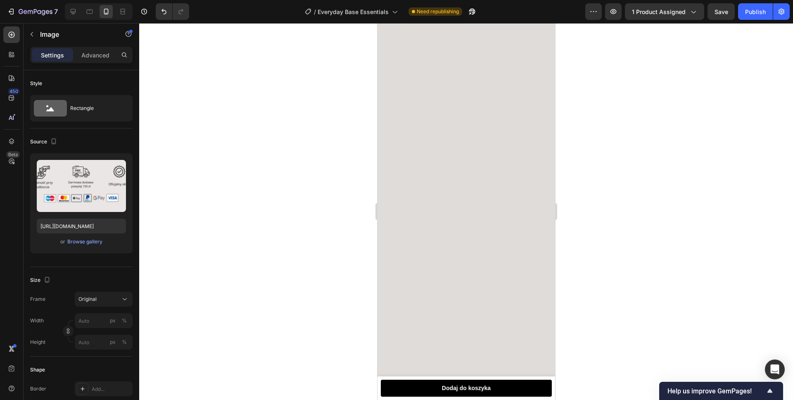
scroll to position [99, 0]
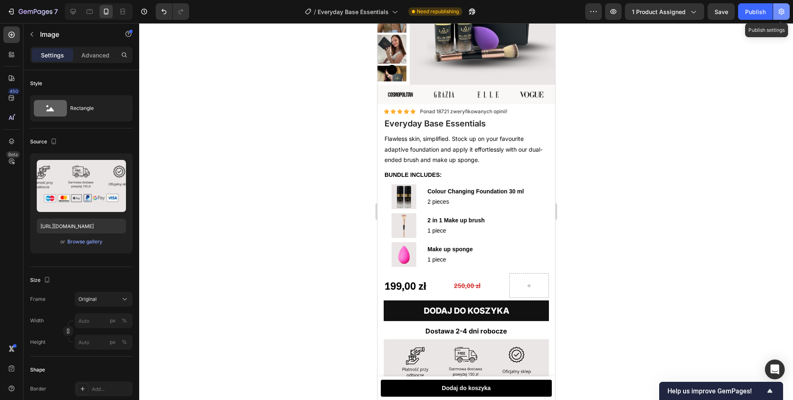
click at [781, 13] on icon "button" at bounding box center [781, 11] width 8 height 8
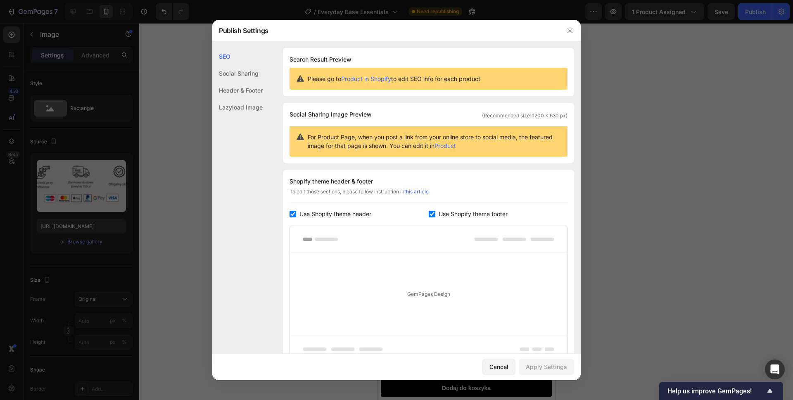
click at [435, 214] on label "Use Shopify theme footer" at bounding box center [471, 214] width 72 height 10
checkbox input "false"
click at [542, 367] on div "Apply Settings" at bounding box center [546, 366] width 41 height 9
click at [567, 31] on icon "button" at bounding box center [569, 30] width 7 height 7
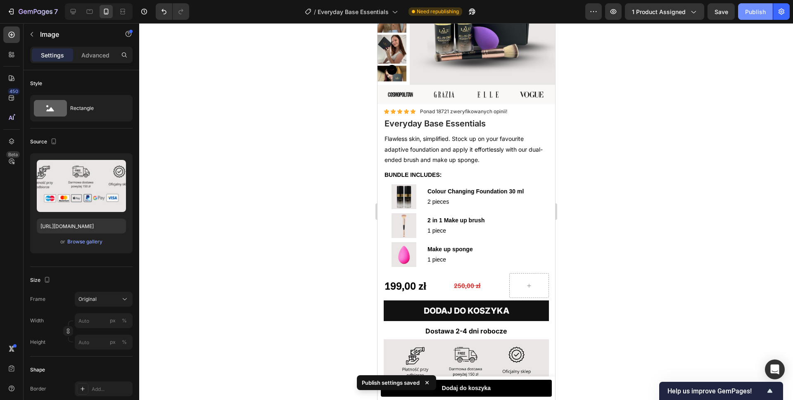
click at [753, 14] on div "Publish" at bounding box center [755, 11] width 21 height 9
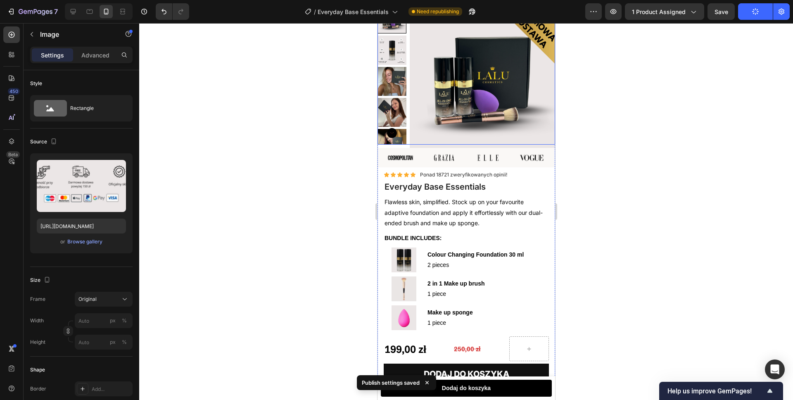
scroll to position [0, 0]
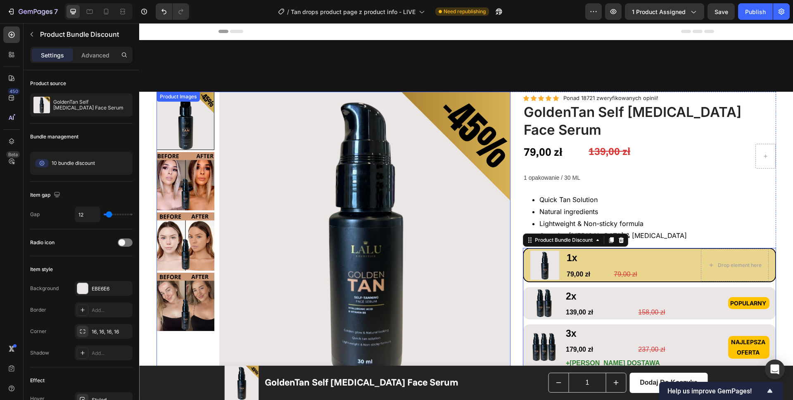
scroll to position [149, 0]
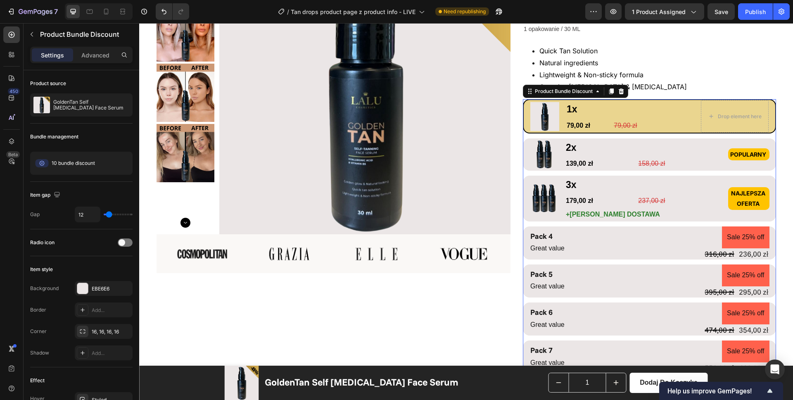
click at [571, 206] on div "Image 1x Text Block 79,00 zł Product Price Product Price 79,00 zł Product Price…" at bounding box center [649, 293] width 253 height 389
click at [605, 156] on div "Image 1x Text Block 79,00 zł Product Price Product Price 79,00 zł Product Price…" at bounding box center [649, 293] width 253 height 389
click at [107, 163] on icon at bounding box center [109, 162] width 5 height 2
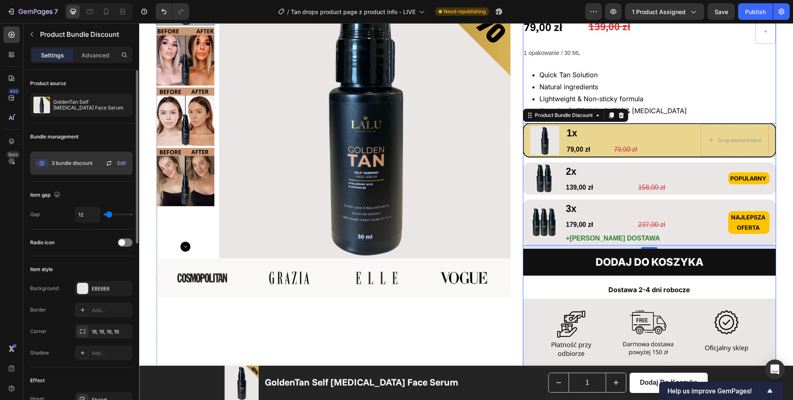
scroll to position [0, 0]
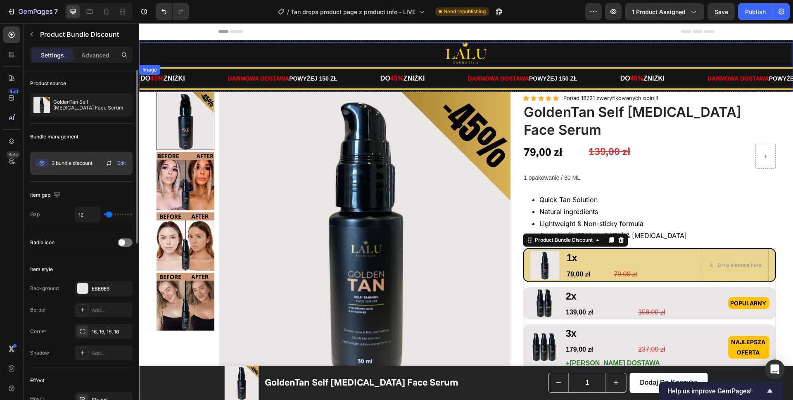
click at [550, 57] on div at bounding box center [466, 53] width 654 height 23
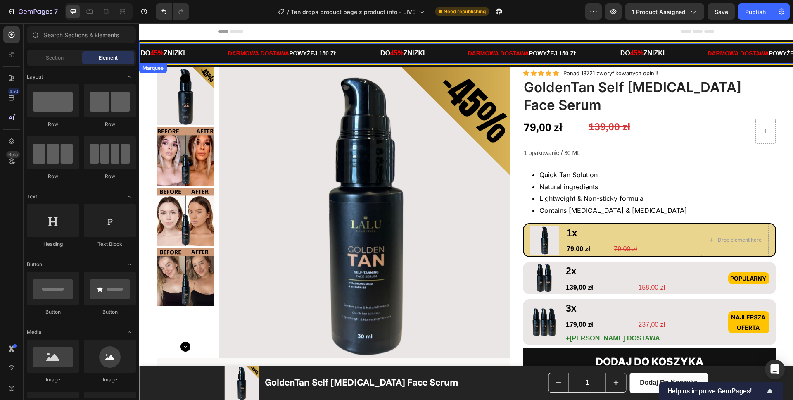
click at [462, 58] on div "DO 45% ZNIŻKI Text" at bounding box center [423, 53] width 88 height 20
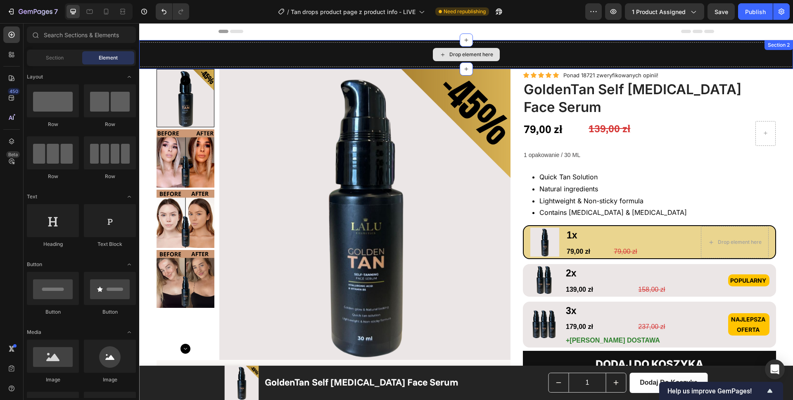
click at [536, 53] on div "Drop element here" at bounding box center [466, 54] width 654 height 25
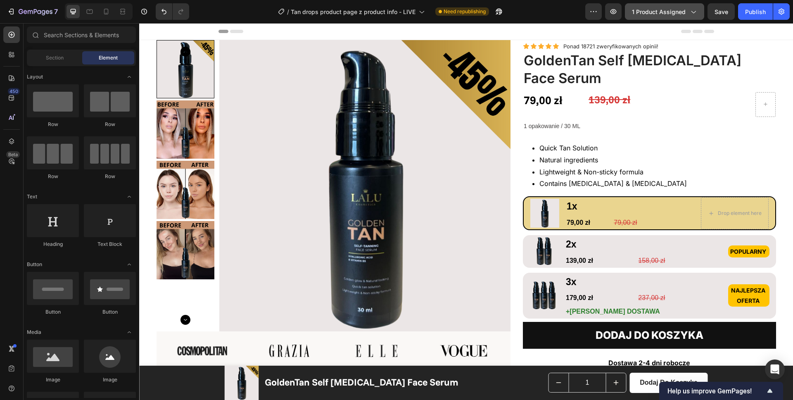
click at [664, 12] on span "1 product assigned" at bounding box center [659, 11] width 54 height 9
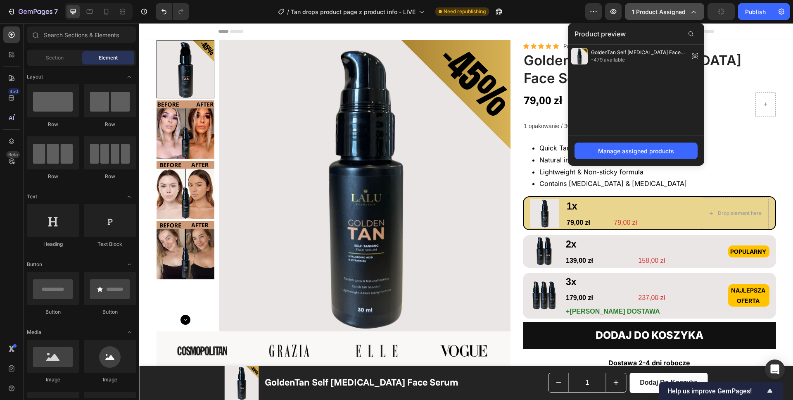
click at [666, 11] on span "1 product assigned" at bounding box center [659, 11] width 54 height 9
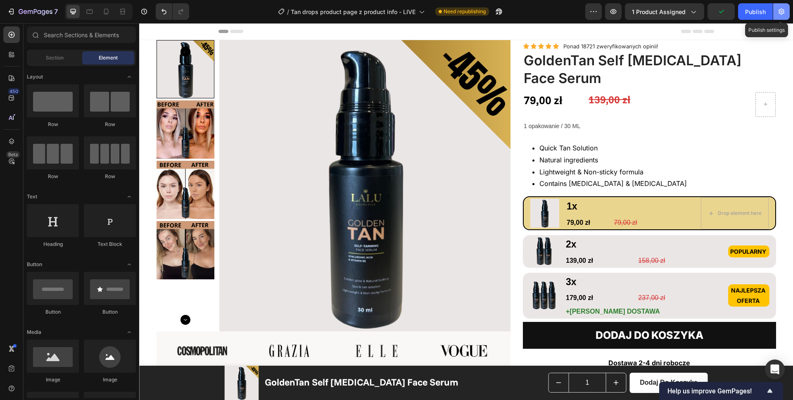
click at [785, 9] on button "button" at bounding box center [781, 11] width 17 height 17
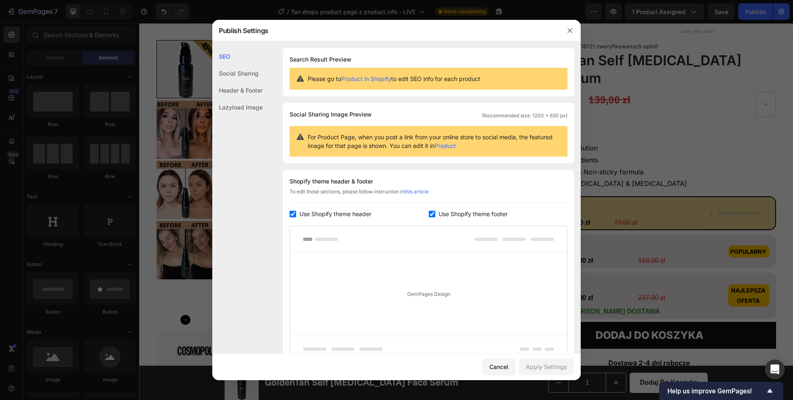
click at [429, 211] on input "checkbox" at bounding box center [432, 214] width 7 height 7
checkbox input "false"
click at [537, 367] on div "Apply Settings" at bounding box center [546, 366] width 41 height 9
click at [569, 28] on icon "button" at bounding box center [569, 30] width 7 height 7
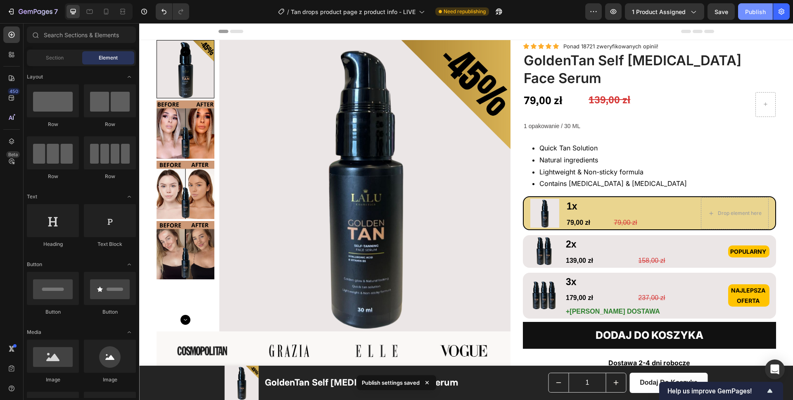
click at [755, 14] on div "Publish" at bounding box center [755, 11] width 21 height 9
click at [22, 12] on icon "button" at bounding box center [36, 12] width 34 height 7
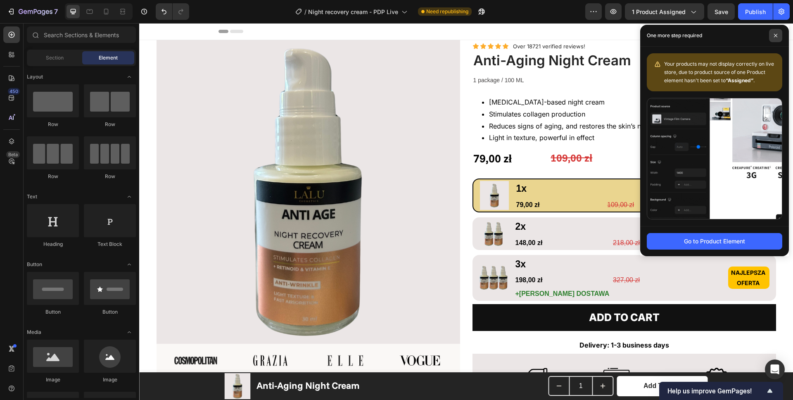
click at [775, 37] on icon at bounding box center [775, 35] width 4 height 4
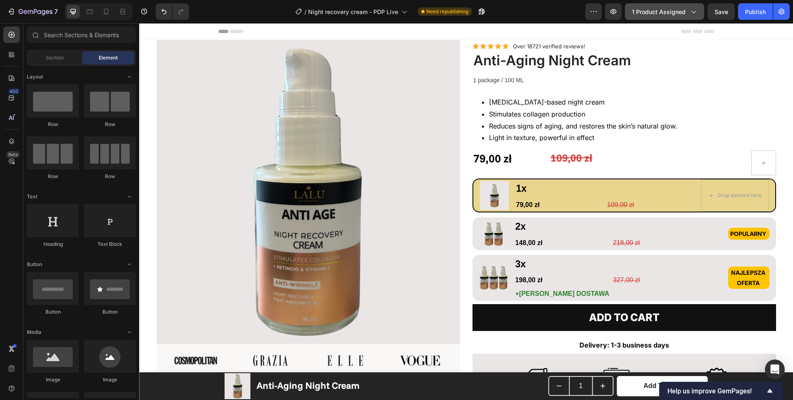
click at [658, 12] on span "1 product assigned" at bounding box center [659, 11] width 54 height 9
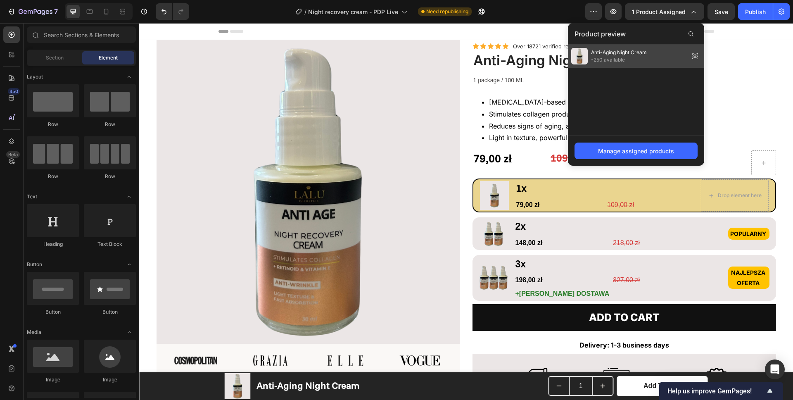
click at [625, 57] on span "-250 available" at bounding box center [619, 59] width 56 height 7
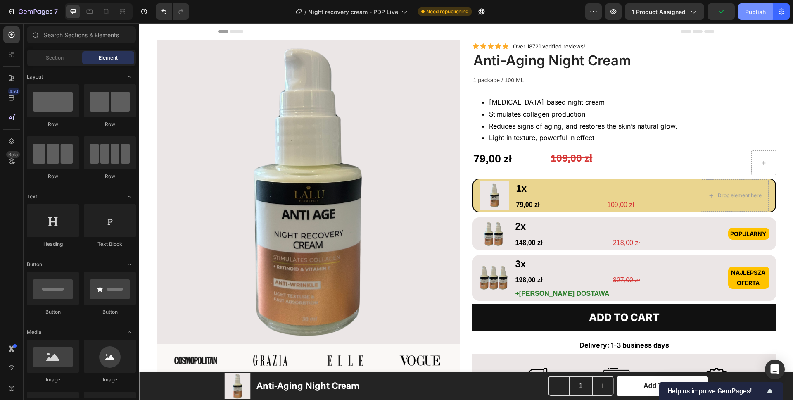
click at [744, 13] on button "Publish" at bounding box center [755, 11] width 35 height 17
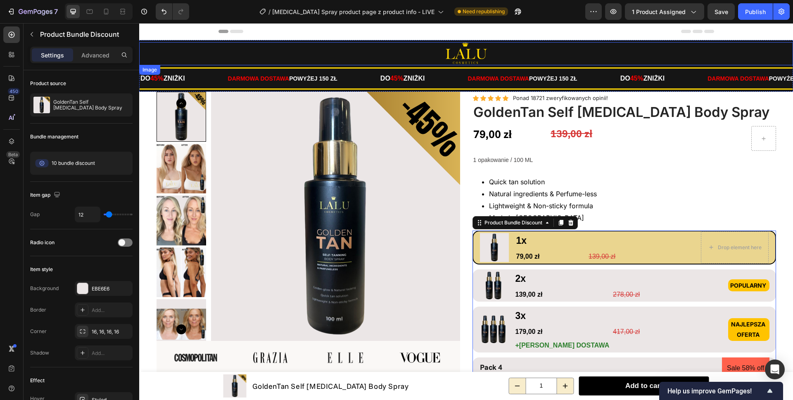
click at [429, 56] on div at bounding box center [466, 53] width 654 height 23
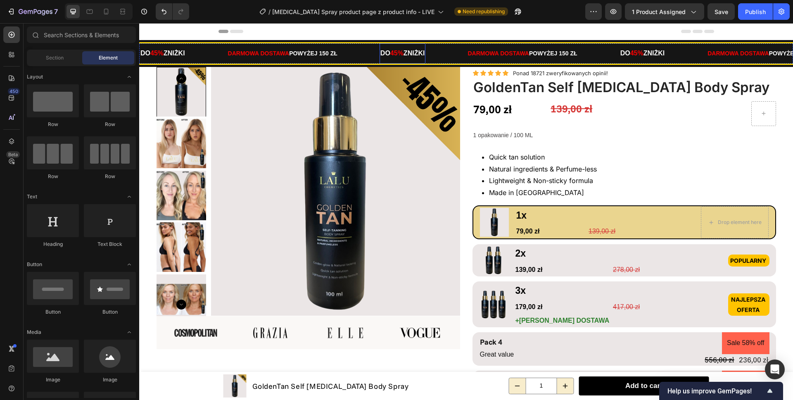
click at [425, 55] on p "DO 45% ZNIŻKI" at bounding box center [402, 53] width 45 height 12
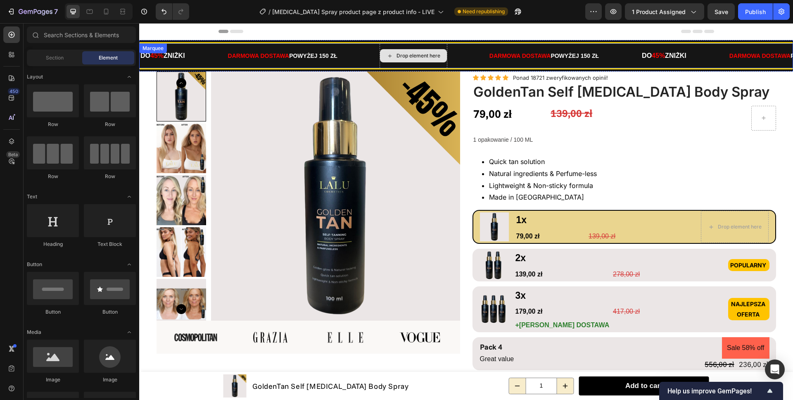
click at [438, 52] on div "Drop element here" at bounding box center [418, 55] width 44 height 7
click at [477, 52] on div "Drop element here" at bounding box center [433, 55] width 109 height 25
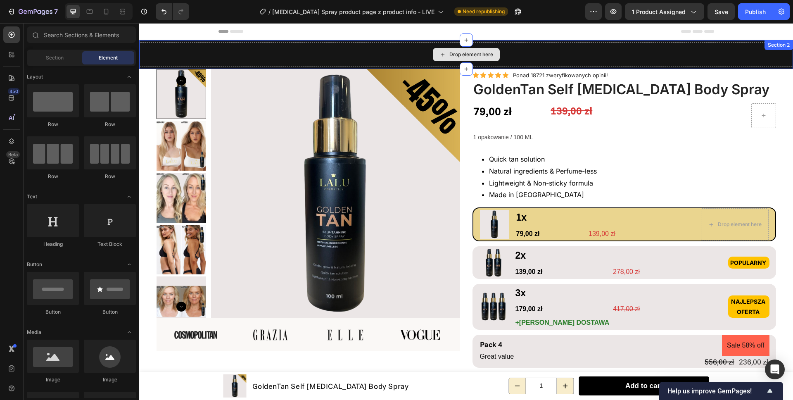
click at [535, 52] on div "Drop element here" at bounding box center [466, 54] width 654 height 25
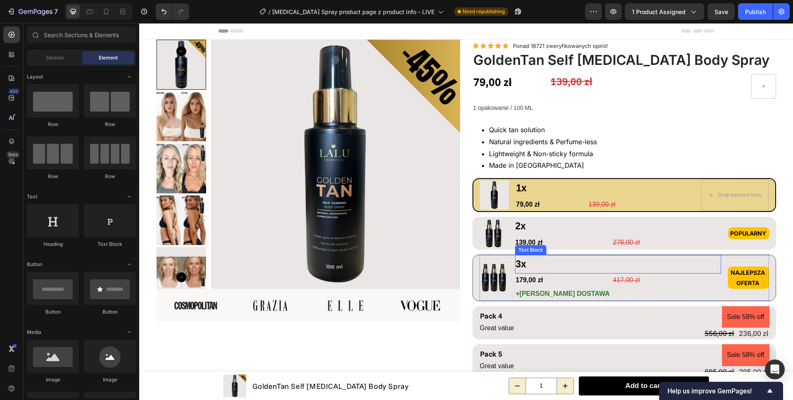
scroll to position [13, 0]
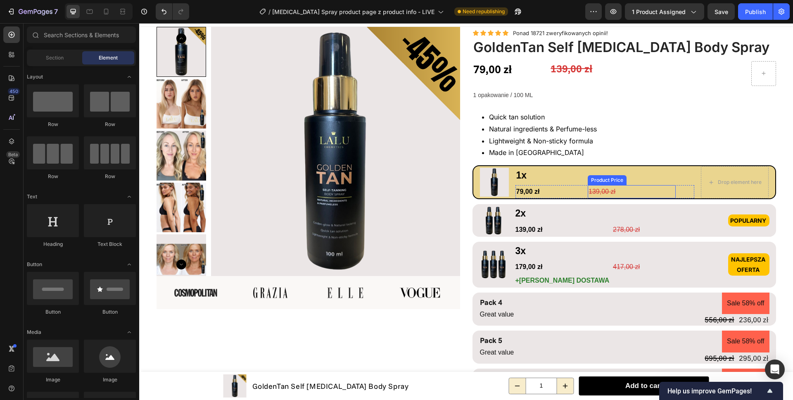
click at [618, 190] on div "139,00 zł" at bounding box center [632, 192] width 88 height 14
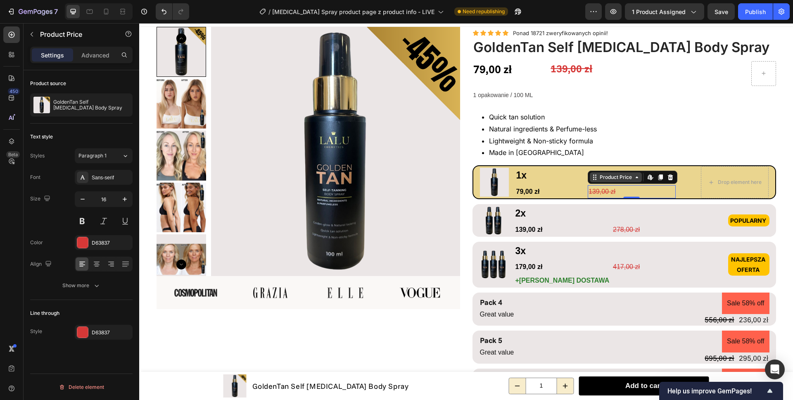
click at [616, 180] on div "Product Price" at bounding box center [616, 176] width 36 height 7
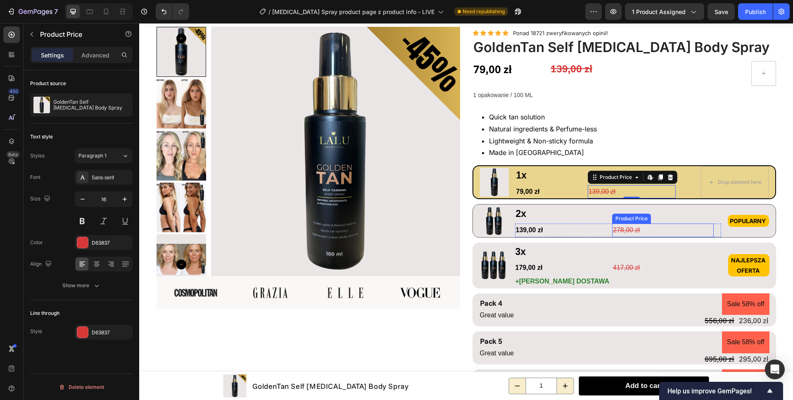
click at [619, 228] on div "278,00 zł" at bounding box center [663, 230] width 102 height 14
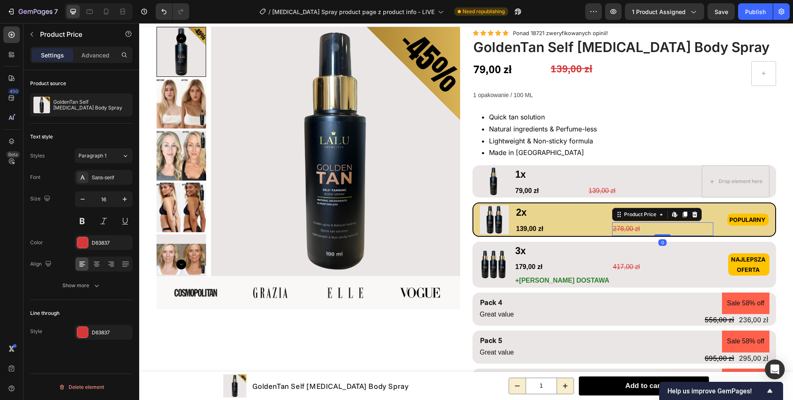
click at [619, 229] on div "278,00 zł" at bounding box center [662, 229] width 101 height 14
click at [583, 228] on div "139,00 zł" at bounding box center [565, 229] width 101 height 14
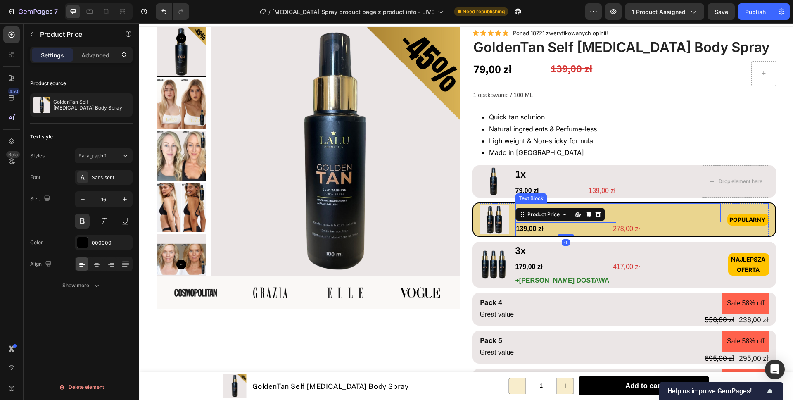
click at [625, 212] on p "2x" at bounding box center [618, 212] width 204 height 17
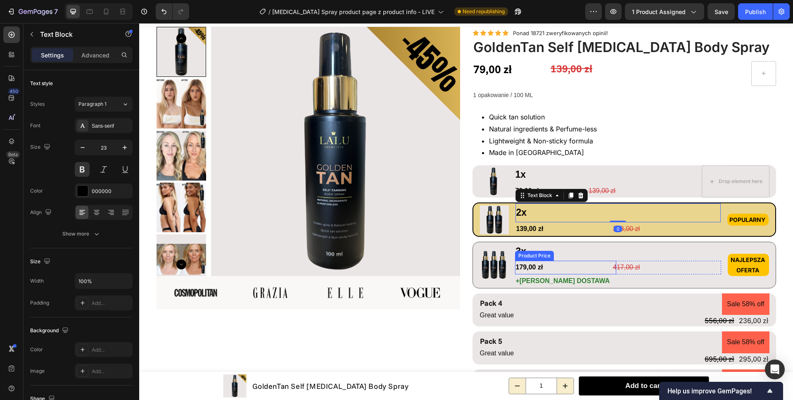
click at [581, 261] on div "179,00 zł" at bounding box center [566, 268] width 102 height 14
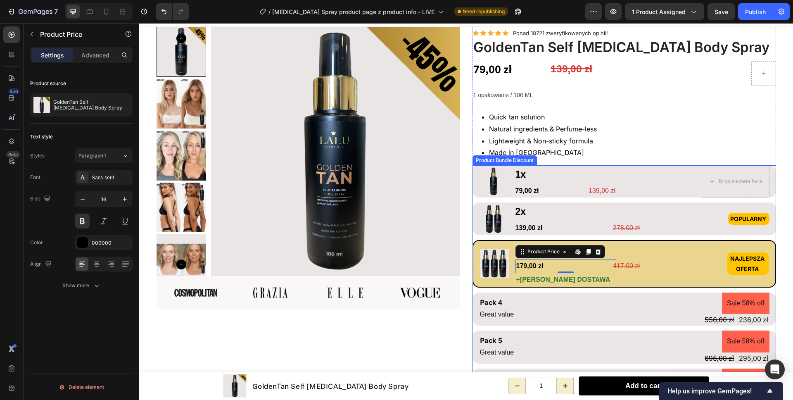
click at [563, 290] on div "Image 1x Text Block 79,00 zł Product Price Product Price 139,00 zł Product Pric…" at bounding box center [623, 359] width 303 height 389
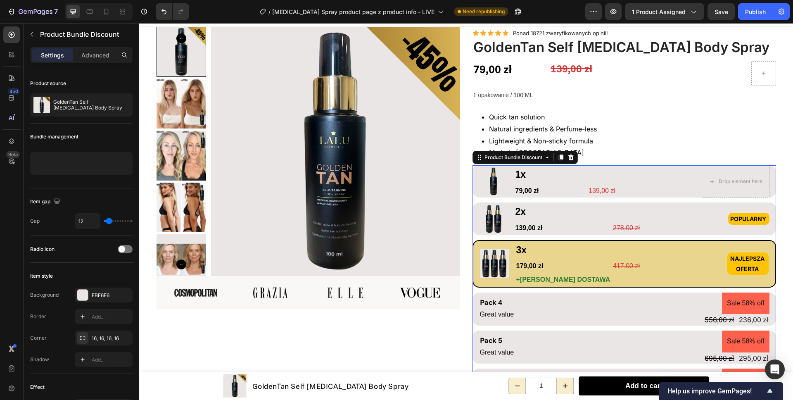
click at [562, 290] on div "Image 1x Text Block 79,00 zł Product Price Product Price 139,00 zł Product Pric…" at bounding box center [623, 359] width 303 height 389
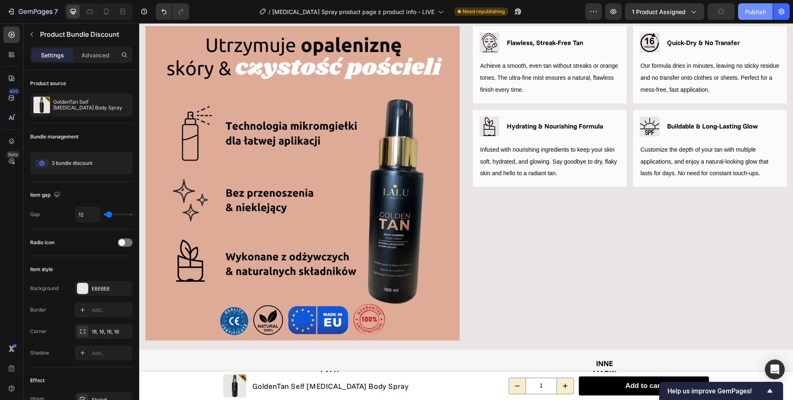
scroll to position [0, 0]
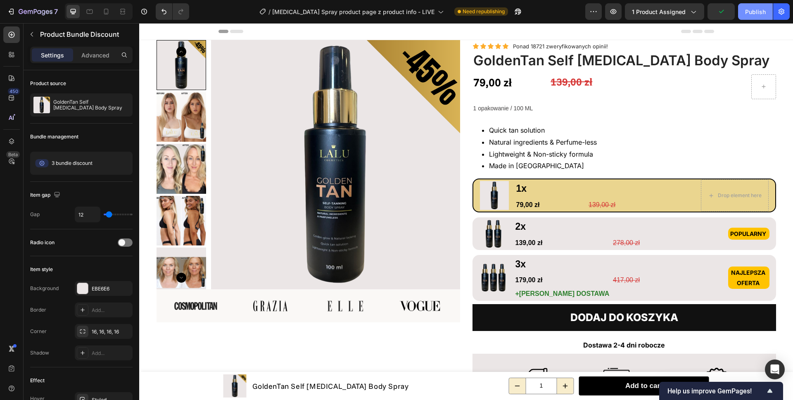
click at [754, 14] on div "Publish" at bounding box center [755, 11] width 21 height 9
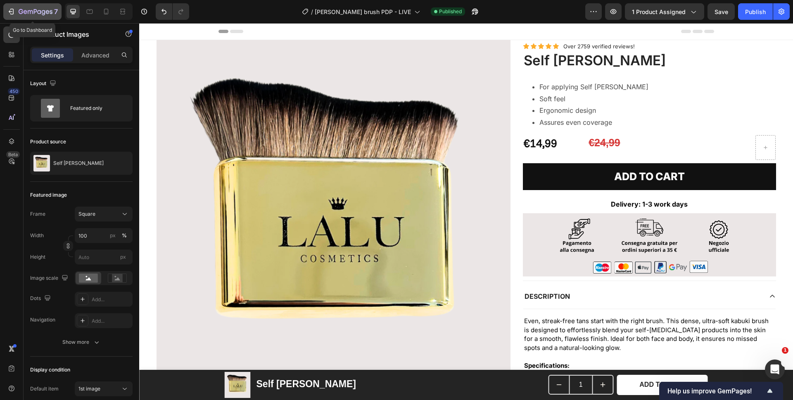
click at [12, 11] on icon "button" at bounding box center [11, 11] width 8 height 8
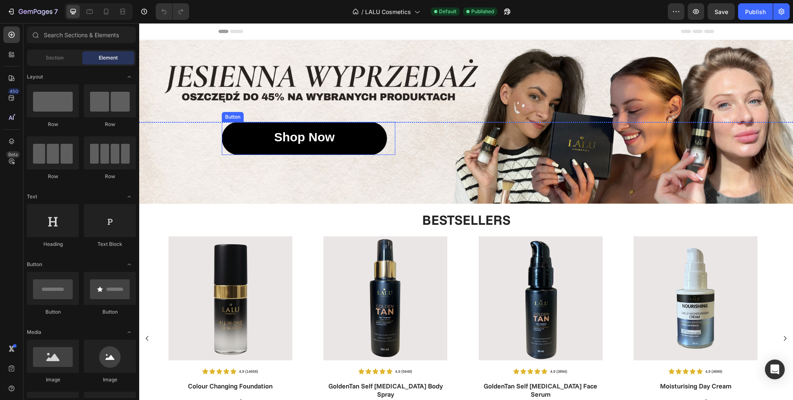
click at [363, 138] on link "Shop Now" at bounding box center [304, 138] width 165 height 33
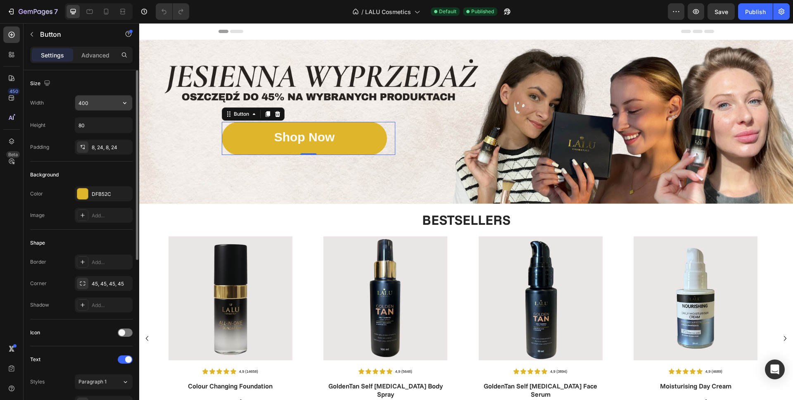
click at [94, 104] on input "400" at bounding box center [103, 102] width 57 height 15
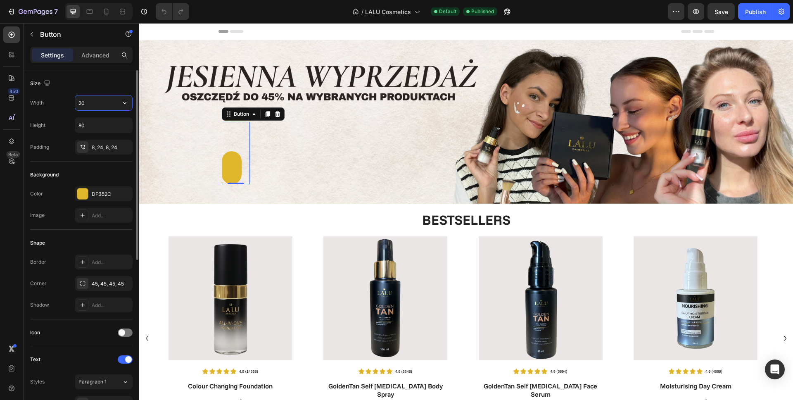
type input "2"
type input "300"
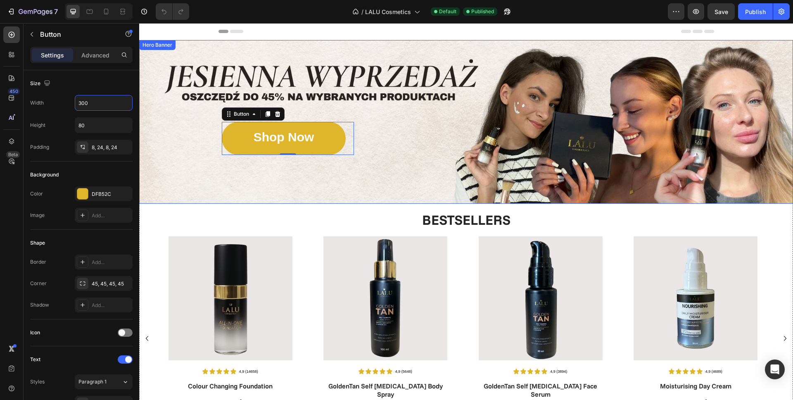
click at [231, 171] on div "Background Image" at bounding box center [466, 122] width 654 height 164
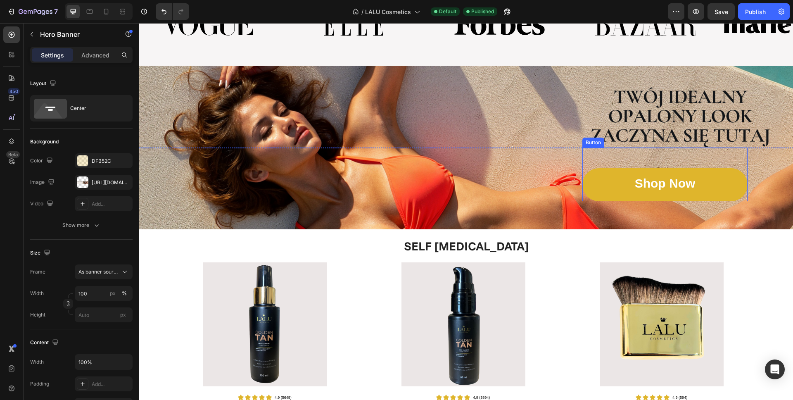
scroll to position [499, 0]
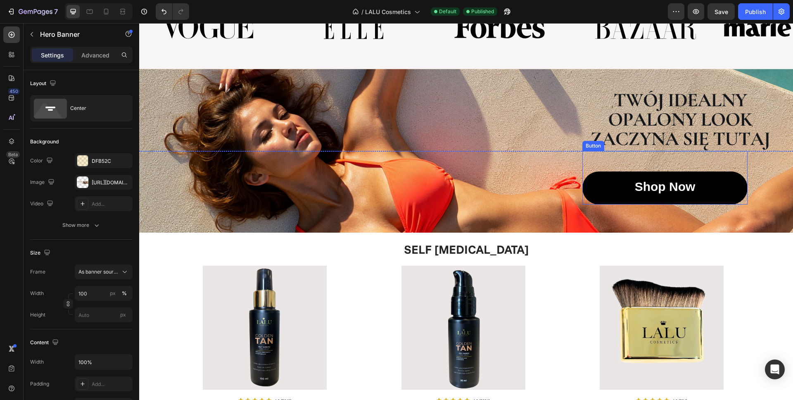
click at [602, 190] on link "Shop Now" at bounding box center [664, 187] width 165 height 33
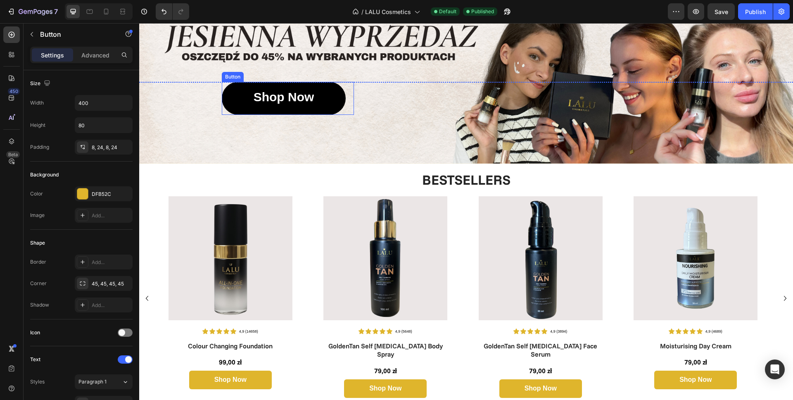
scroll to position [0, 0]
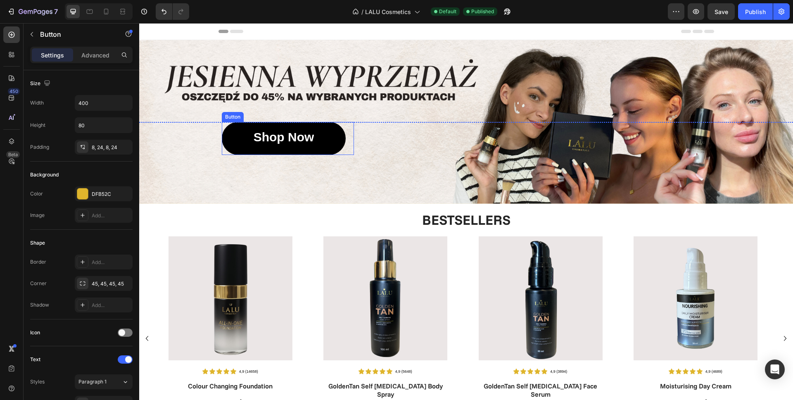
click at [319, 139] on link "Shop Now" at bounding box center [284, 138] width 124 height 33
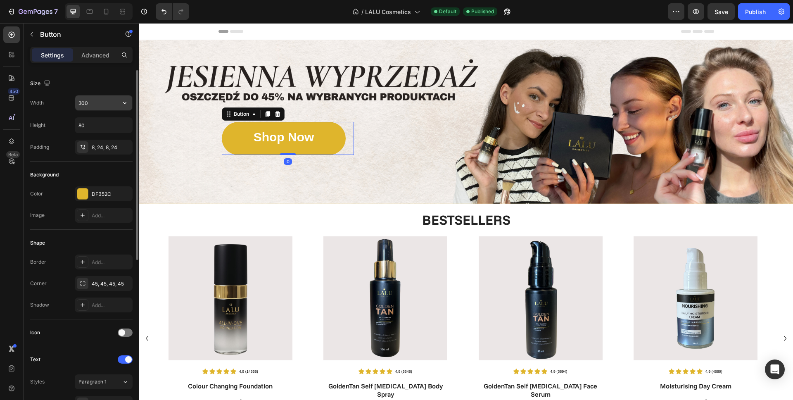
click at [94, 101] on input "300" at bounding box center [103, 102] width 57 height 15
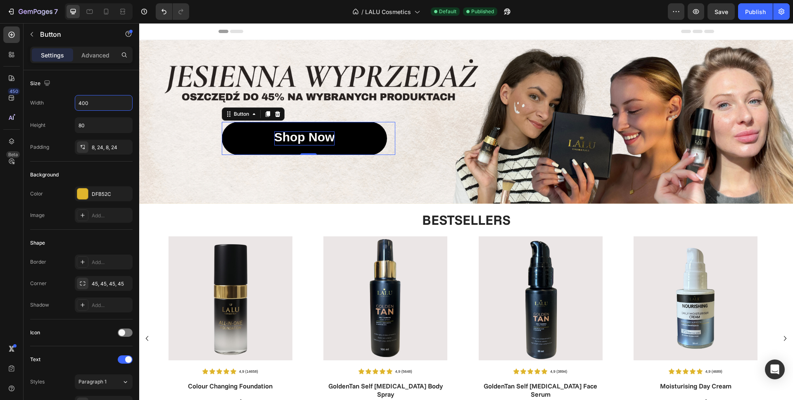
type input "400"
click at [288, 137] on strong "Shop Now" at bounding box center [304, 137] width 61 height 14
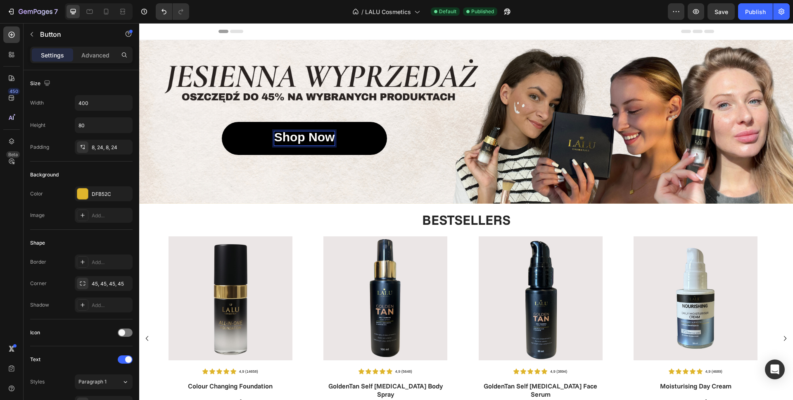
click at [288, 137] on strong "Shop Now" at bounding box center [304, 137] width 61 height 14
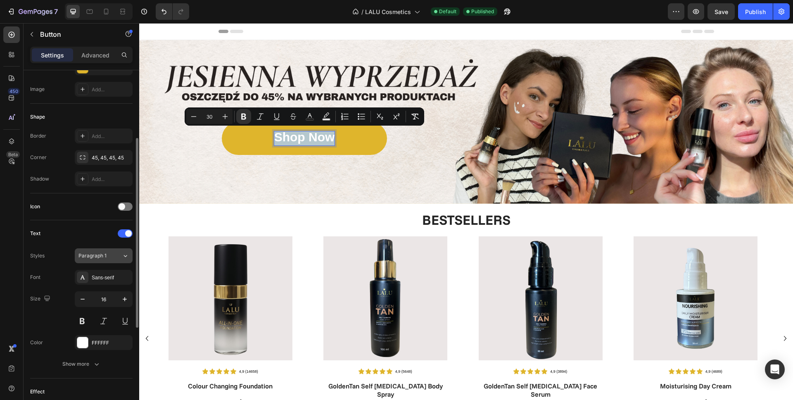
scroll to position [137, 0]
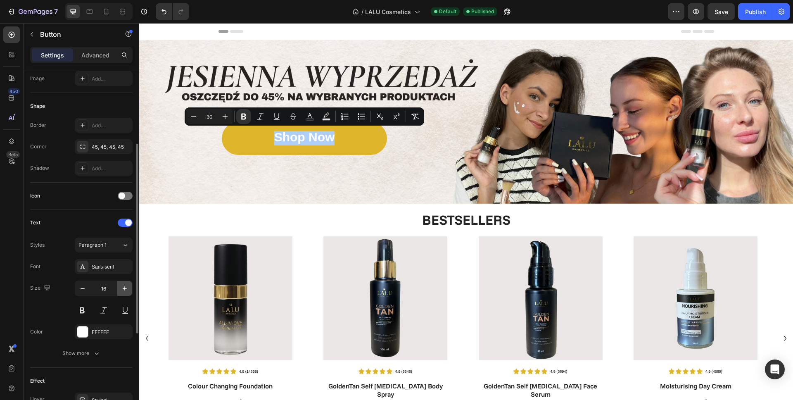
click at [122, 290] on icon "button" at bounding box center [125, 288] width 8 height 8
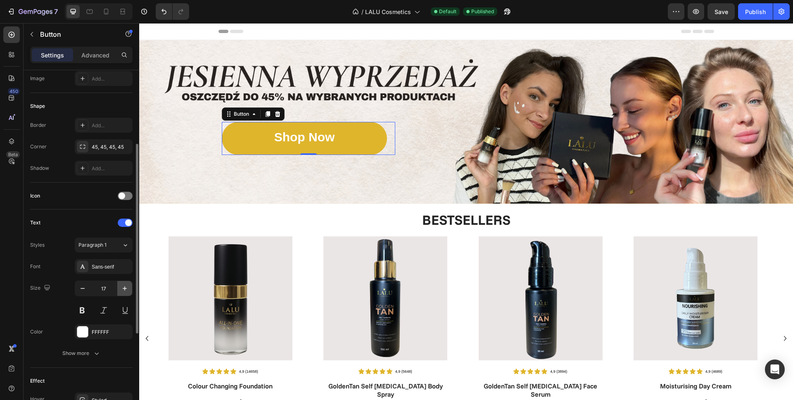
click at [122, 290] on icon "button" at bounding box center [125, 288] width 8 height 8
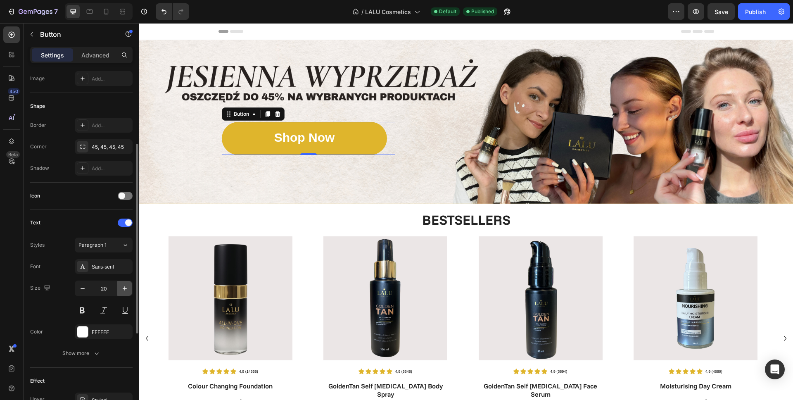
click at [122, 290] on icon "button" at bounding box center [125, 288] width 8 height 8
click at [105, 288] on input "21" at bounding box center [103, 288] width 27 height 15
click at [104, 248] on span "Paragraph 1" at bounding box center [92, 244] width 28 height 7
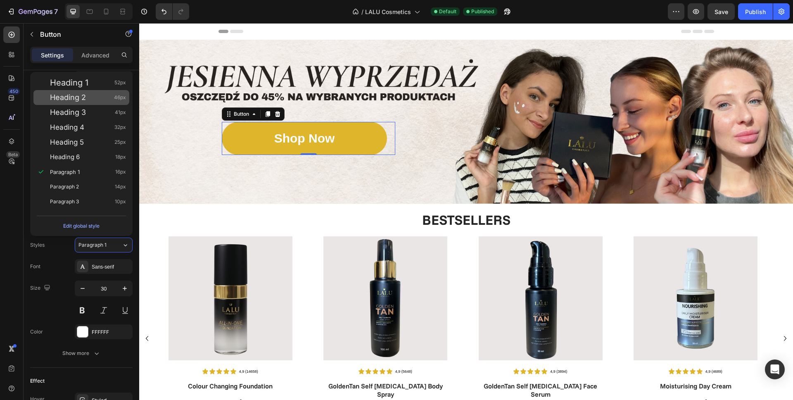
click at [81, 97] on span "Heading 2" at bounding box center [68, 97] width 36 height 8
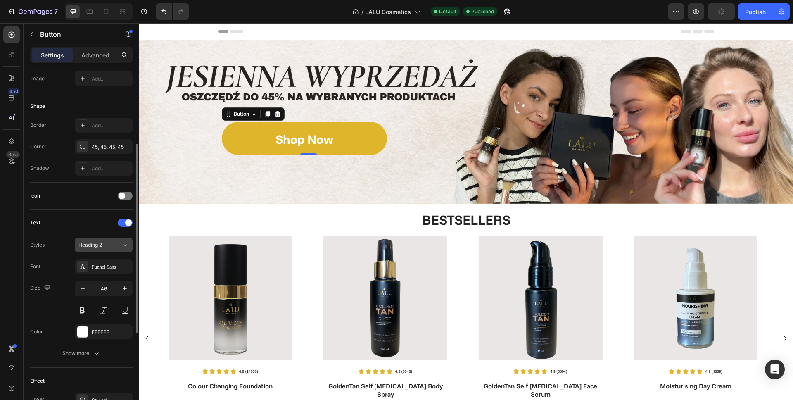
click at [102, 244] on span "Heading 2" at bounding box center [90, 244] width 24 height 7
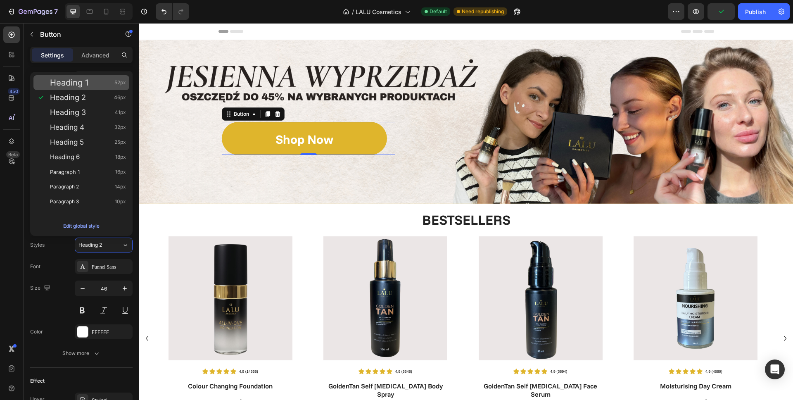
click at [76, 79] on span "Heading 1" at bounding box center [69, 82] width 38 height 8
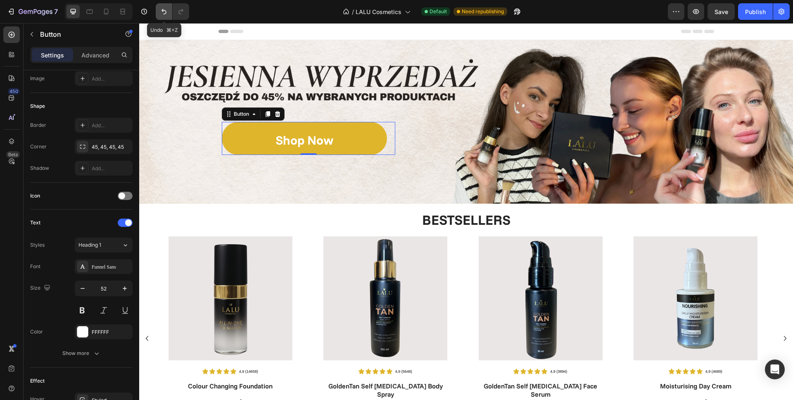
click at [165, 11] on icon "Undo/Redo" at bounding box center [164, 11] width 8 height 8
type input "30"
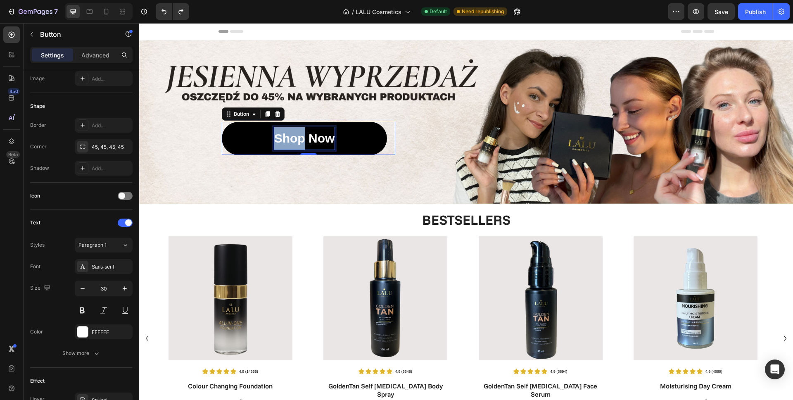
click at [289, 133] on strong "Shop Now" at bounding box center [304, 138] width 61 height 14
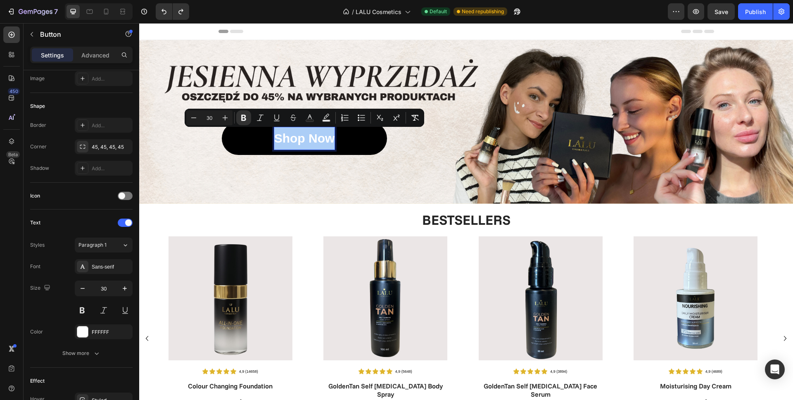
click at [209, 116] on input "30" at bounding box center [209, 118] width 17 height 10
click at [208, 116] on input "50" at bounding box center [209, 118] width 17 height 10
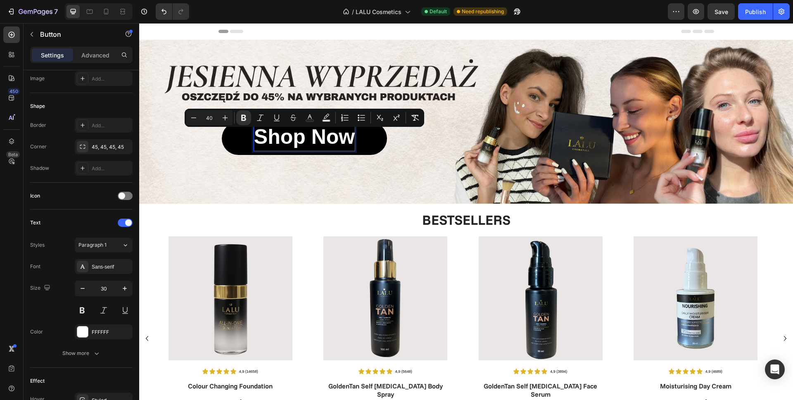
type input "40"
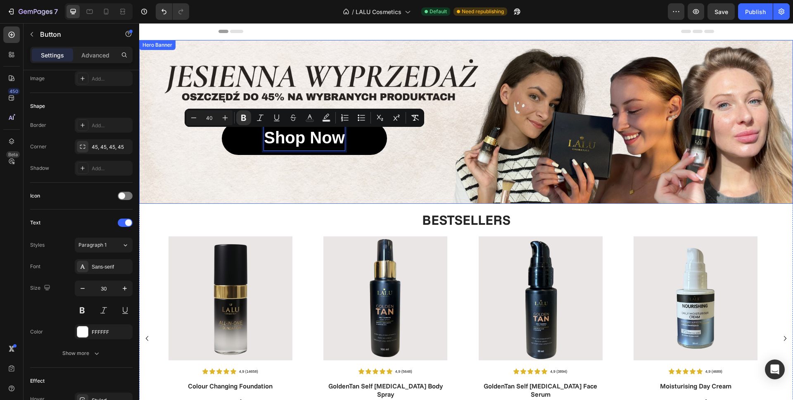
click at [223, 170] on div "Background Image" at bounding box center [466, 122] width 654 height 164
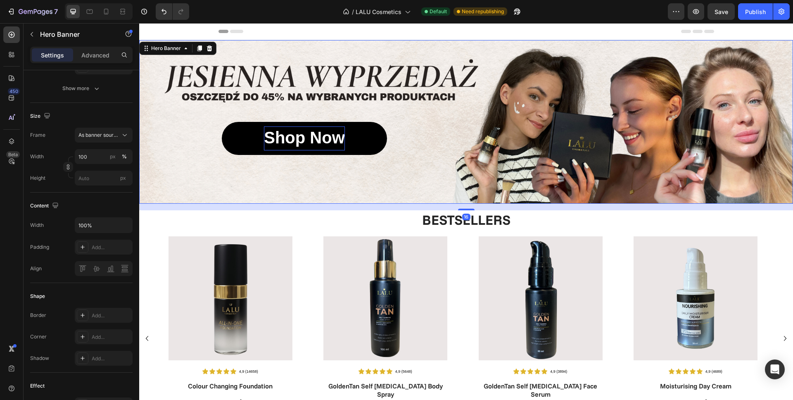
scroll to position [0, 0]
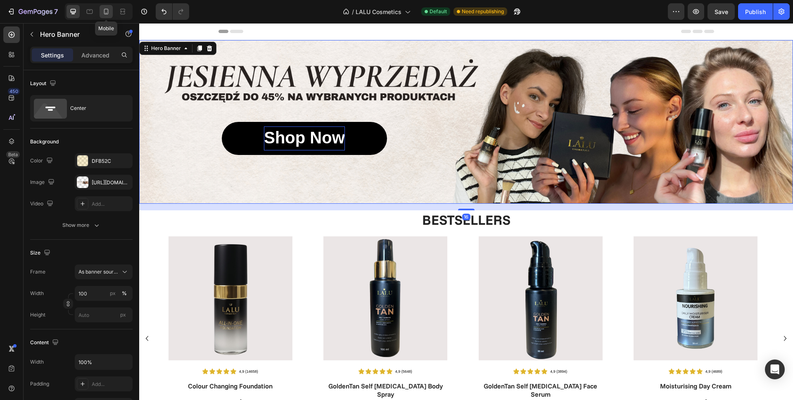
click at [112, 11] on div at bounding box center [106, 11] width 13 height 13
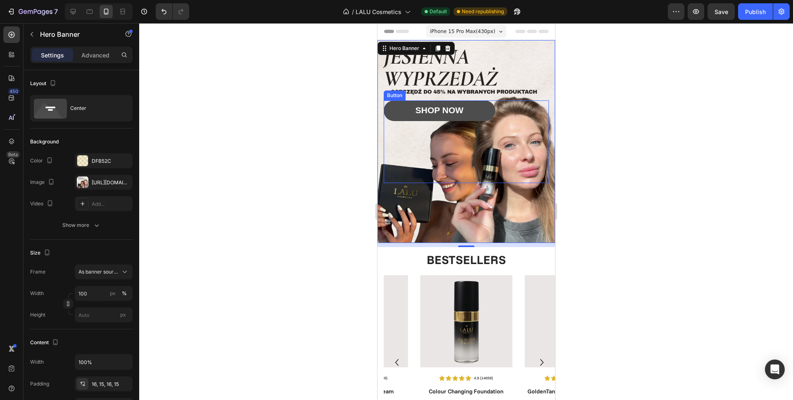
click at [470, 105] on link "SHOP NOW" at bounding box center [438, 110] width 111 height 21
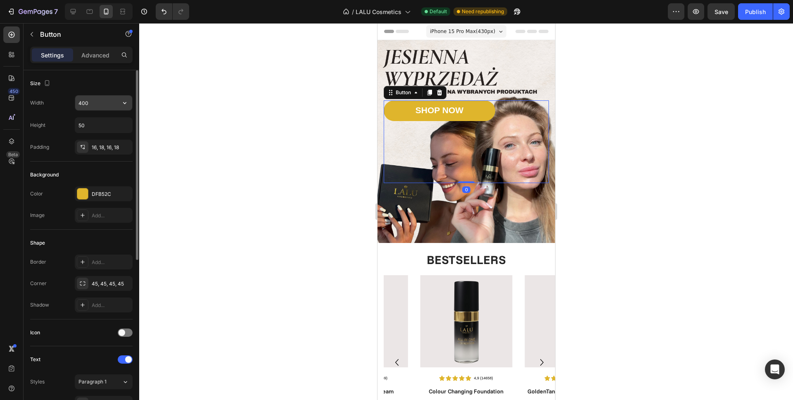
click at [99, 107] on input "400" at bounding box center [103, 102] width 57 height 15
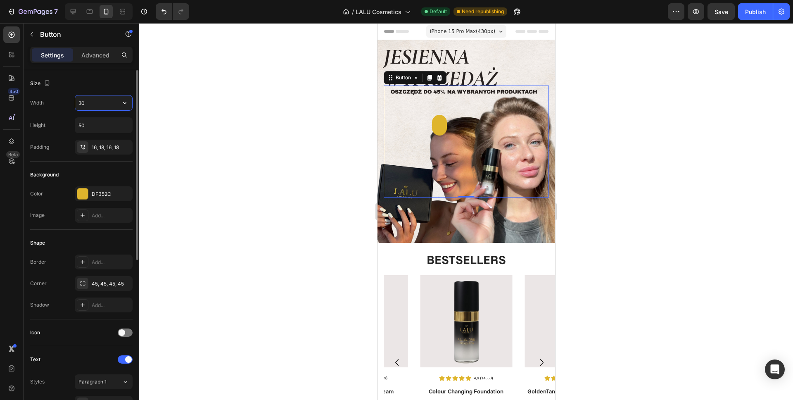
type input "3"
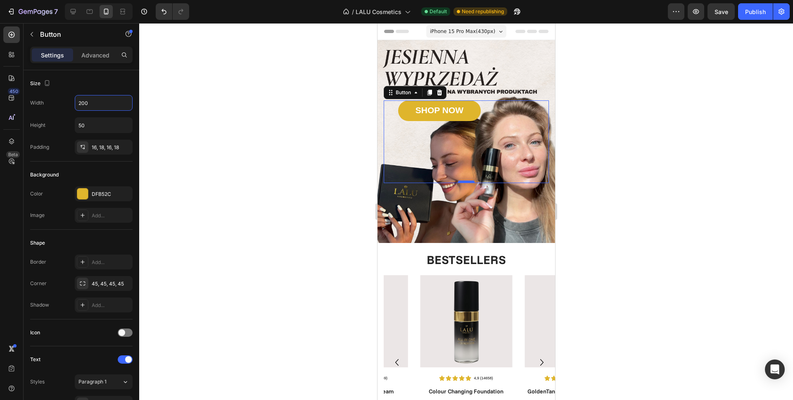
type input "200"
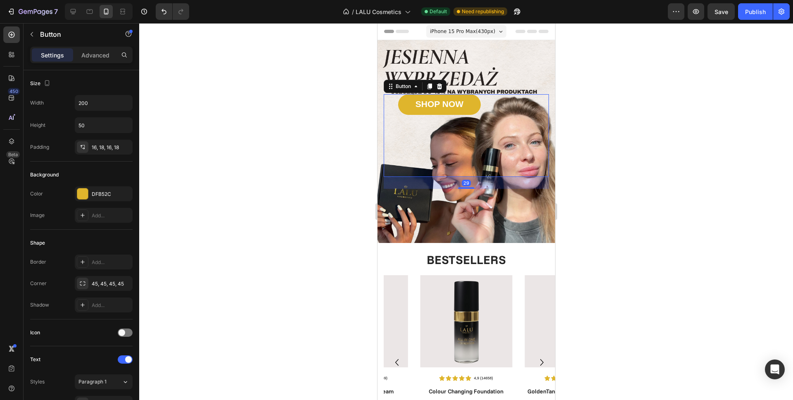
drag, startPoint x: 463, startPoint y: 178, endPoint x: 467, endPoint y: 190, distance: 12.5
click at [467, 190] on div "Shop Now Button SHOP NOW Button 29 Row" at bounding box center [466, 142] width 178 height 108
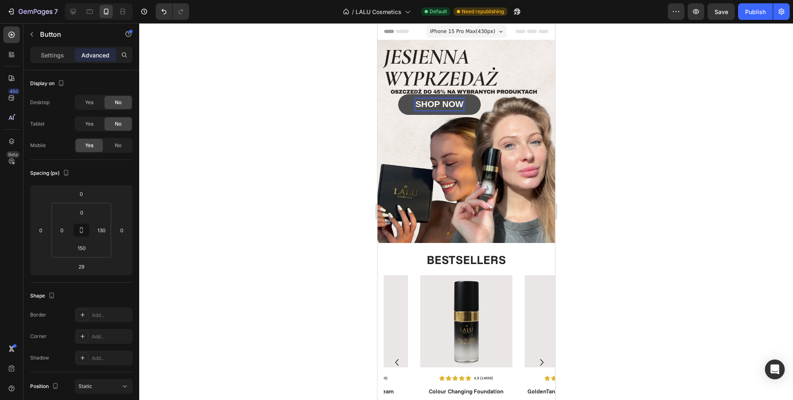
click at [429, 100] on strong "SHOP NOW" at bounding box center [439, 103] width 48 height 9
click at [429, 102] on strong "SHOP NOW" at bounding box center [439, 103] width 48 height 9
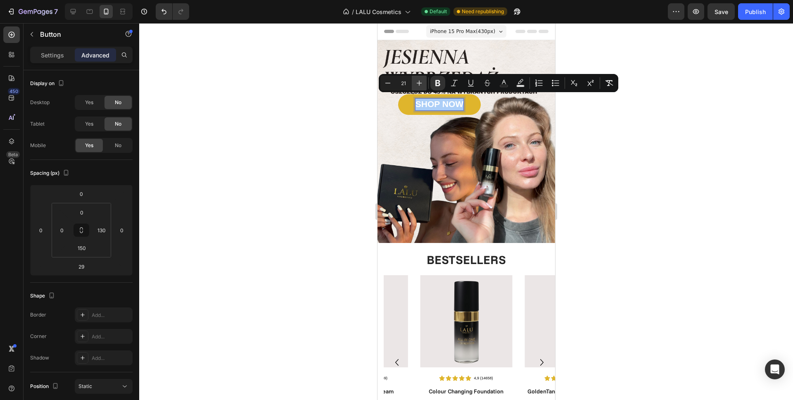
click at [416, 87] on icon "Editor contextual toolbar" at bounding box center [419, 83] width 8 height 8
click at [417, 86] on icon "Editor contextual toolbar" at bounding box center [419, 83] width 8 height 8
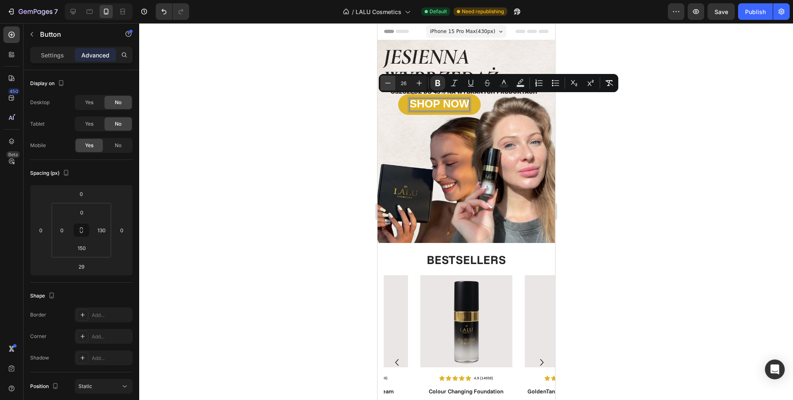
click at [391, 83] on icon "Editor contextual toolbar" at bounding box center [388, 83] width 8 height 8
type input "25"
click at [269, 107] on div at bounding box center [466, 211] width 654 height 377
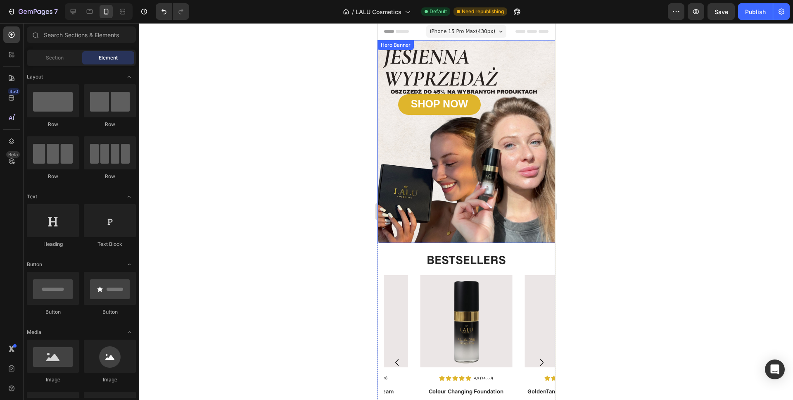
click at [462, 63] on div "Background Image" at bounding box center [466, 141] width 178 height 203
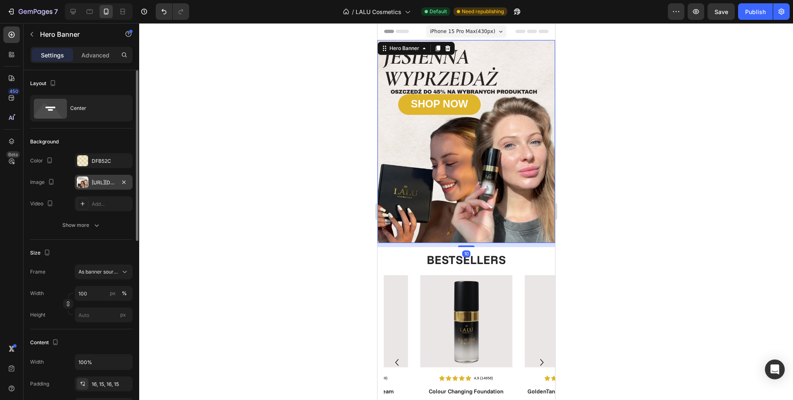
click at [91, 182] on div "[URL][DOMAIN_NAME]" at bounding box center [104, 182] width 58 height 15
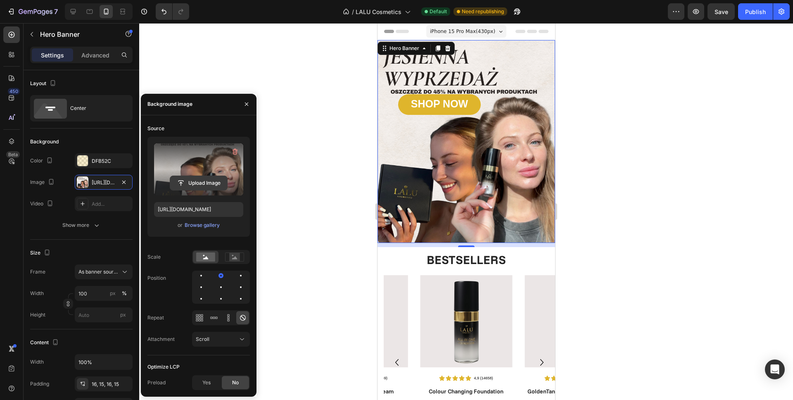
click at [193, 180] on input "file" at bounding box center [198, 183] width 57 height 14
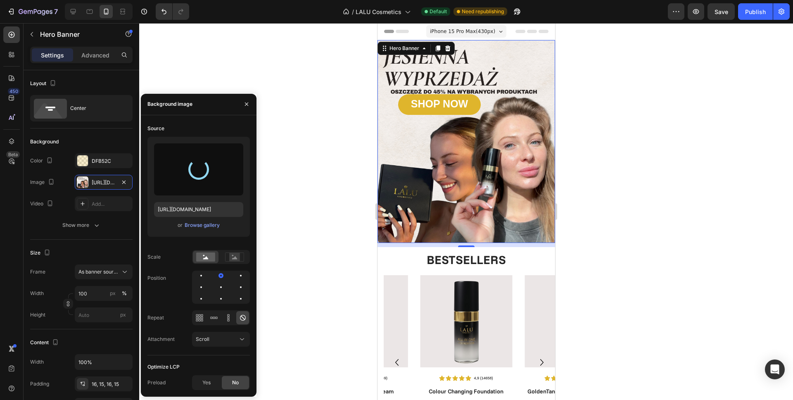
type input "[URL][DOMAIN_NAME]"
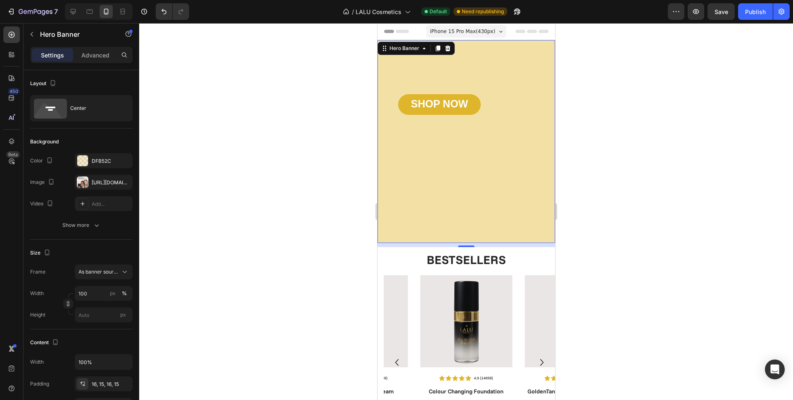
click at [317, 92] on div at bounding box center [466, 211] width 654 height 377
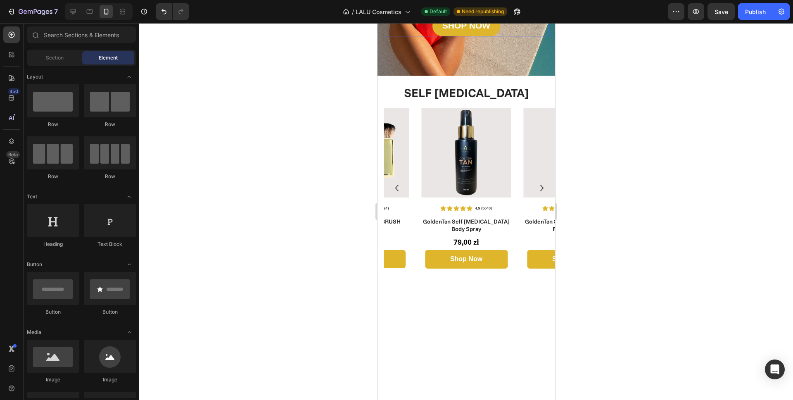
scroll to position [540, 0]
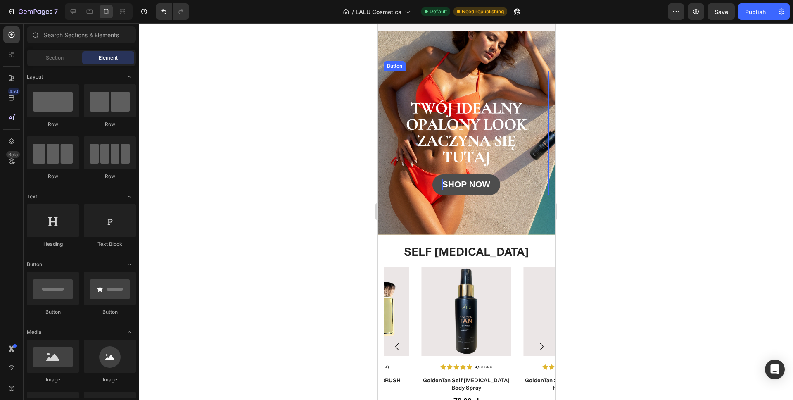
click at [475, 185] on strong "SHOP NOW" at bounding box center [466, 183] width 48 height 9
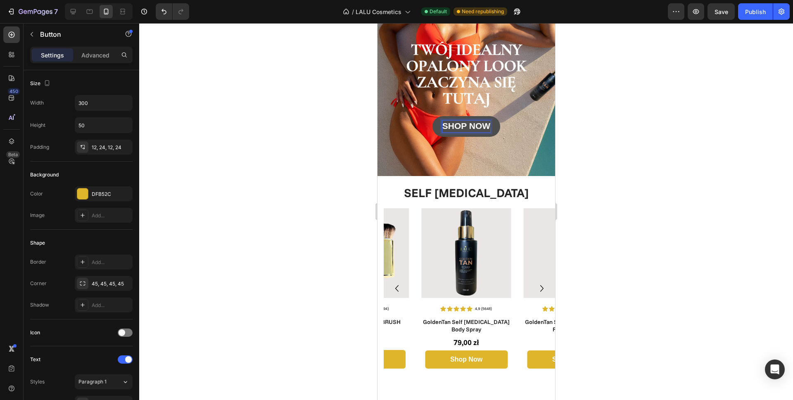
click at [462, 130] on strong "SHOP NOW" at bounding box center [466, 125] width 48 height 9
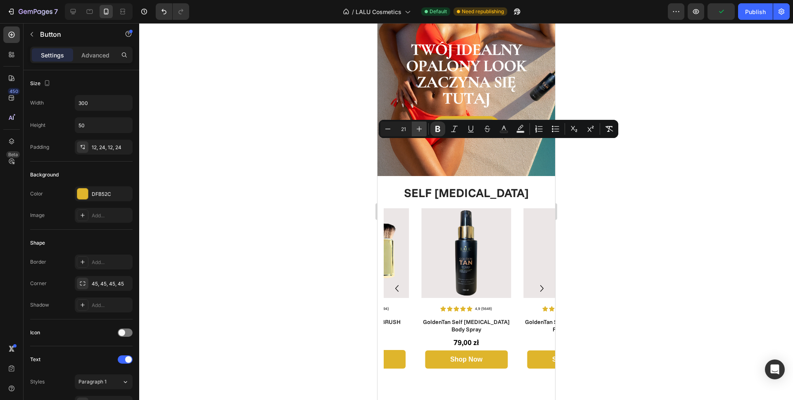
click at [422, 128] on icon "Editor contextual toolbar" at bounding box center [419, 129] width 8 height 8
type input "25"
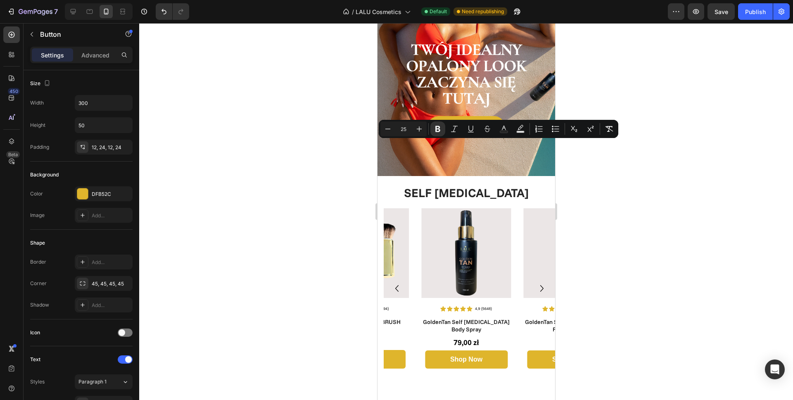
click at [289, 127] on div at bounding box center [466, 211] width 654 height 377
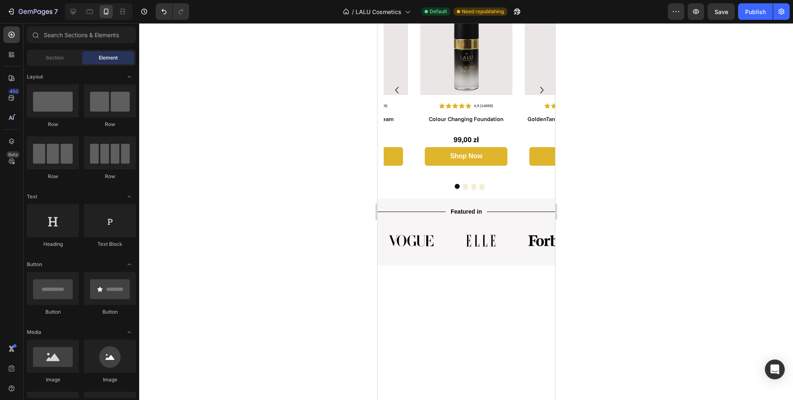
scroll to position [5, 0]
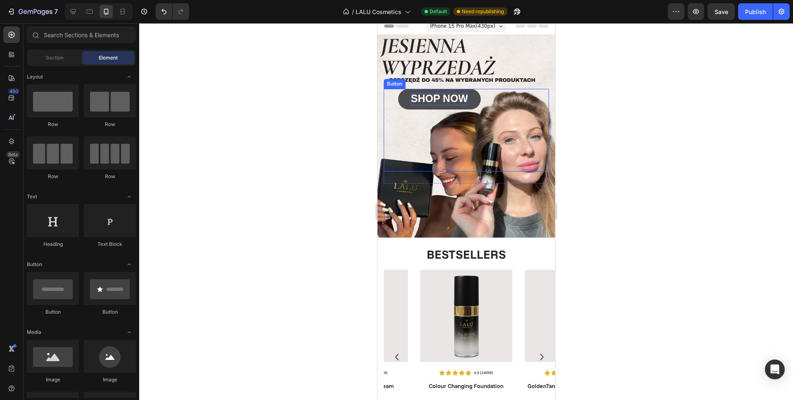
click at [430, 94] on strong "SHOP NOW" at bounding box center [438, 98] width 57 height 12
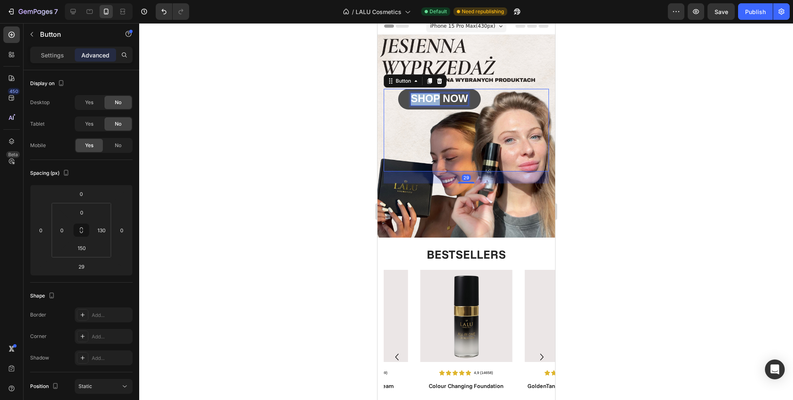
click at [430, 94] on strong "SHOP NOW" at bounding box center [438, 98] width 57 height 12
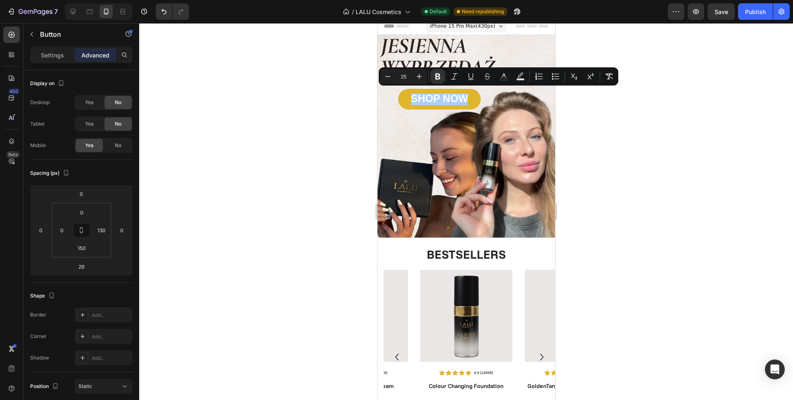
click at [326, 137] on div at bounding box center [466, 211] width 654 height 377
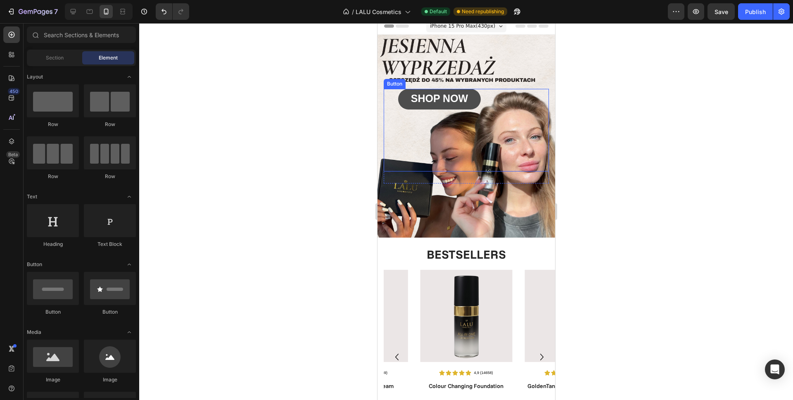
click at [472, 99] on link "SHOP NOW" at bounding box center [439, 99] width 83 height 21
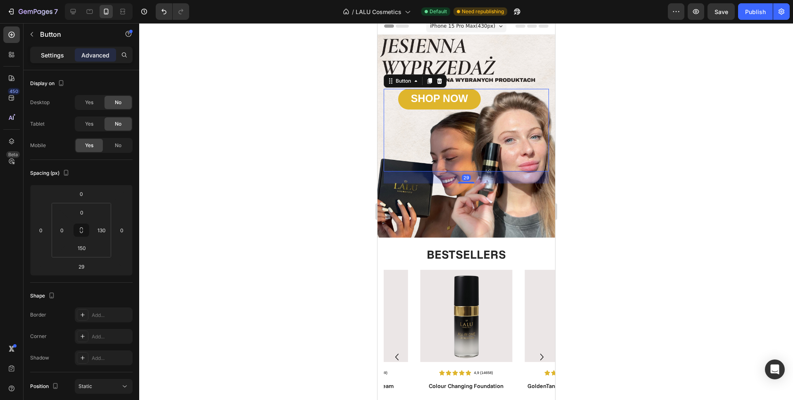
click at [45, 60] on div "Settings" at bounding box center [52, 54] width 41 height 13
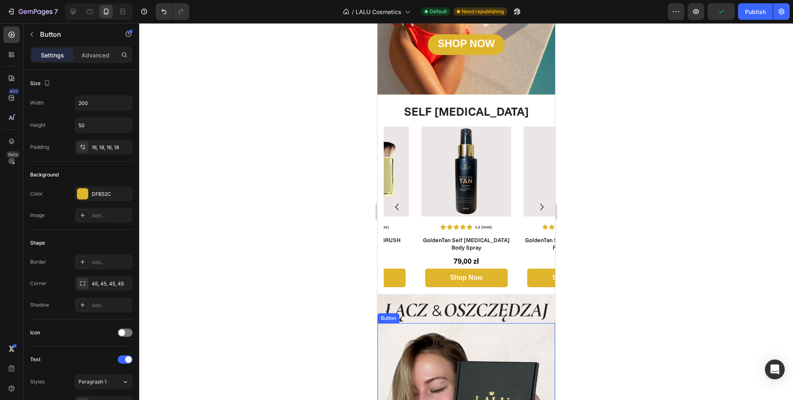
scroll to position [924, 0]
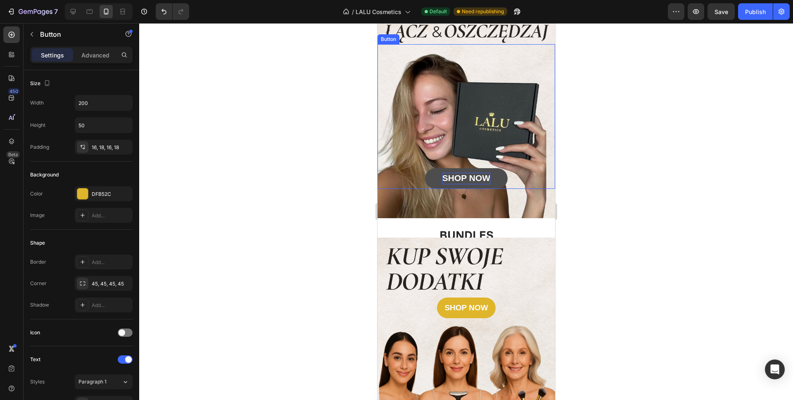
click at [455, 175] on strong "SHOP NOW" at bounding box center [466, 177] width 48 height 9
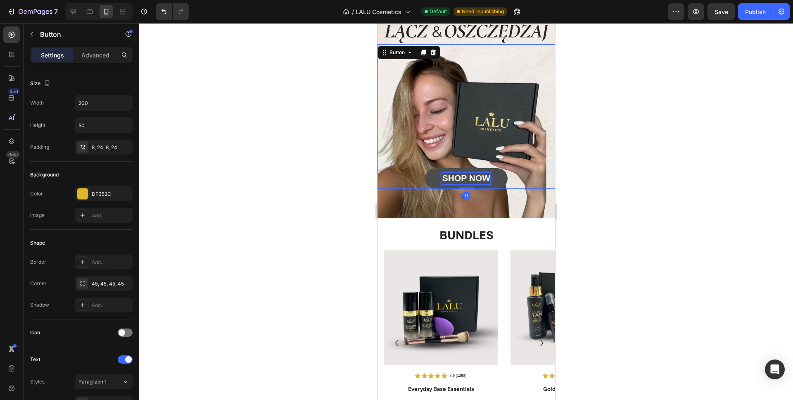
click at [458, 173] on strong "SHOP NOW" at bounding box center [466, 177] width 48 height 9
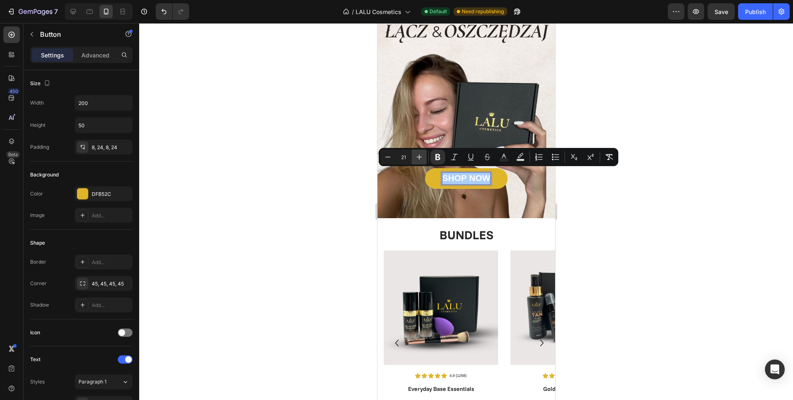
click at [417, 159] on icon "Editor contextual toolbar" at bounding box center [419, 157] width 8 height 8
type input "25"
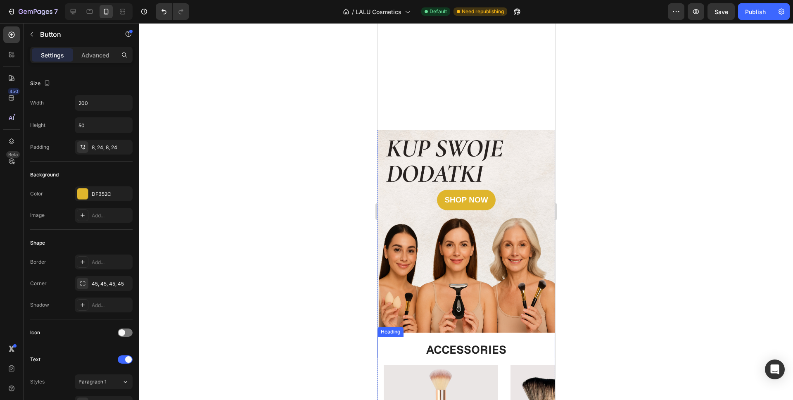
scroll to position [1344, 0]
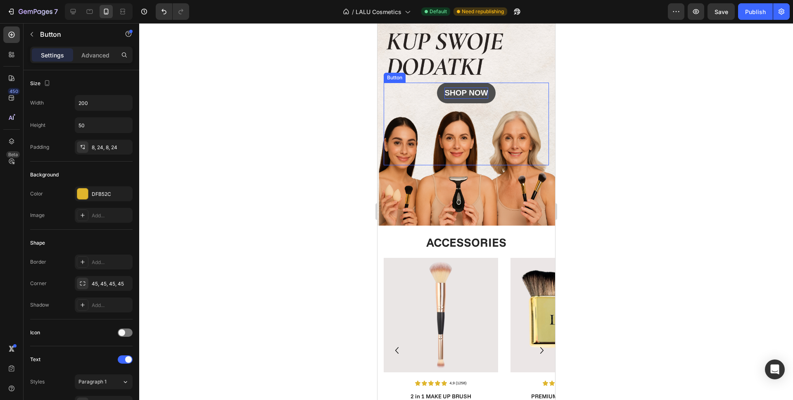
click at [463, 88] on strong "SHOP NOW" at bounding box center [465, 92] width 43 height 9
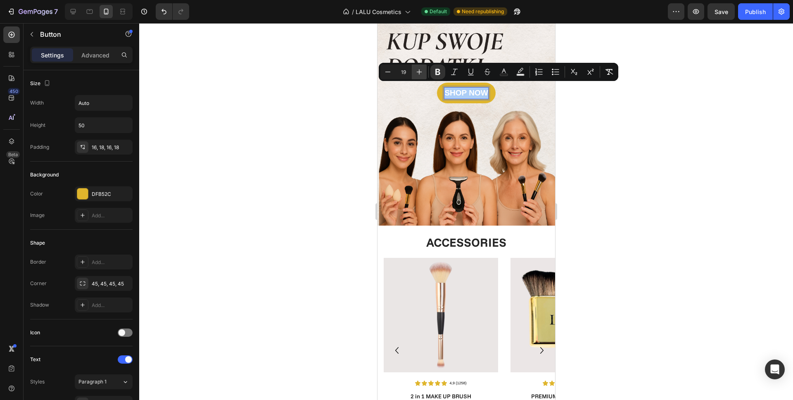
click at [417, 76] on button "Plus" at bounding box center [419, 71] width 15 height 15
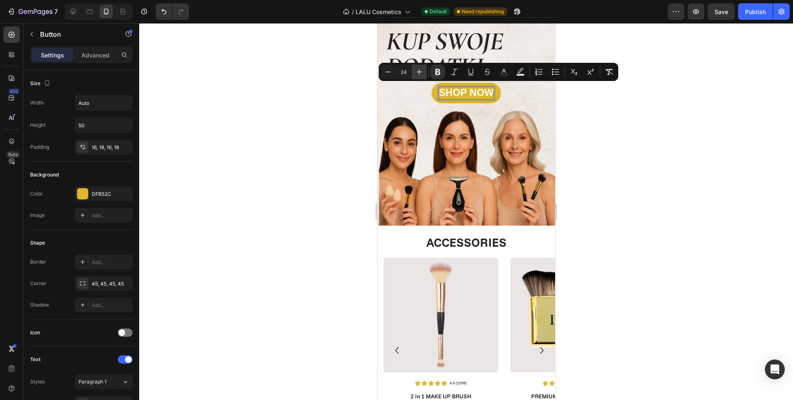
click at [417, 76] on button "Plus" at bounding box center [419, 71] width 15 height 15
type input "25"
click at [276, 118] on div at bounding box center [466, 211] width 654 height 377
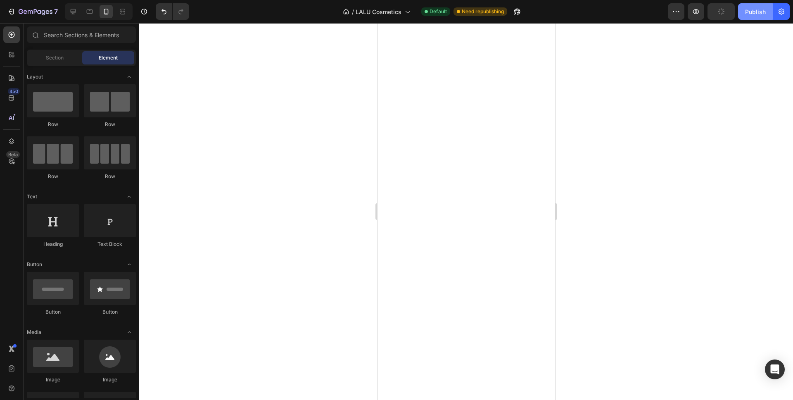
scroll to position [23, 0]
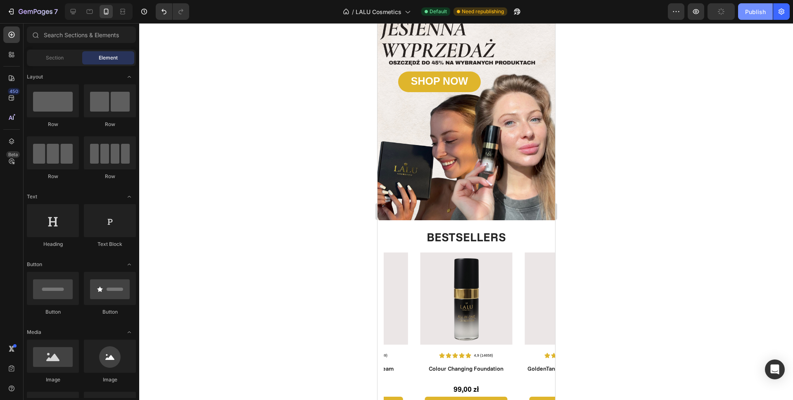
click at [755, 10] on div "Publish" at bounding box center [755, 11] width 21 height 9
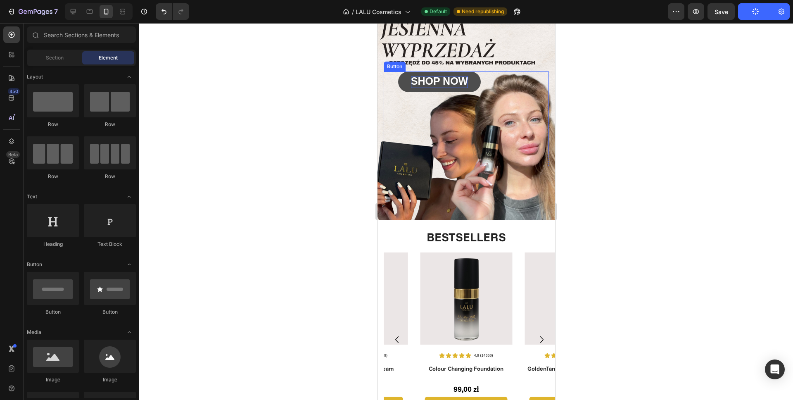
click at [424, 78] on strong "SHOP NOW" at bounding box center [438, 81] width 57 height 12
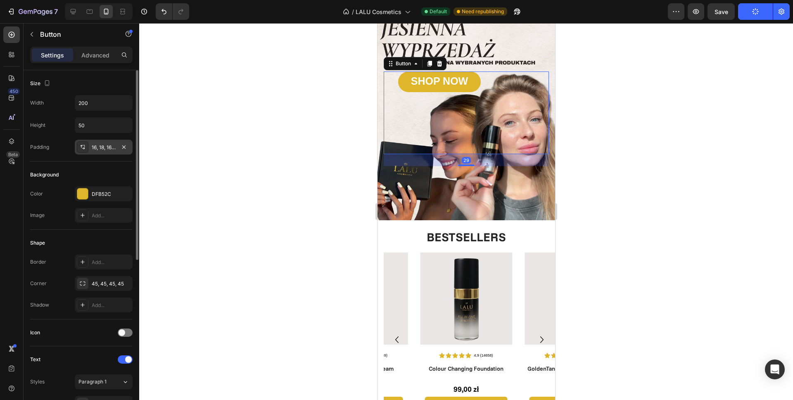
click at [94, 150] on div "16, 18, 16, 18" at bounding box center [104, 147] width 24 height 7
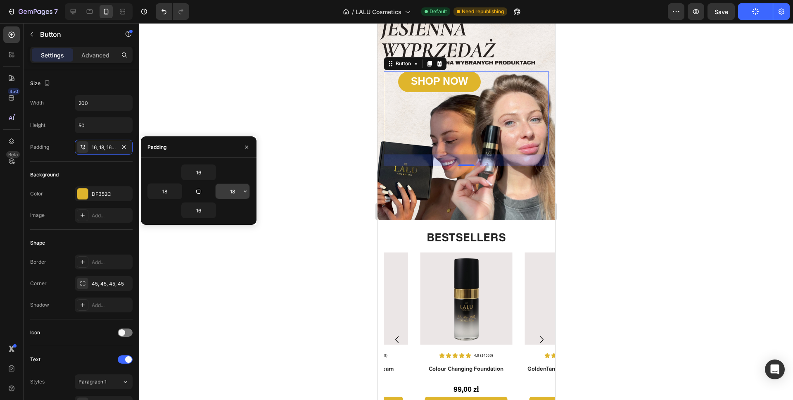
click at [236, 192] on input "18" at bounding box center [233, 191] width 34 height 15
click at [168, 190] on input "18" at bounding box center [165, 191] width 34 height 15
type input "0"
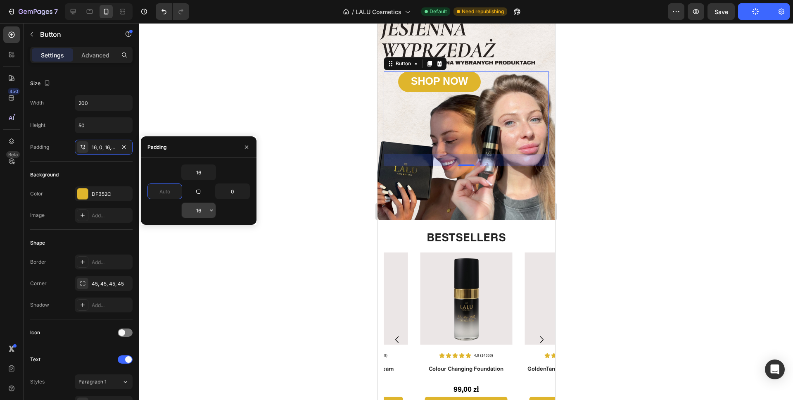
type input "0"
click at [203, 212] on input "16" at bounding box center [199, 210] width 34 height 15
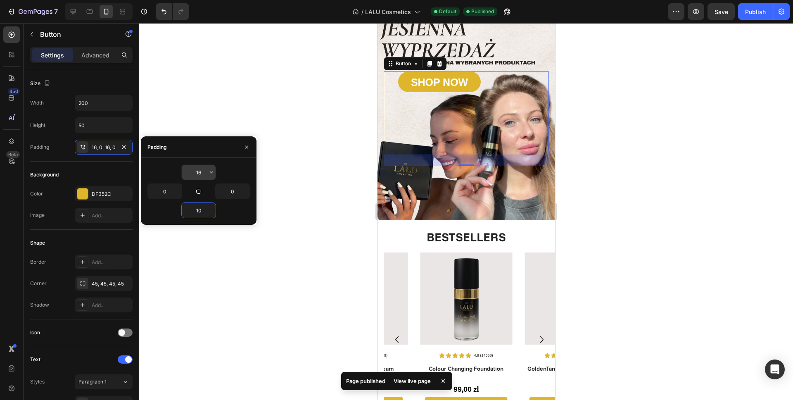
type input "10"
click at [202, 171] on input "16" at bounding box center [199, 172] width 34 height 15
type input "10"
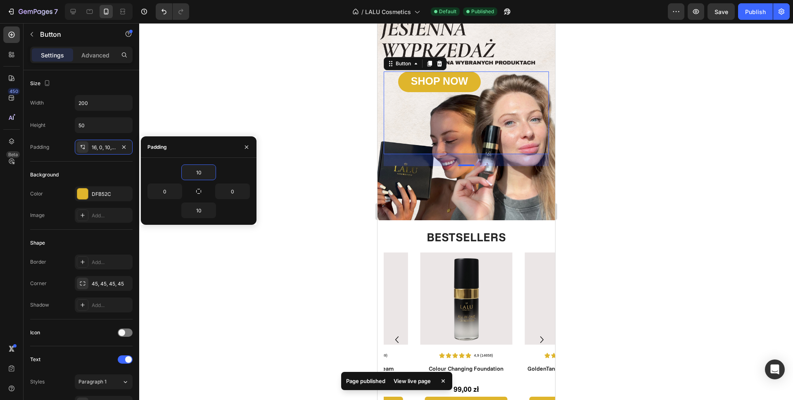
click at [227, 83] on div at bounding box center [466, 211] width 654 height 377
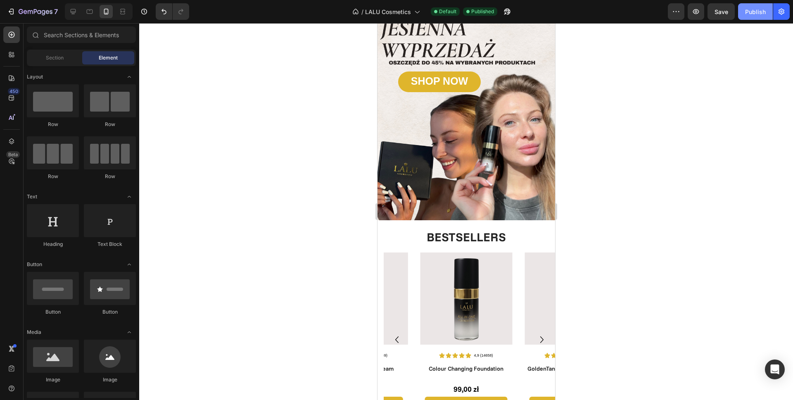
click at [757, 9] on div "Publish" at bounding box center [755, 11] width 21 height 9
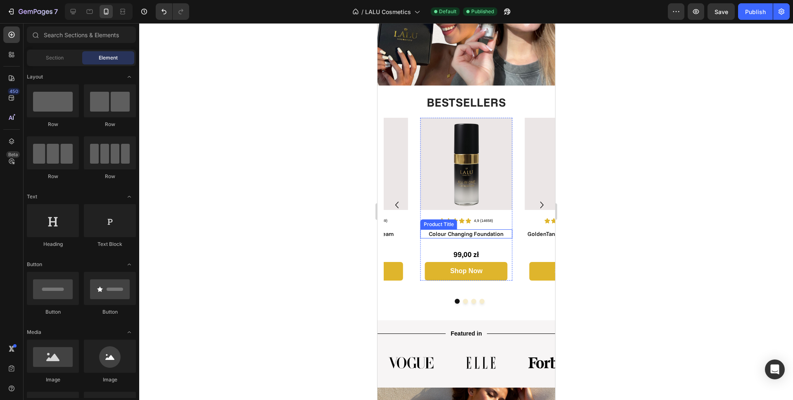
click at [461, 229] on h1 "Colour Changing Foundation" at bounding box center [466, 233] width 92 height 9
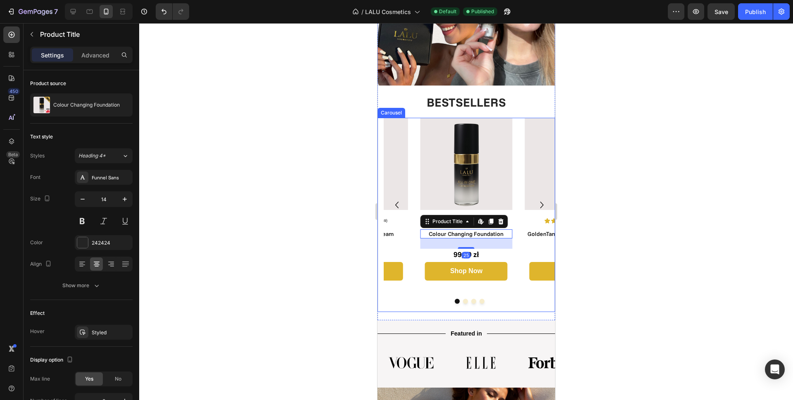
click at [536, 197] on icon "Carousel Next Arrow" at bounding box center [541, 204] width 13 height 15
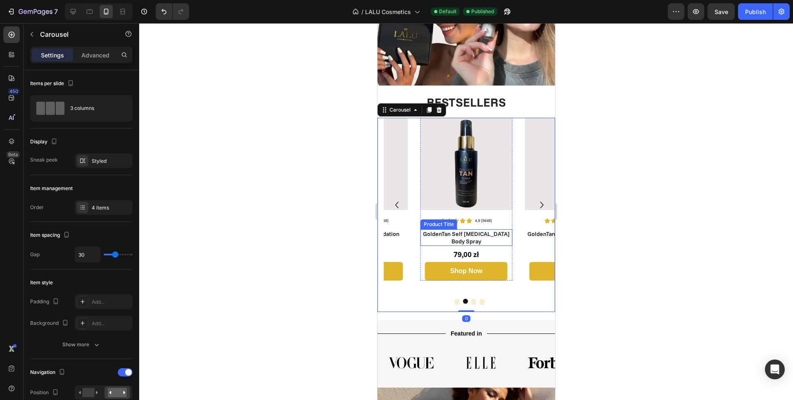
click at [466, 229] on h1 "GoldenTan Self [MEDICAL_DATA] Body Spray" at bounding box center [466, 237] width 92 height 17
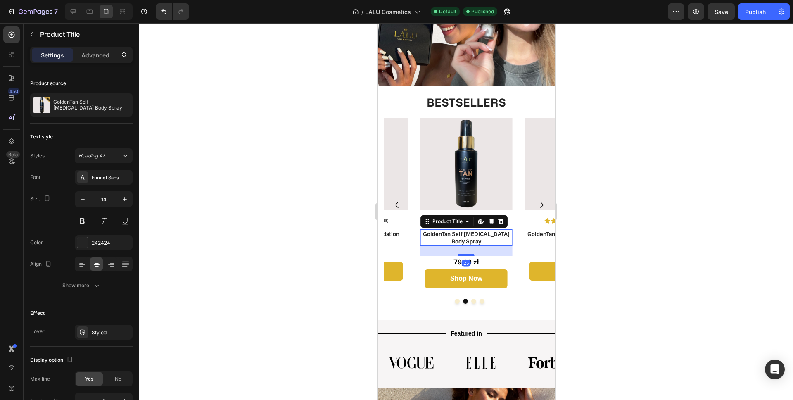
drag, startPoint x: 469, startPoint y: 239, endPoint x: 473, endPoint y: 247, distance: 8.1
click at [473, 254] on div at bounding box center [465, 255] width 17 height 2
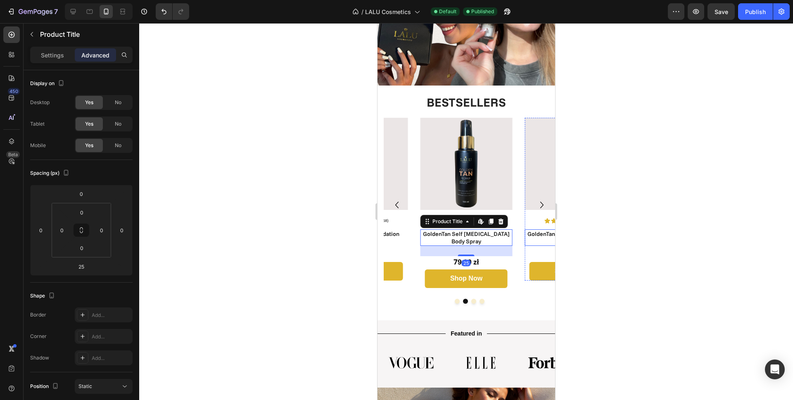
click at [531, 229] on h1 "GoldenTan Self [MEDICAL_DATA] Face Serum" at bounding box center [570, 237] width 92 height 17
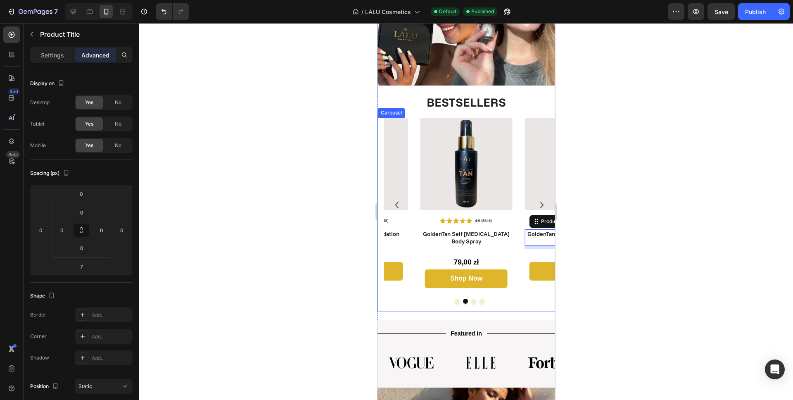
click at [535, 197] on icon "Carousel Next Arrow" at bounding box center [541, 204] width 13 height 15
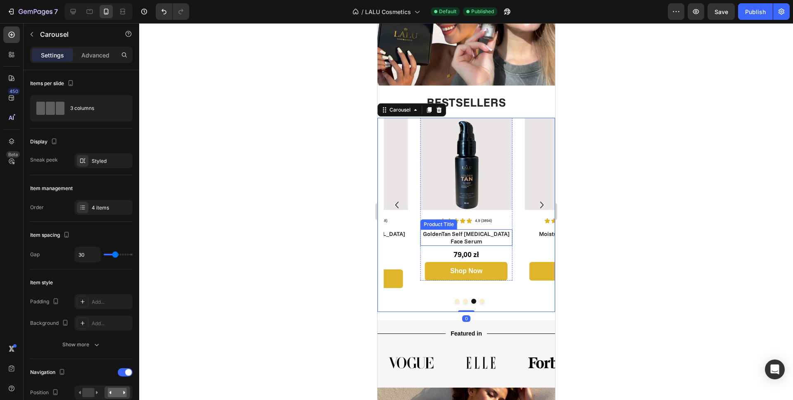
click at [467, 230] on h1 "GoldenTan Self [MEDICAL_DATA] Face Serum" at bounding box center [466, 237] width 92 height 17
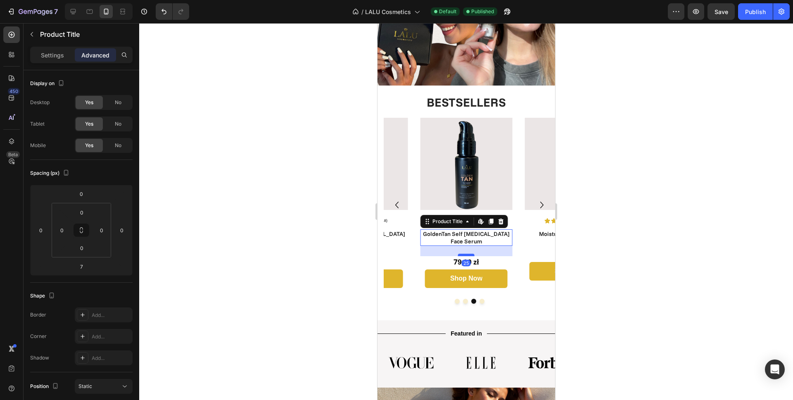
click at [469, 254] on div at bounding box center [465, 255] width 17 height 2
type input "25"
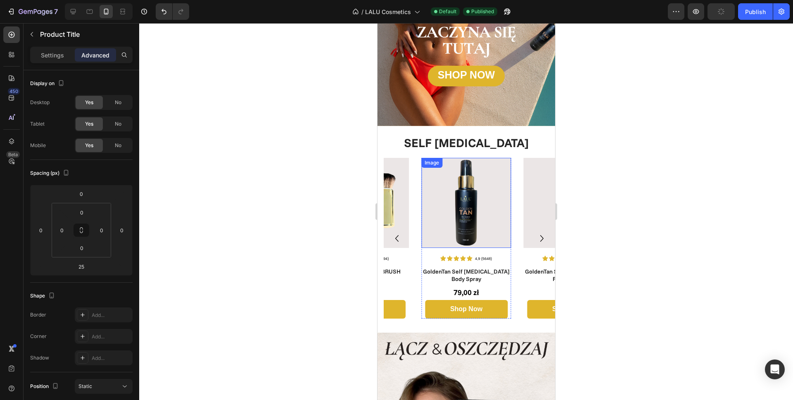
scroll to position [646, 0]
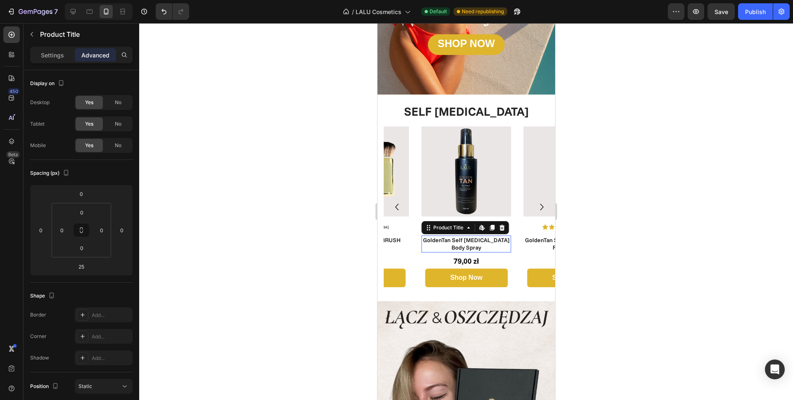
click at [476, 235] on h1 "GoldenTan Self [MEDICAL_DATA] Body Spray" at bounding box center [466, 243] width 90 height 17
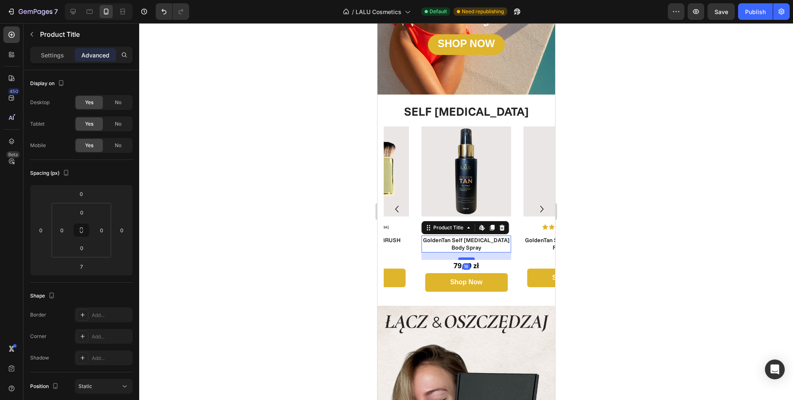
drag, startPoint x: 470, startPoint y: 246, endPoint x: 471, endPoint y: 251, distance: 4.6
click at [471, 257] on div at bounding box center [465, 258] width 17 height 2
type input "18"
click at [539, 235] on h1 "GoldenTan Self [MEDICAL_DATA] Face Serum" at bounding box center [568, 243] width 90 height 17
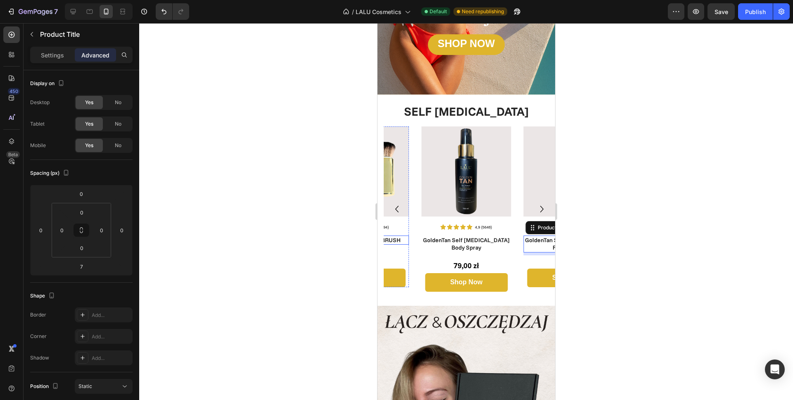
click at [399, 235] on h1 "PREMIUM MAKE UP BRUSH" at bounding box center [364, 239] width 90 height 9
click at [397, 202] on icon "Carousel Back Arrow" at bounding box center [396, 208] width 13 height 15
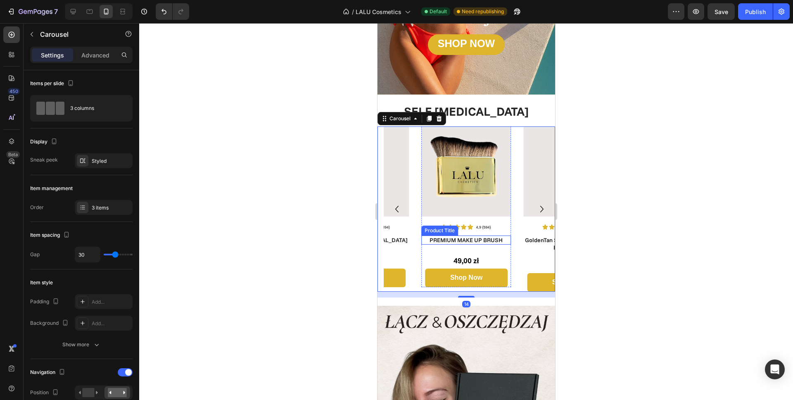
click at [465, 235] on h1 "PREMIUM MAKE UP BRUSH" at bounding box center [466, 239] width 90 height 9
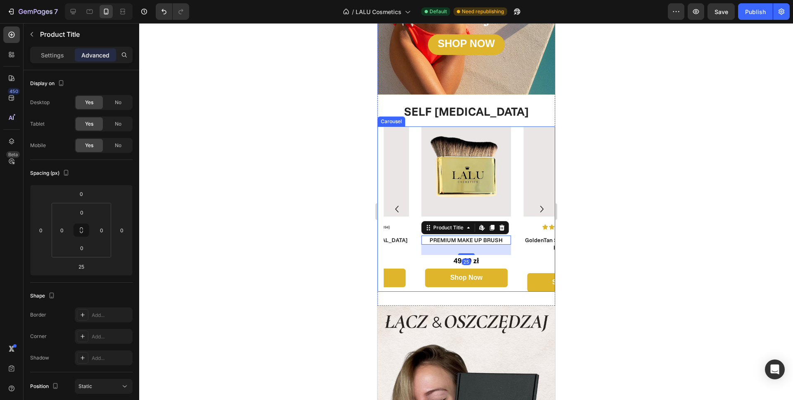
click at [535, 204] on icon "Carousel Next Arrow" at bounding box center [541, 208] width 13 height 15
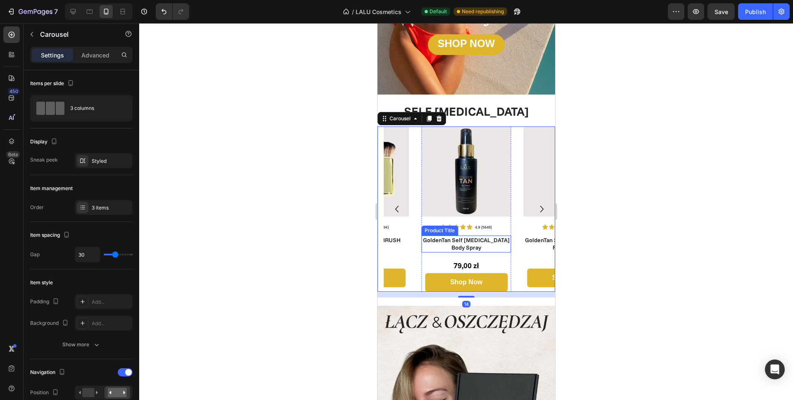
click at [472, 235] on h1 "GoldenTan Self [MEDICAL_DATA] Body Spray" at bounding box center [466, 243] width 90 height 17
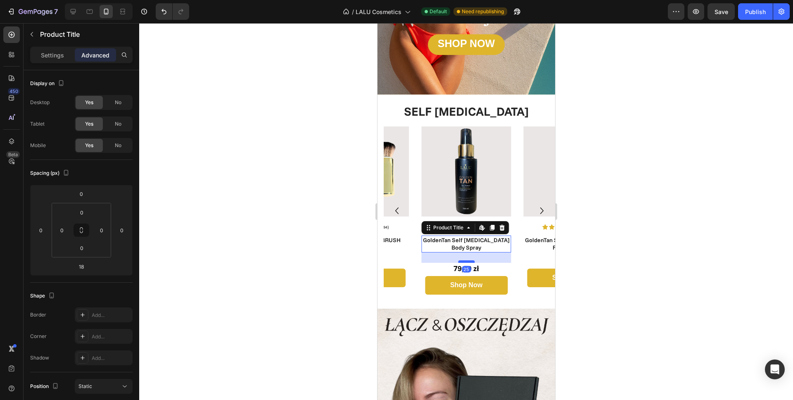
click at [468, 260] on div at bounding box center [465, 261] width 17 height 2
type input "25"
click at [535, 203] on icon "Carousel Next Arrow" at bounding box center [541, 210] width 13 height 15
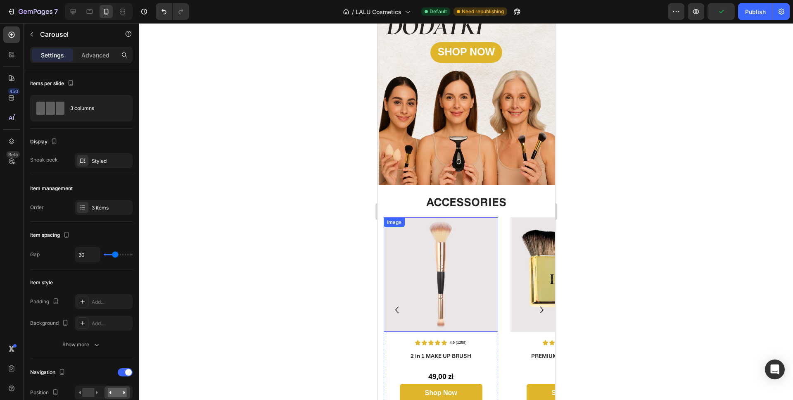
scroll to position [1422, 0]
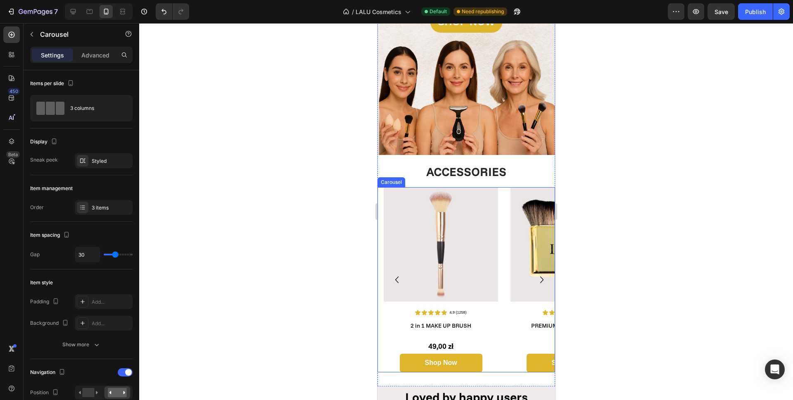
click at [538, 272] on icon "Carousel Next Arrow" at bounding box center [541, 279] width 13 height 15
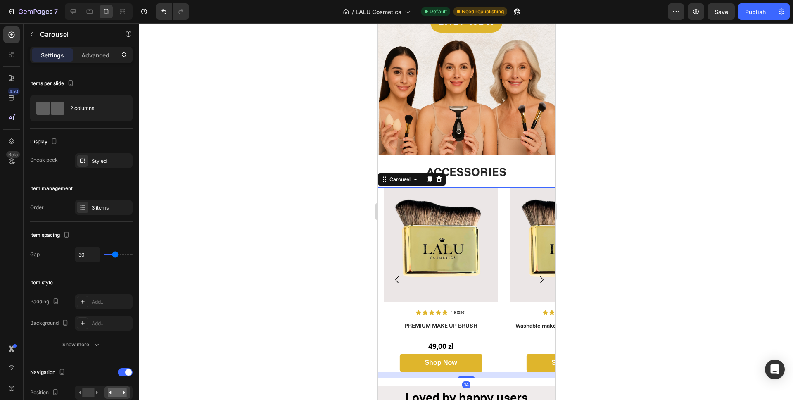
click at [538, 272] on icon "Carousel Next Arrow" at bounding box center [541, 279] width 13 height 15
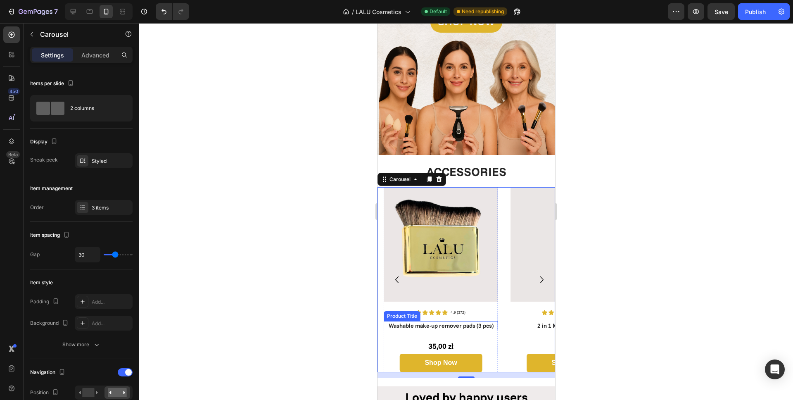
click at [439, 321] on h1 "Washable make-up remover pads (3 pcs)" at bounding box center [440, 325] width 114 height 9
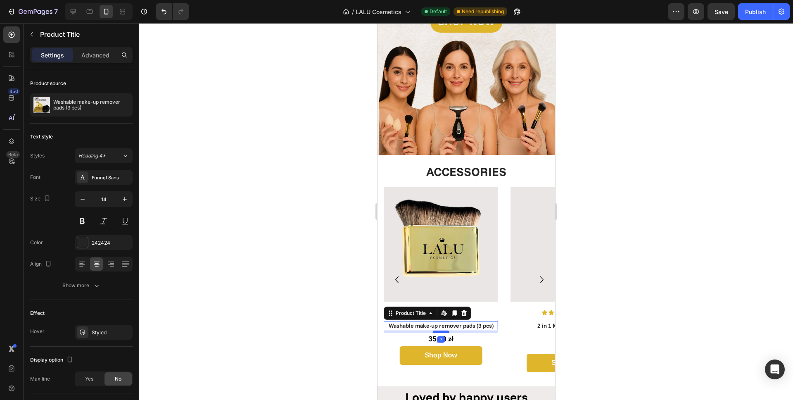
drag, startPoint x: 442, startPoint y: 332, endPoint x: 448, endPoint y: 325, distance: 9.2
click at [448, 330] on div at bounding box center [440, 331] width 17 height 2
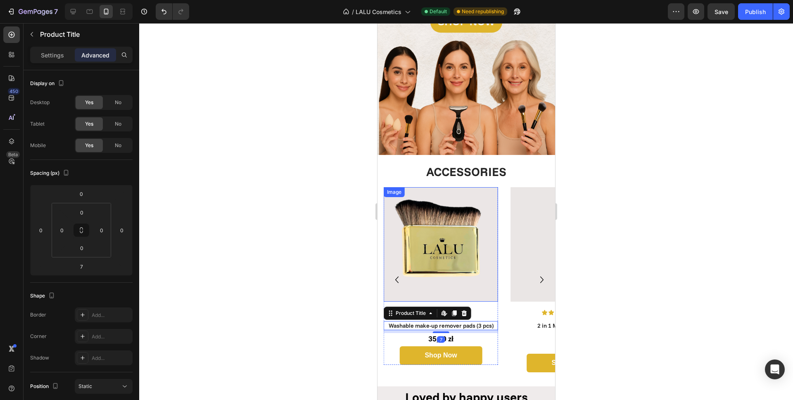
click at [452, 229] on img at bounding box center [440, 244] width 114 height 114
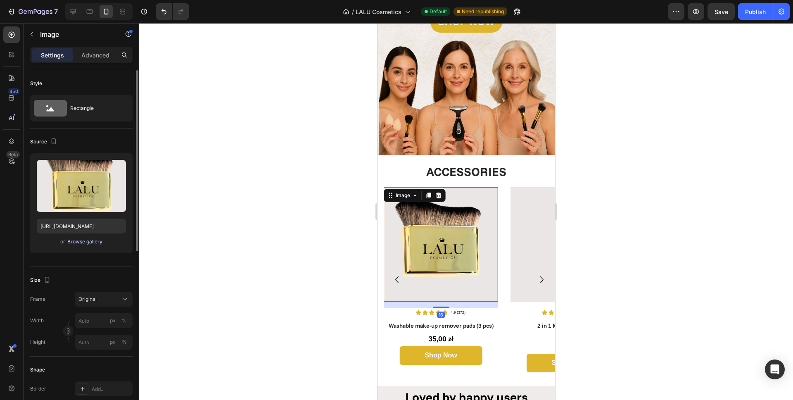
click at [88, 239] on div "Browse gallery" at bounding box center [84, 241] width 35 height 7
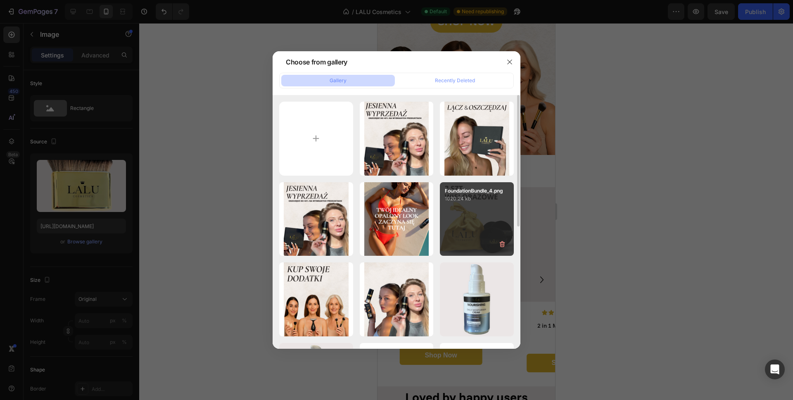
click at [460, 205] on div "FoundationBundle_4.png 1020.24 kb" at bounding box center [477, 219] width 74 height 74
type input "[URL][DOMAIN_NAME]"
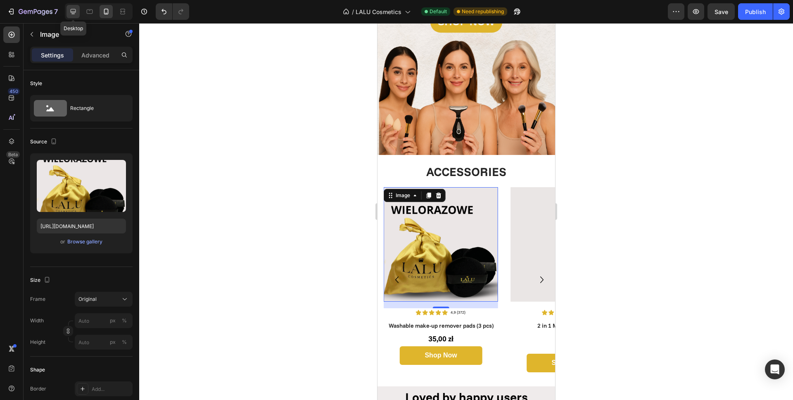
click at [74, 11] on icon at bounding box center [73, 11] width 5 height 5
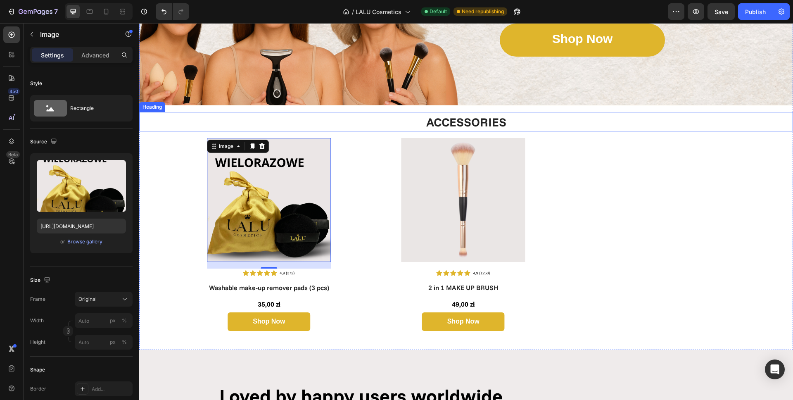
scroll to position [1393, 0]
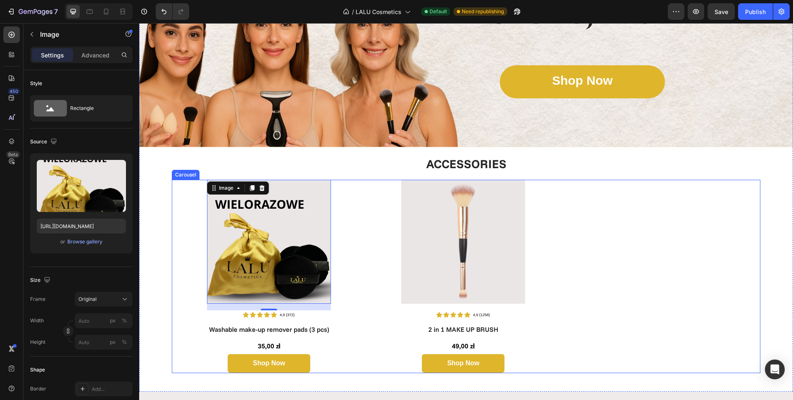
click at [373, 222] on div "Image Icon Icon Icon Icon Icon Icon List 4,9 (1258) Text Block Row 2 in 1 MAKE …" at bounding box center [463, 276] width 194 height 193
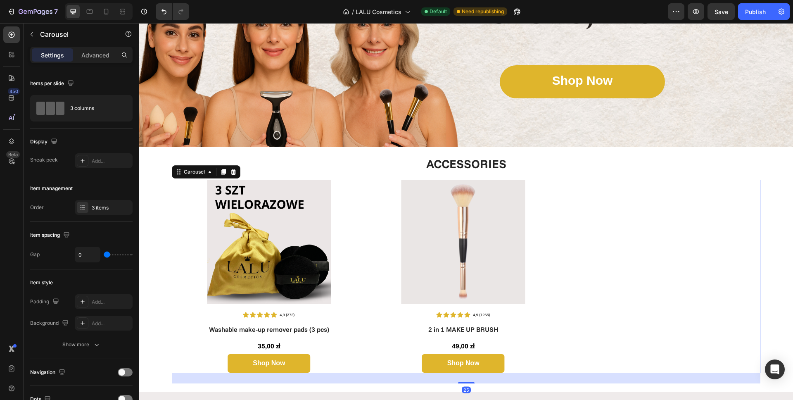
click at [636, 239] on div "Image Icon Icon Icon Icon Icon Icon List 4,9 (1258) Text Block Row 2 in 1 MAKE …" at bounding box center [466, 276] width 588 height 193
click at [184, 232] on div "Image Icon Icon Icon Icon Icon Icon List 4,9 (372) Text Block Row Washable make…" at bounding box center [269, 276] width 194 height 193
click at [170, 11] on button "Undo/Redo" at bounding box center [164, 11] width 17 height 17
click at [165, 9] on icon "Undo/Redo" at bounding box center [164, 11] width 8 height 8
click at [164, 13] on icon "Undo/Redo" at bounding box center [164, 11] width 8 height 8
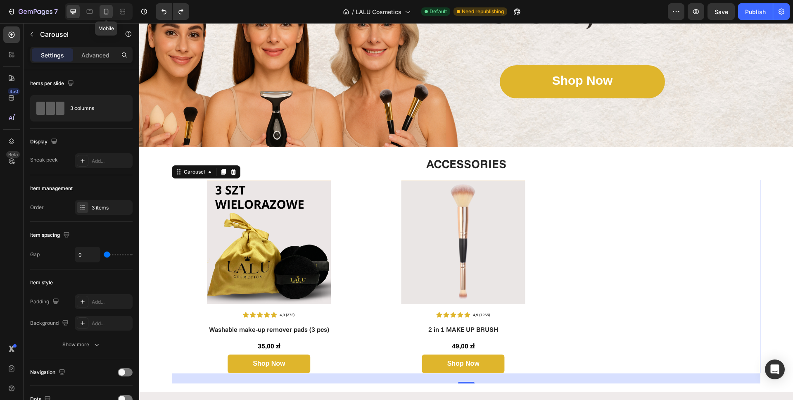
click at [104, 12] on icon at bounding box center [106, 12] width 5 height 6
type input "100%"
type input "30"
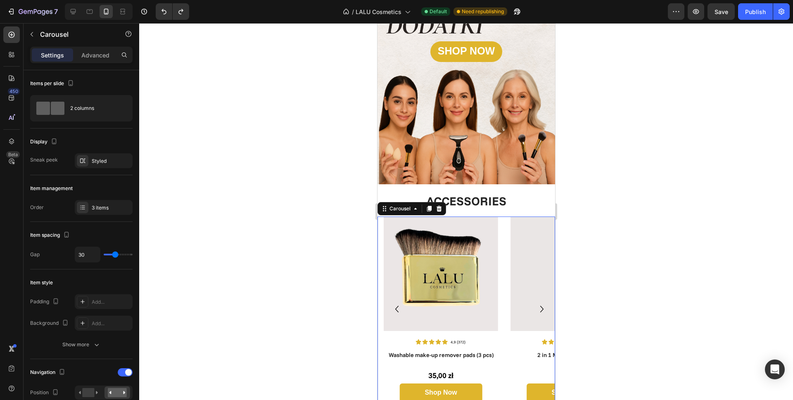
scroll to position [1550, 0]
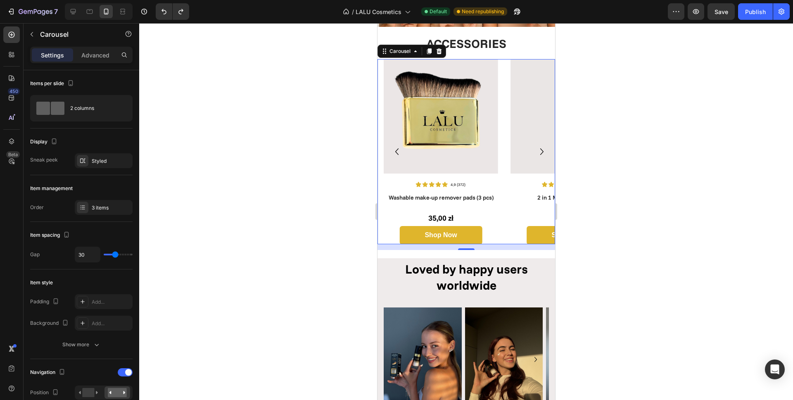
click at [535, 145] on icon "Carousel Next Arrow" at bounding box center [541, 151] width 13 height 15
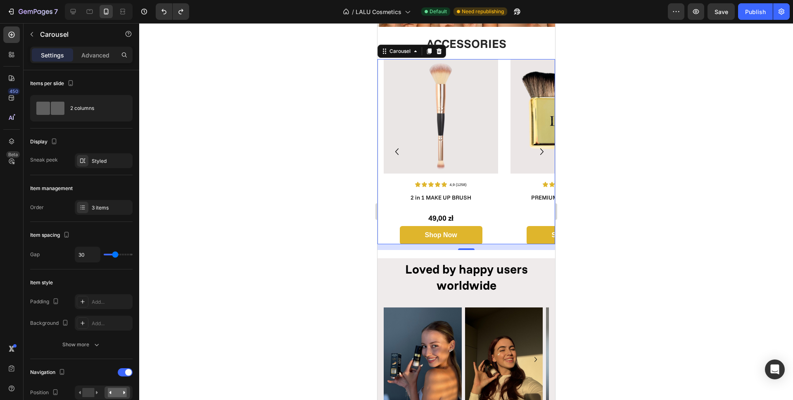
click at [535, 145] on icon "Carousel Next Arrow" at bounding box center [541, 151] width 13 height 15
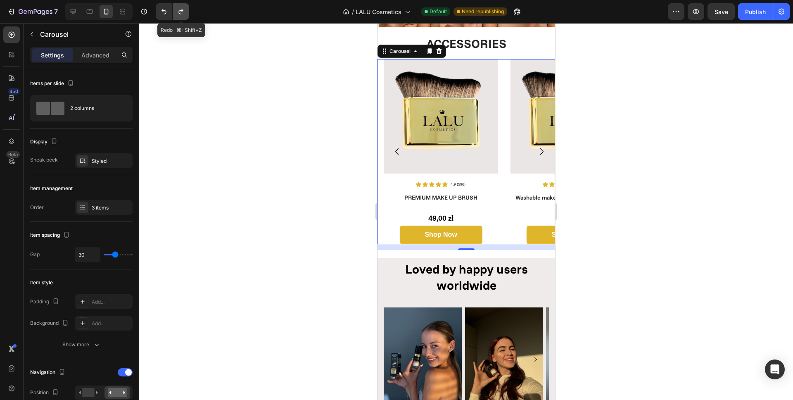
click at [178, 9] on icon "Undo/Redo" at bounding box center [181, 11] width 8 height 8
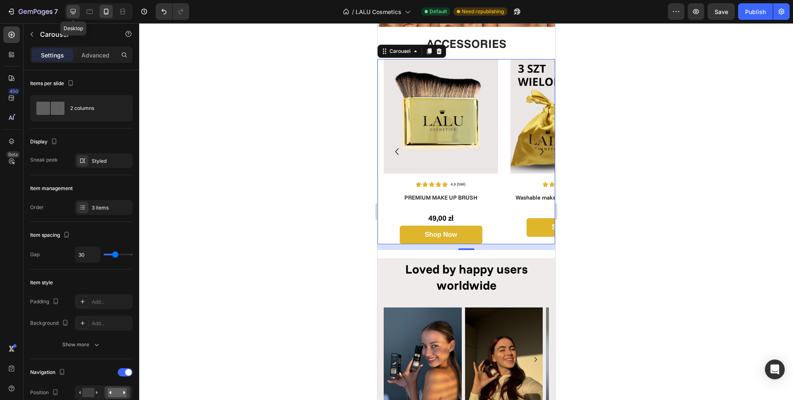
click at [71, 14] on icon at bounding box center [73, 11] width 8 height 8
type input "90%"
type input "0"
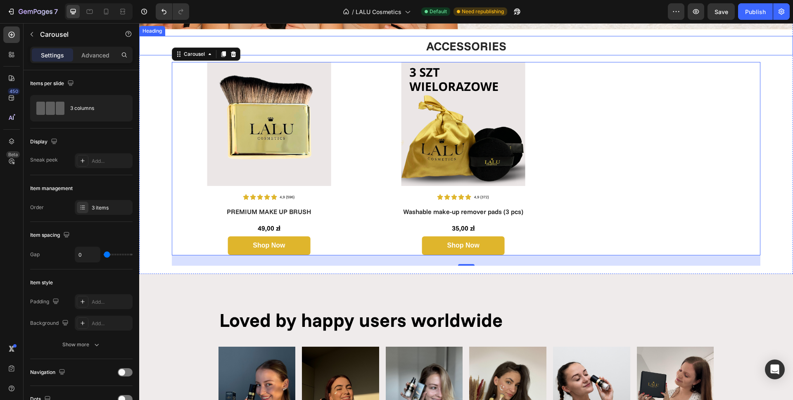
scroll to position [1398, 0]
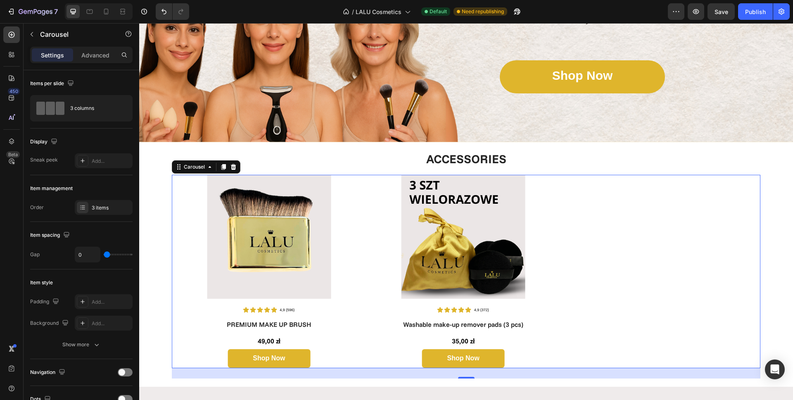
click at [368, 238] on div "Image Icon Icon Icon Icon Icon Icon List 4,9 (372) Text Block Row Washable make…" at bounding box center [463, 271] width 194 height 193
click at [637, 237] on div "Image Icon Icon Icon Icon Icon Icon List 4,9 (1258) Text Block Row 2 in 1 MAKE …" at bounding box center [466, 271] width 588 height 193
click at [367, 198] on div "Image Icon Icon Icon Icon Icon Icon List 4,9 (372) Text Block Row Washable make…" at bounding box center [463, 271] width 194 height 193
click at [645, 206] on div "Image Icon Icon Icon Icon Icon Icon List 4,9 (1258) Text Block Row 2 in 1 MAKE …" at bounding box center [466, 271] width 588 height 193
click at [670, 219] on div "Image Icon Icon Icon Icon Icon Icon List 4,9 (1258) Text Block Row 2 in 1 MAKE …" at bounding box center [466, 271] width 588 height 193
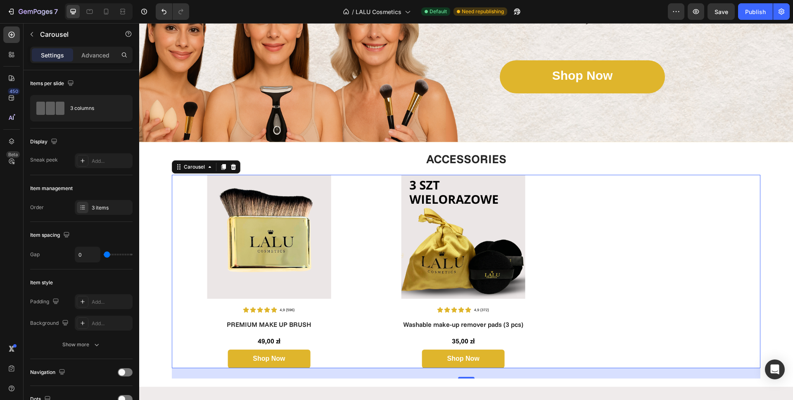
click at [168, 216] on div "Image Icon Icon Icon Icon Icon Icon List 4,9 (1258) Text Block Row 2 in 1 MAKE …" at bounding box center [466, 276] width 654 height 203
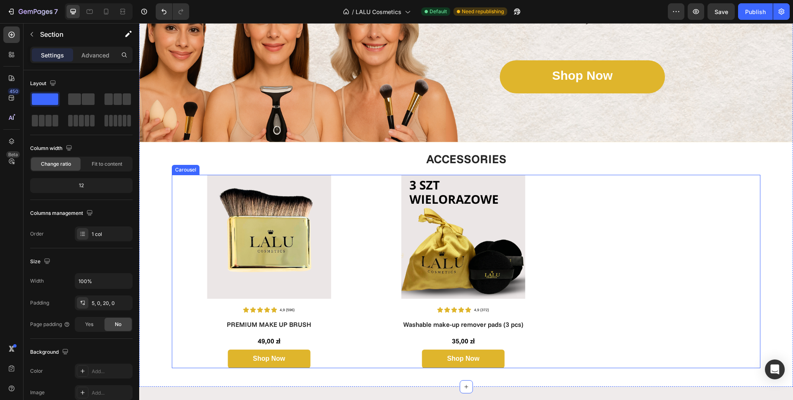
click at [197, 204] on div "Image Icon Icon Icon Icon Icon Icon List 4,9 (596) Text Block Row PREMIUM MAKE …" at bounding box center [269, 271] width 194 height 193
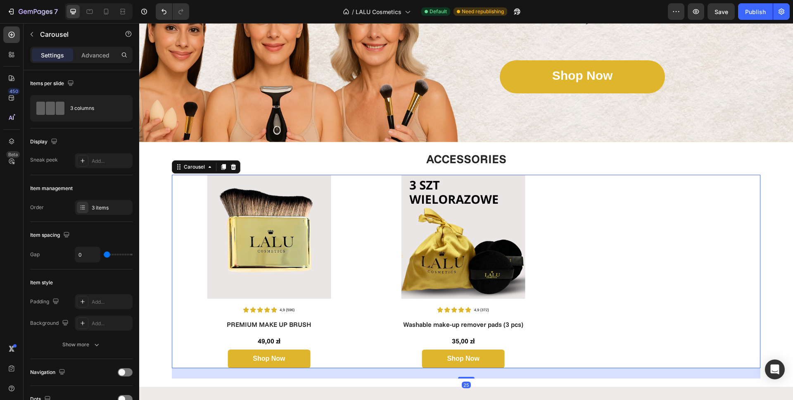
click at [367, 206] on div "Image Icon Icon Icon Icon Icon Icon List 4,9 (372) Text Block Row Washable make…" at bounding box center [463, 271] width 194 height 193
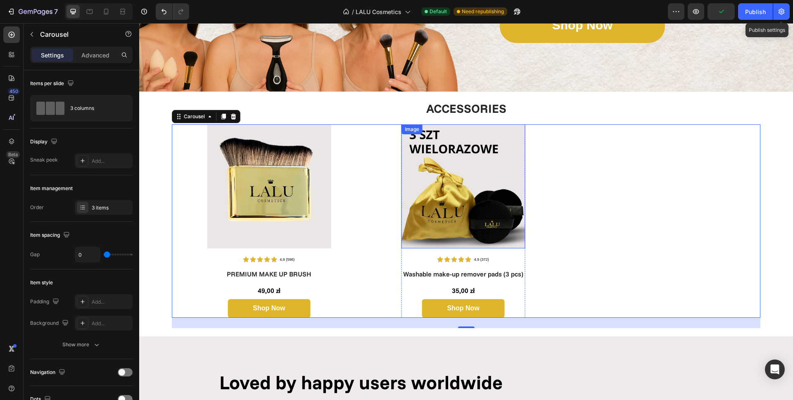
scroll to position [1458, 0]
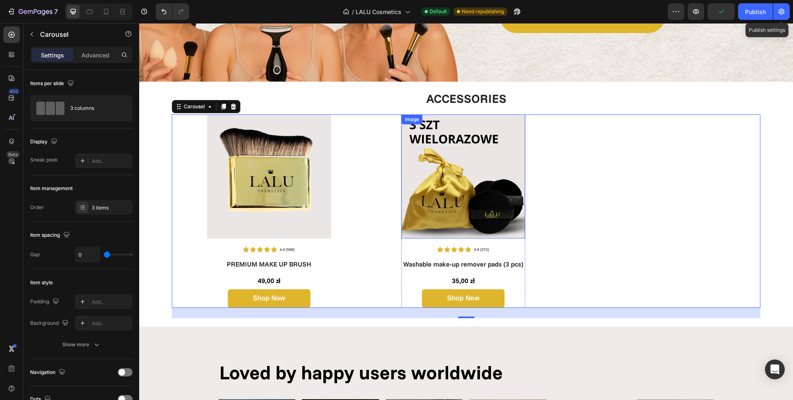
click at [495, 202] on img at bounding box center [463, 176] width 124 height 124
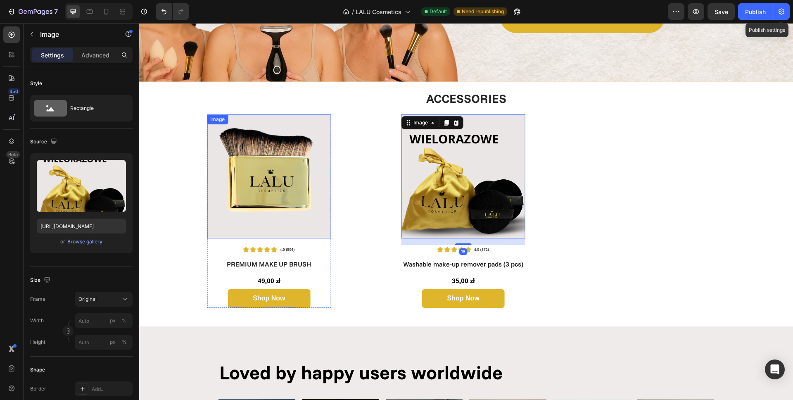
click at [248, 203] on img at bounding box center [269, 176] width 124 height 124
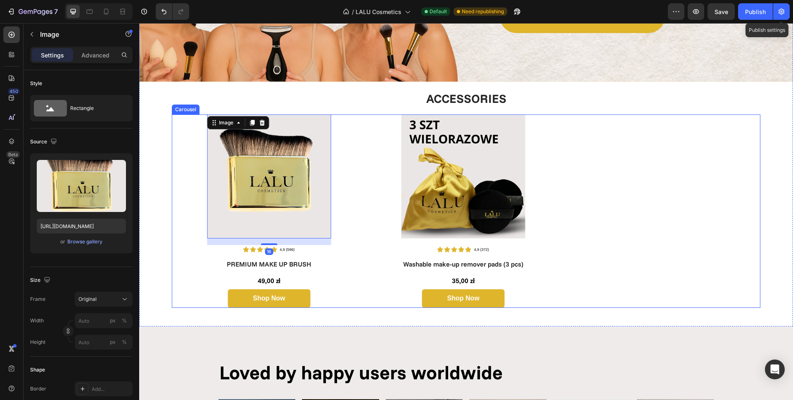
click at [360, 222] on div "Image 16 Icon Icon Icon Icon Icon Icon List 4,9 (596) Text Block Row PREMIUM MA…" at bounding box center [269, 210] width 194 height 193
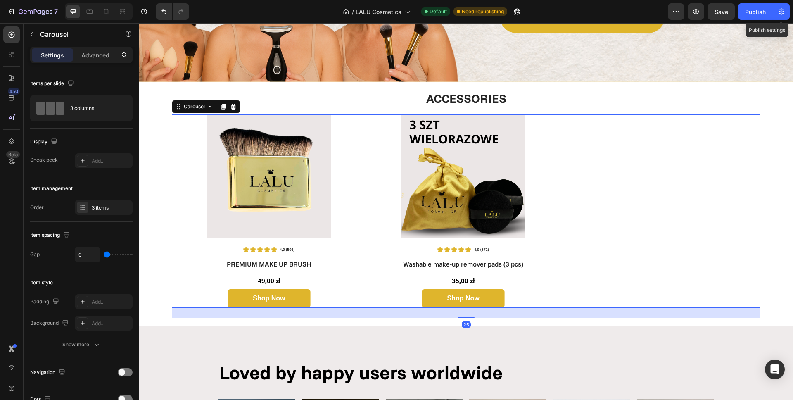
click at [671, 219] on div "Image Icon Icon Icon Icon Icon Icon List 4,9 (1258) Text Block Row 2 in 1 MAKE …" at bounding box center [466, 210] width 588 height 193
click at [172, 175] on div "Image Icon Icon Icon Icon Icon Icon List 4,9 (596) Text Block Row PREMIUM MAKE …" at bounding box center [269, 210] width 194 height 193
click at [180, 174] on div "Image Icon Icon Icon Icon Icon Icon List 4,9 (596) Text Block Row PREMIUM MAKE …" at bounding box center [269, 210] width 194 height 193
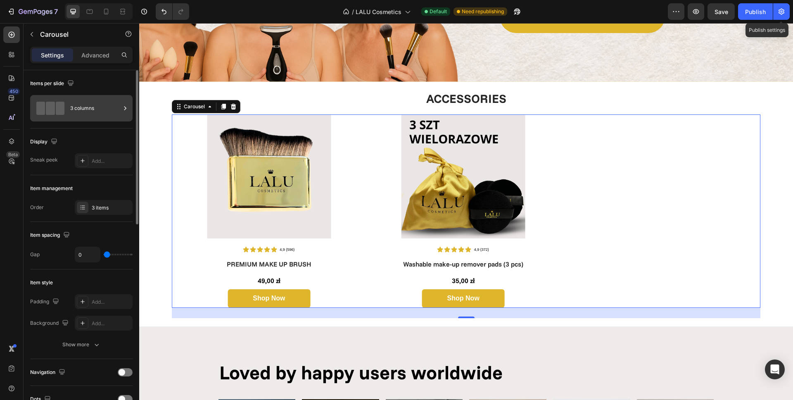
click at [61, 104] on span at bounding box center [60, 108] width 9 height 13
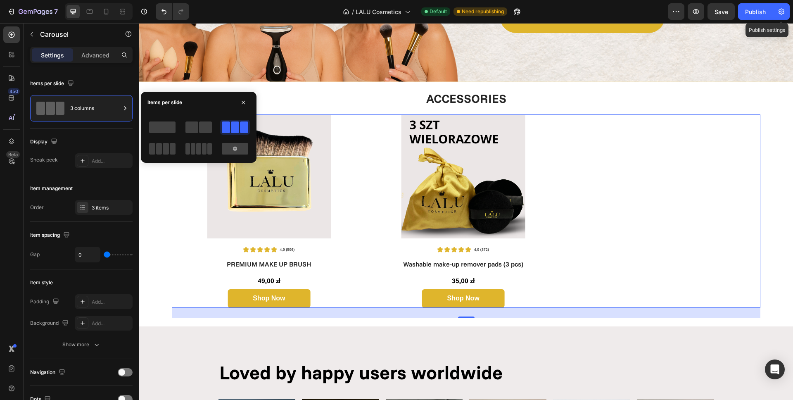
click at [237, 126] on span at bounding box center [235, 127] width 8 height 12
click at [366, 183] on div "Image Icon Icon Icon Icon Icon Icon List 4,9 (596) Text Block Row PREMIUM MAKE …" at bounding box center [269, 210] width 194 height 193
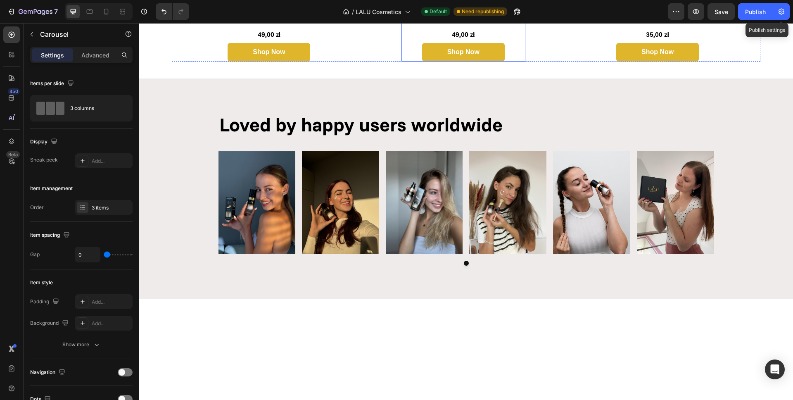
scroll to position [1448, 0]
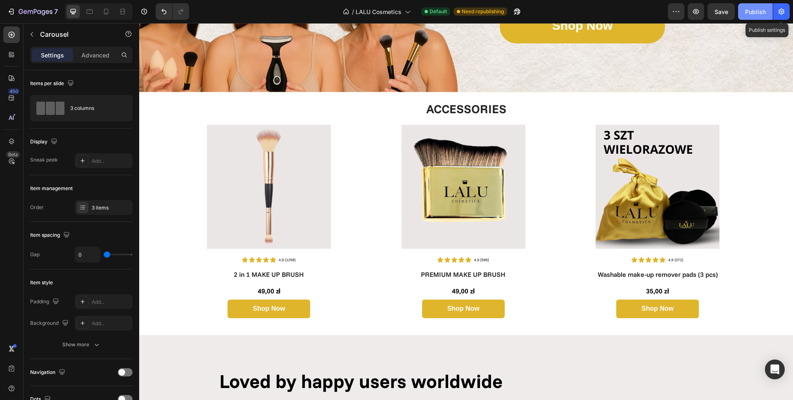
click at [755, 7] on div "Publish" at bounding box center [755, 11] width 21 height 9
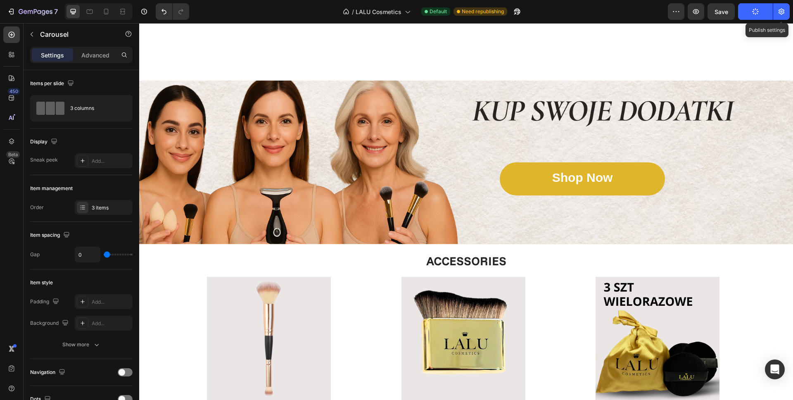
scroll to position [1423, 0]
